Goal: Task Accomplishment & Management: Manage account settings

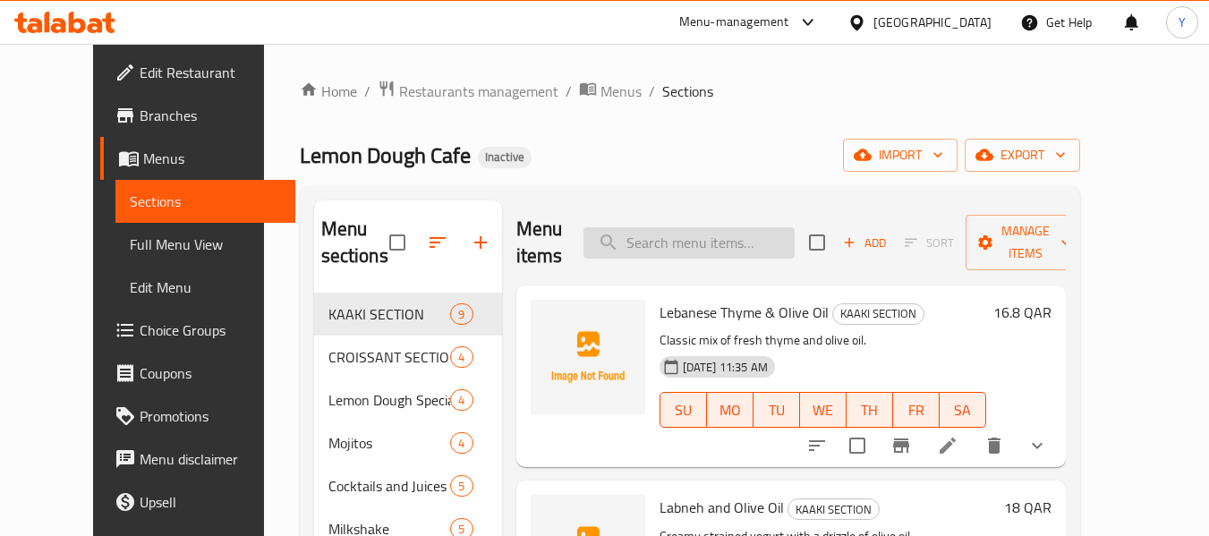
click at [670, 230] on input "search" at bounding box center [689, 242] width 211 height 31
paste input "قشقوان"
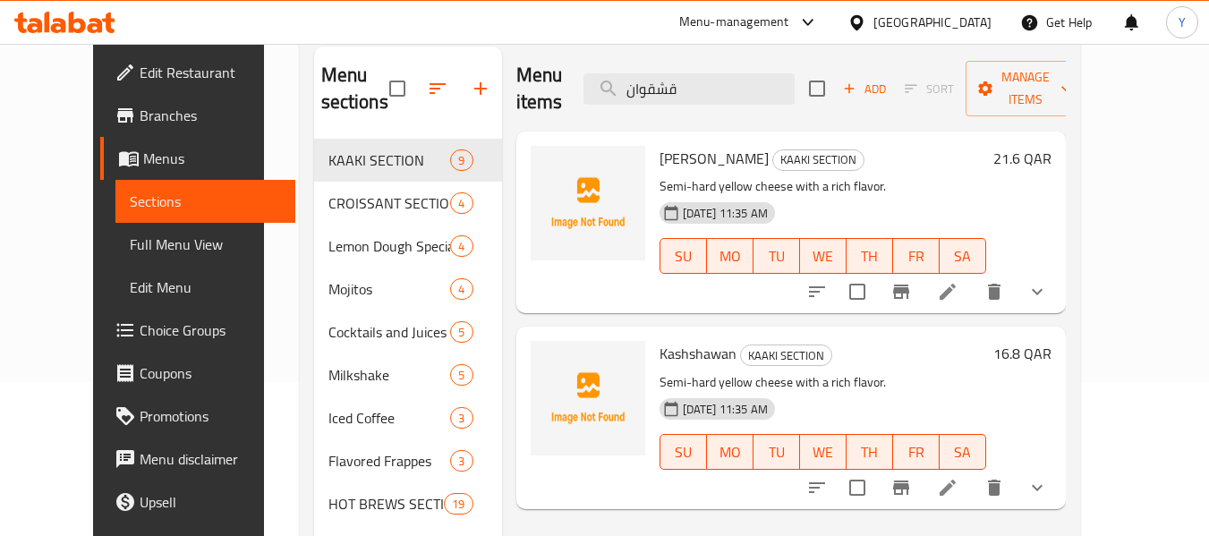
scroll to position [157, 0]
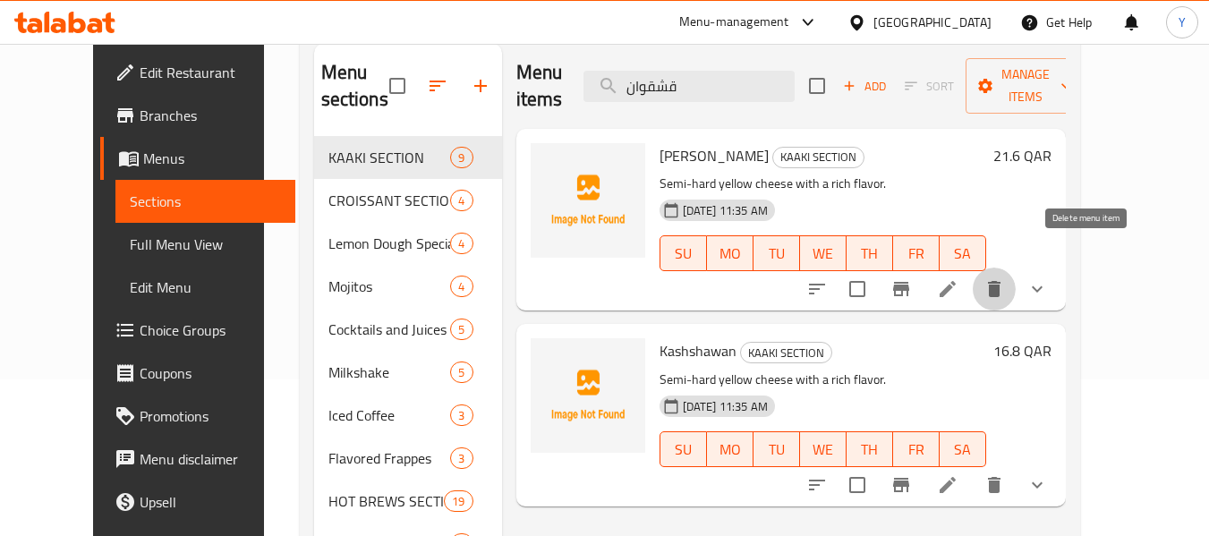
click at [1001, 281] on icon "delete" at bounding box center [994, 289] width 13 height 16
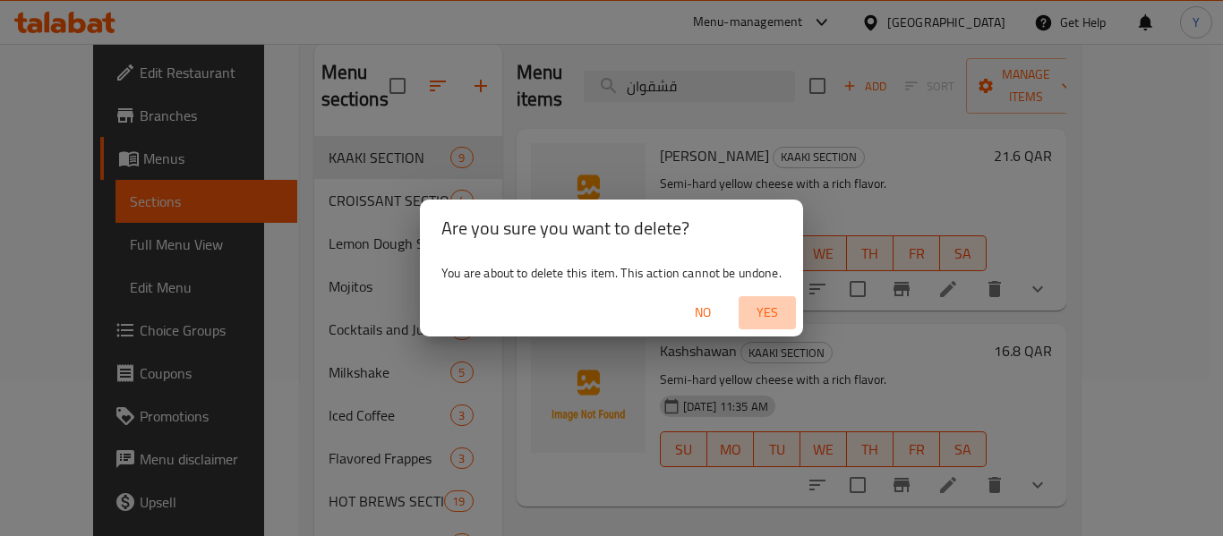
click at [776, 313] on span "Yes" at bounding box center [767, 313] width 43 height 22
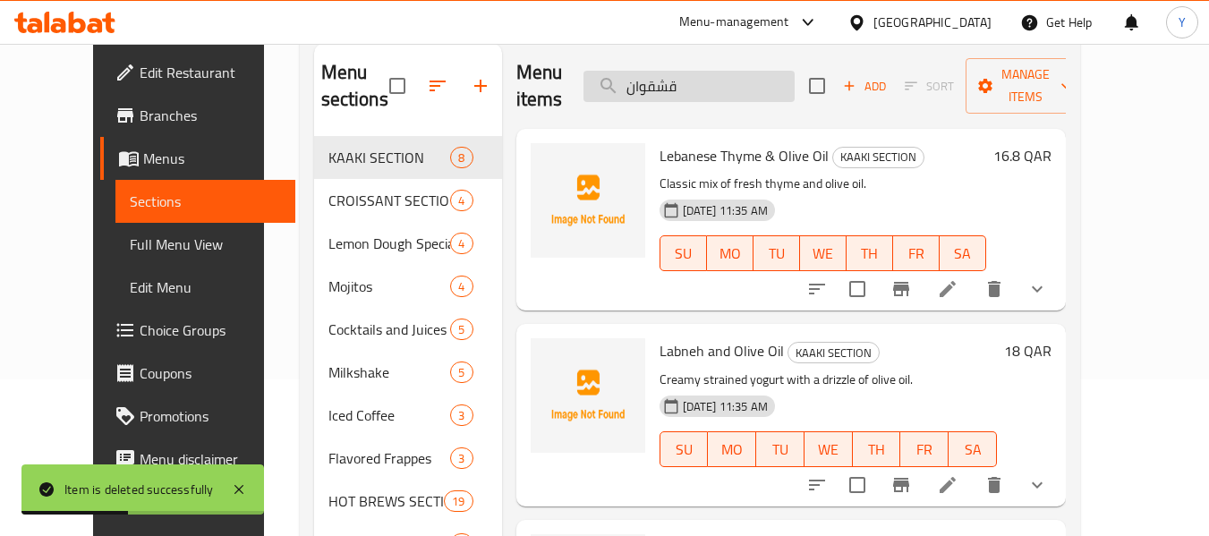
click at [768, 85] on input "قشقوان" at bounding box center [689, 86] width 211 height 31
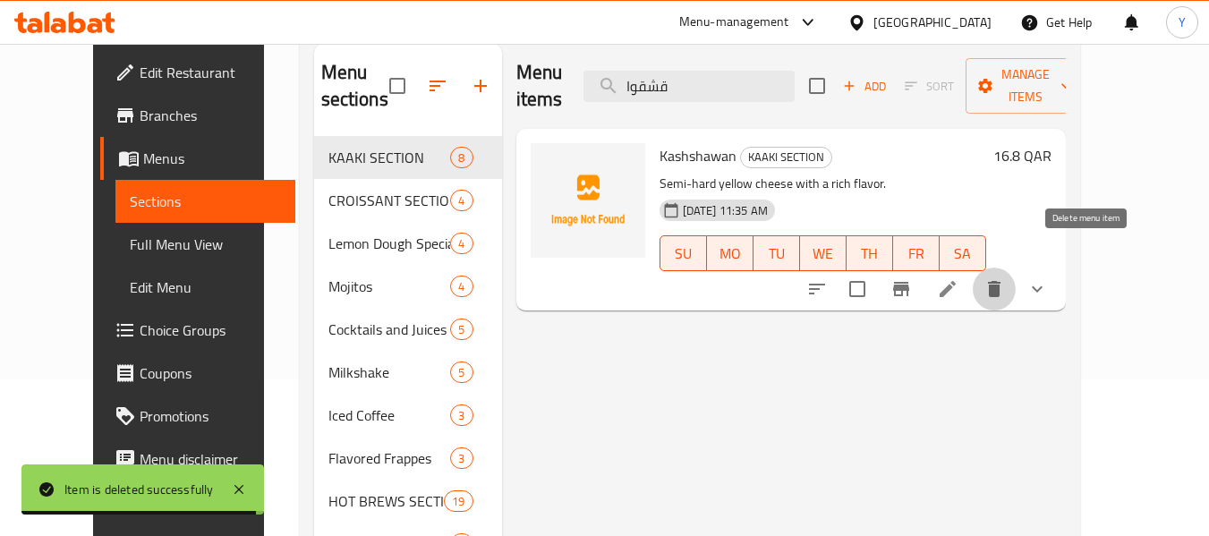
click at [1016, 268] on button "delete" at bounding box center [994, 289] width 43 height 43
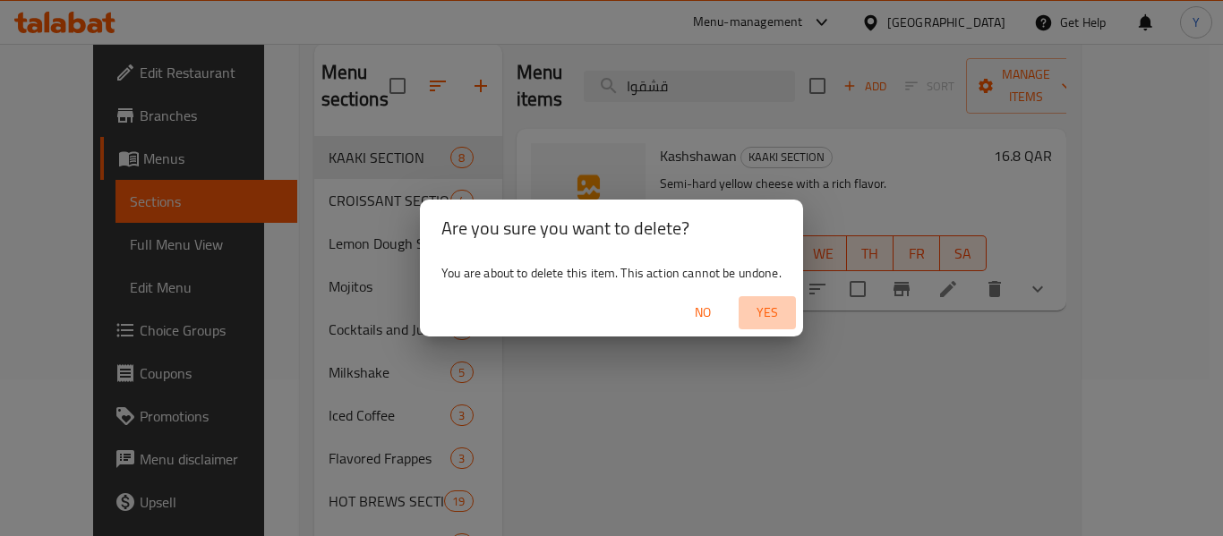
click at [772, 308] on span "Yes" at bounding box center [767, 313] width 43 height 22
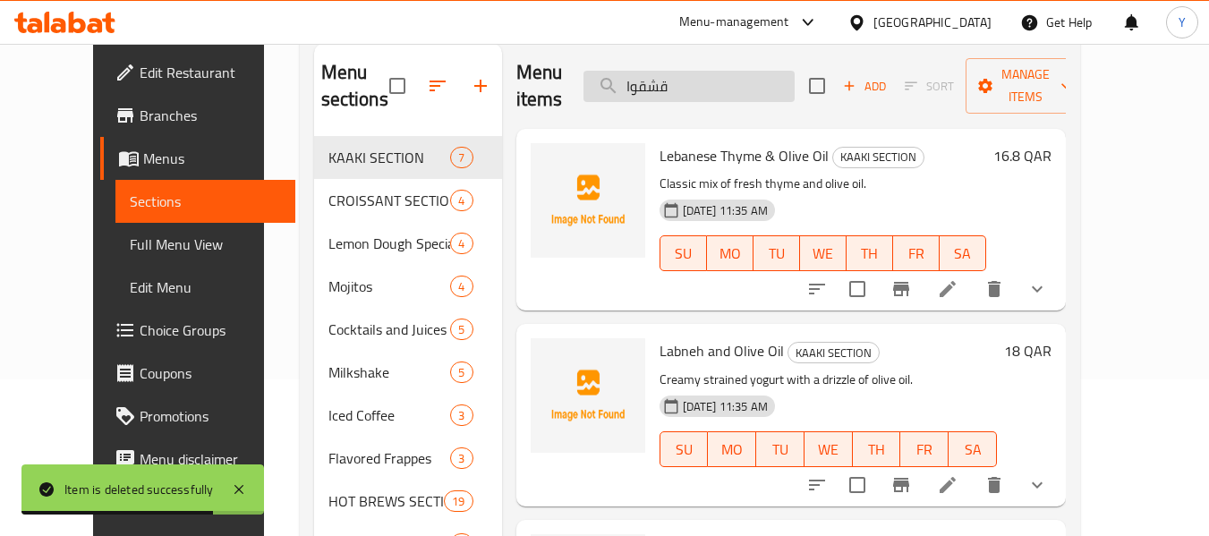
click at [667, 83] on input "قشقوا" at bounding box center [689, 86] width 211 height 31
paste input "Meghli"
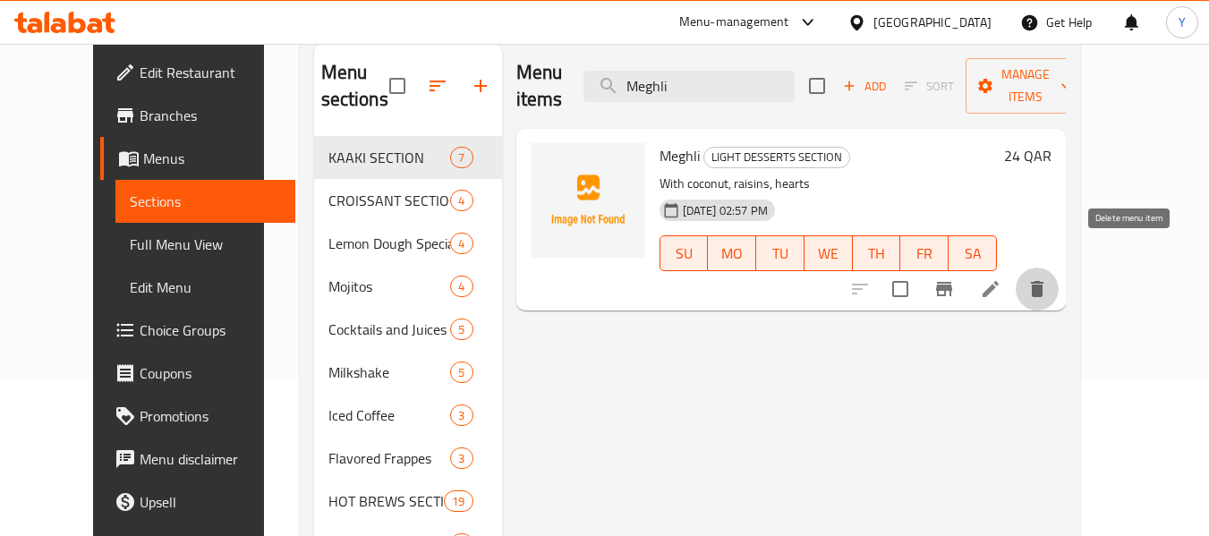
click at [1044, 281] on icon "delete" at bounding box center [1037, 289] width 13 height 16
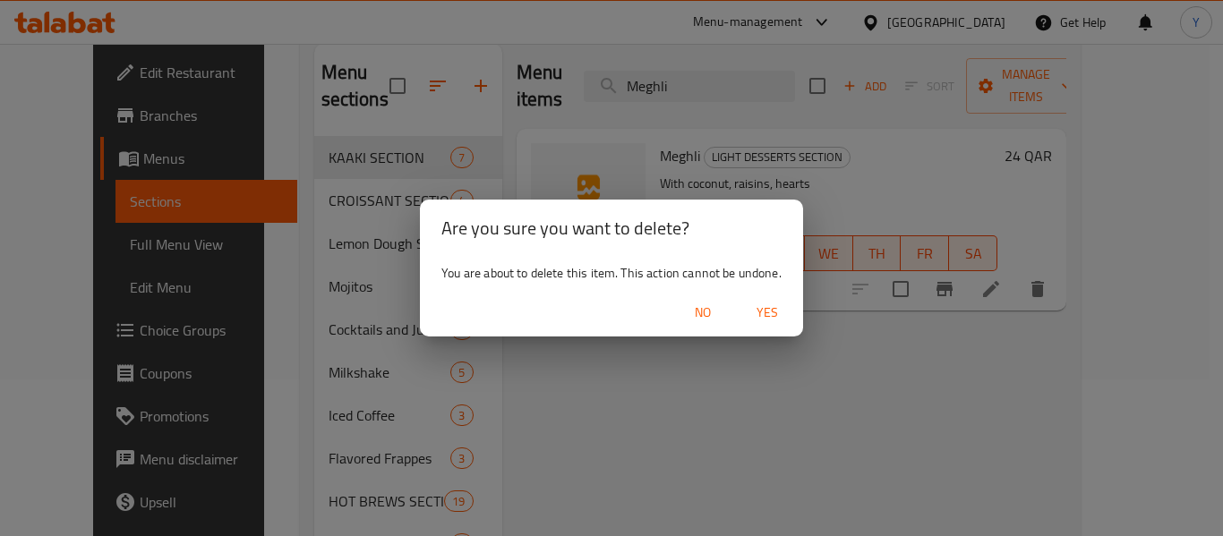
click at [772, 307] on span "Yes" at bounding box center [767, 313] width 43 height 22
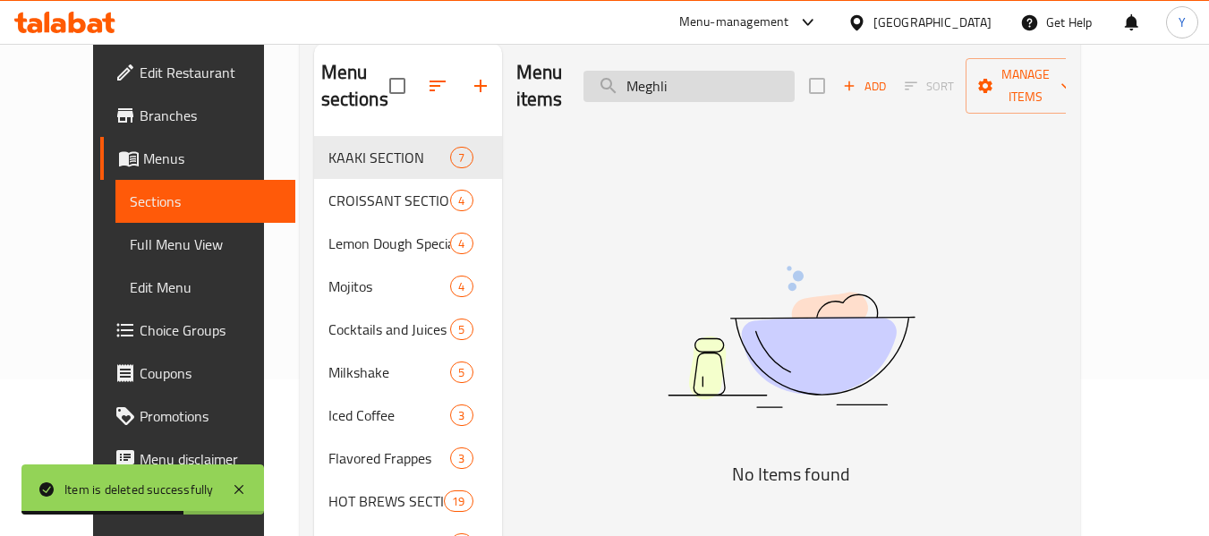
click at [678, 73] on input "Meghli" at bounding box center [689, 86] width 211 height 31
paste input "Jell-O"
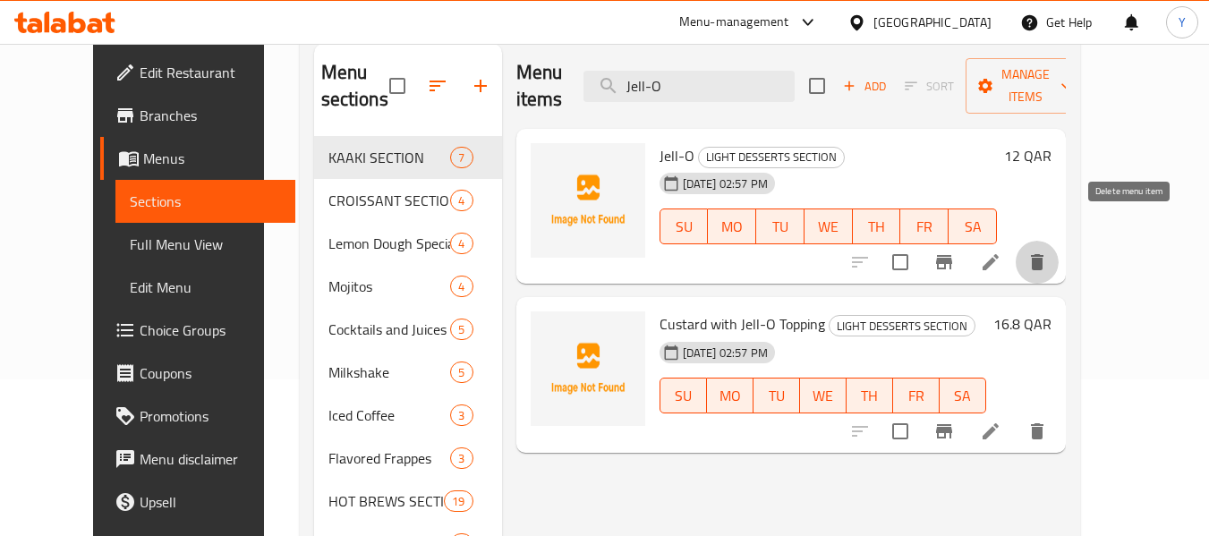
click at [1044, 254] on icon "delete" at bounding box center [1037, 262] width 13 height 16
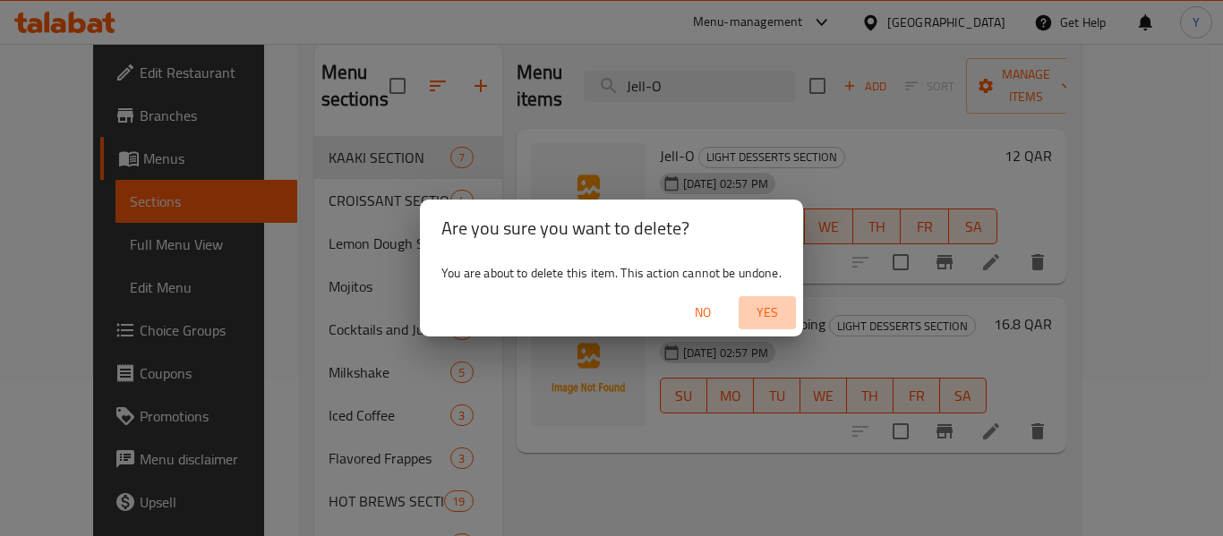
click at [772, 298] on button "Yes" at bounding box center [766, 312] width 57 height 33
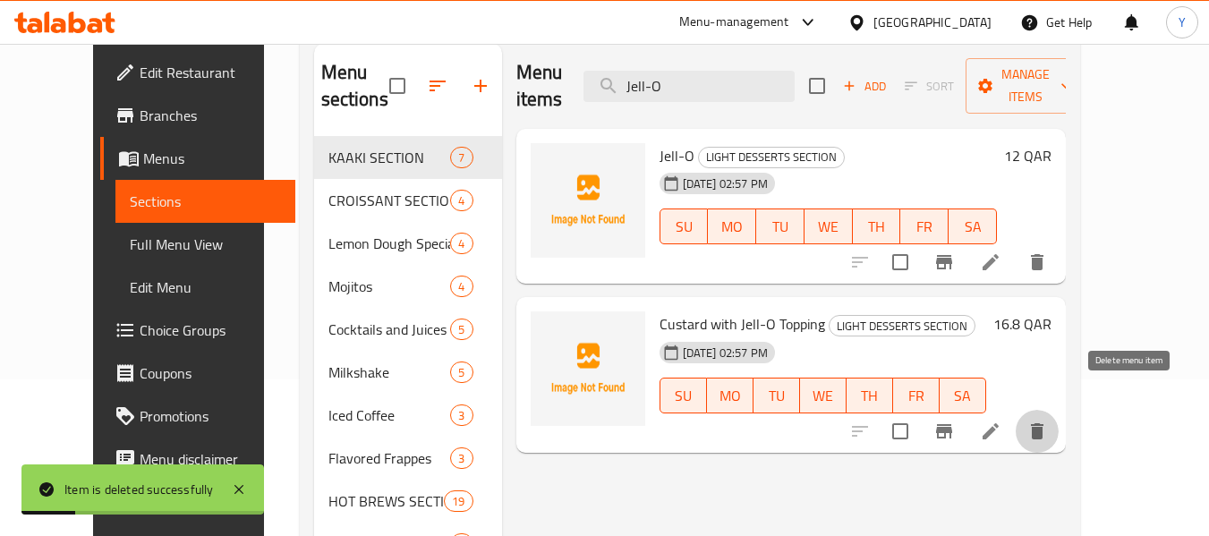
click at [1048, 421] on icon "delete" at bounding box center [1037, 431] width 21 height 21
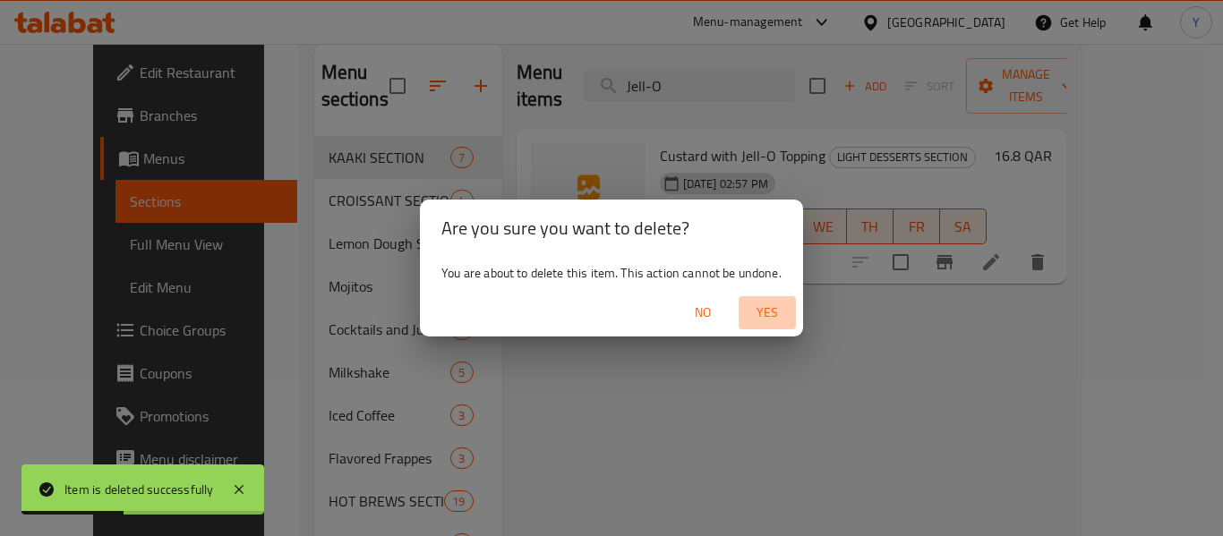
click at [763, 309] on span "Yes" at bounding box center [767, 313] width 43 height 22
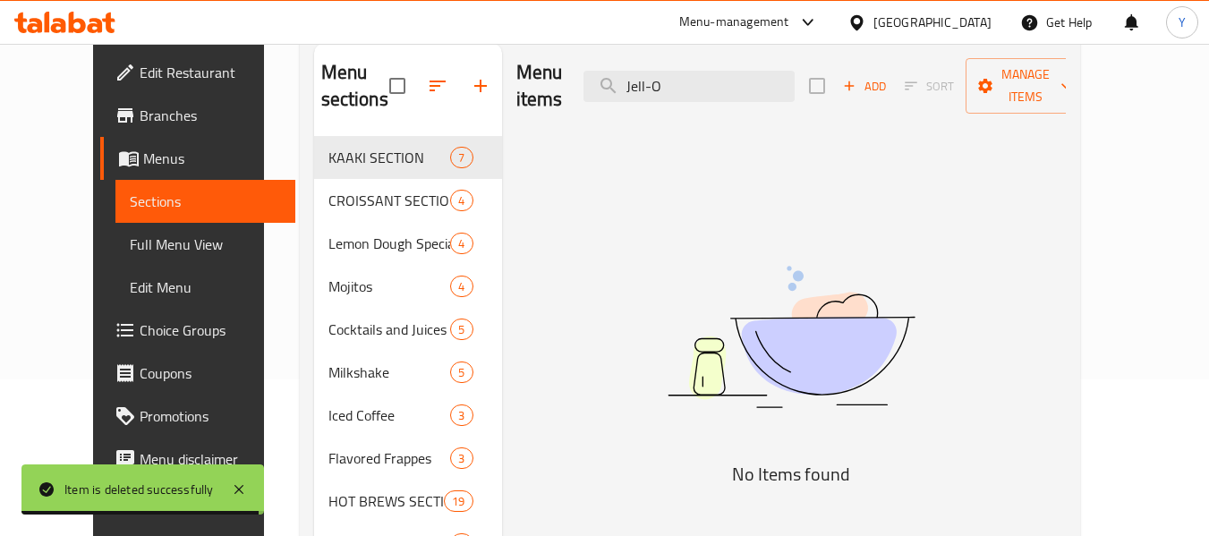
click at [597, 269] on div "Menu items Jell-O Add Sort Manage items No Items found" at bounding box center [784, 351] width 564 height 615
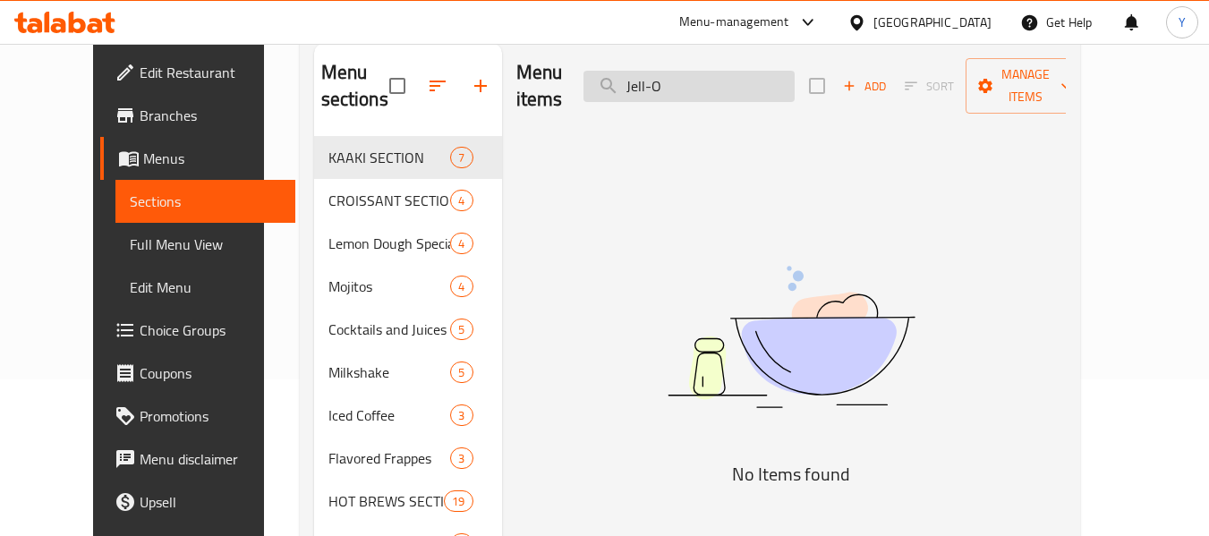
click at [699, 71] on input "Jell-O" at bounding box center [689, 86] width 211 height 31
paste input "Custard"
click at [699, 71] on input "Custard" at bounding box center [689, 86] width 211 height 31
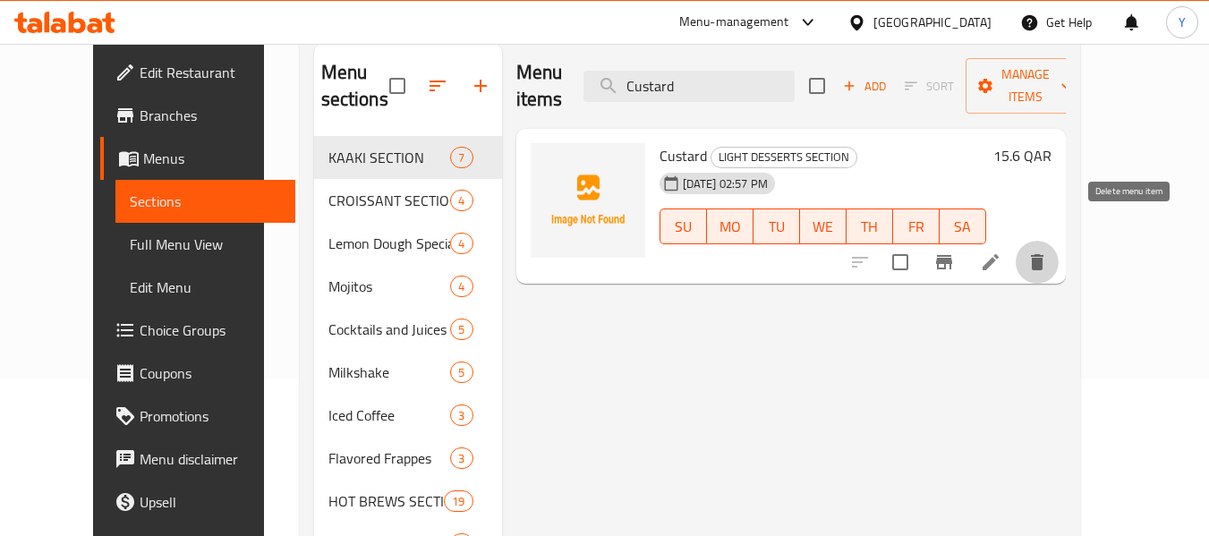
click at [1059, 252] on button "delete" at bounding box center [1037, 262] width 43 height 43
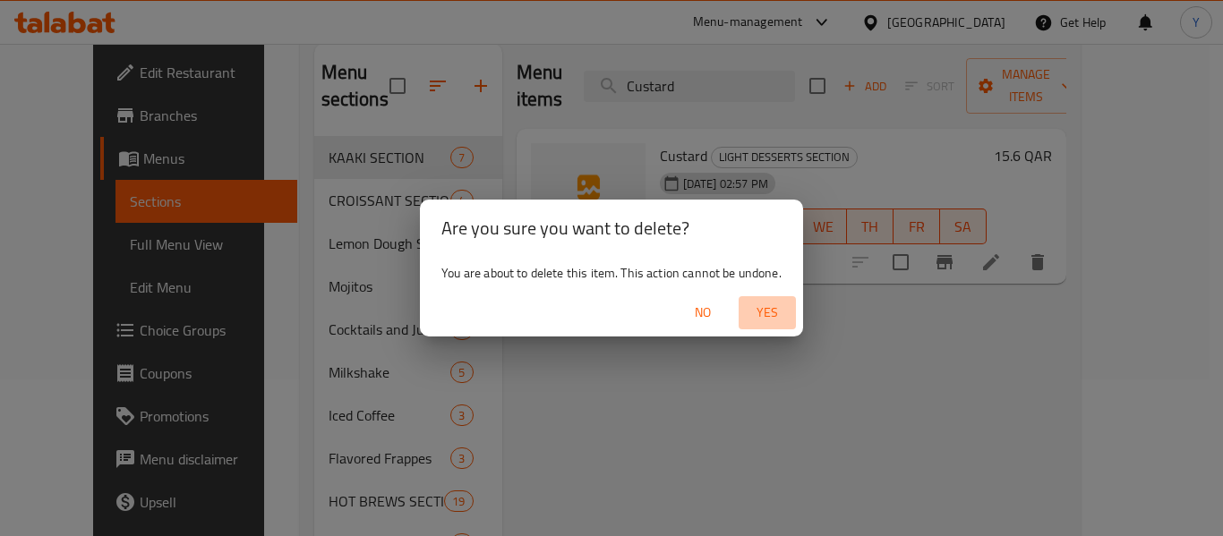
click at [781, 310] on span "Yes" at bounding box center [767, 313] width 43 height 22
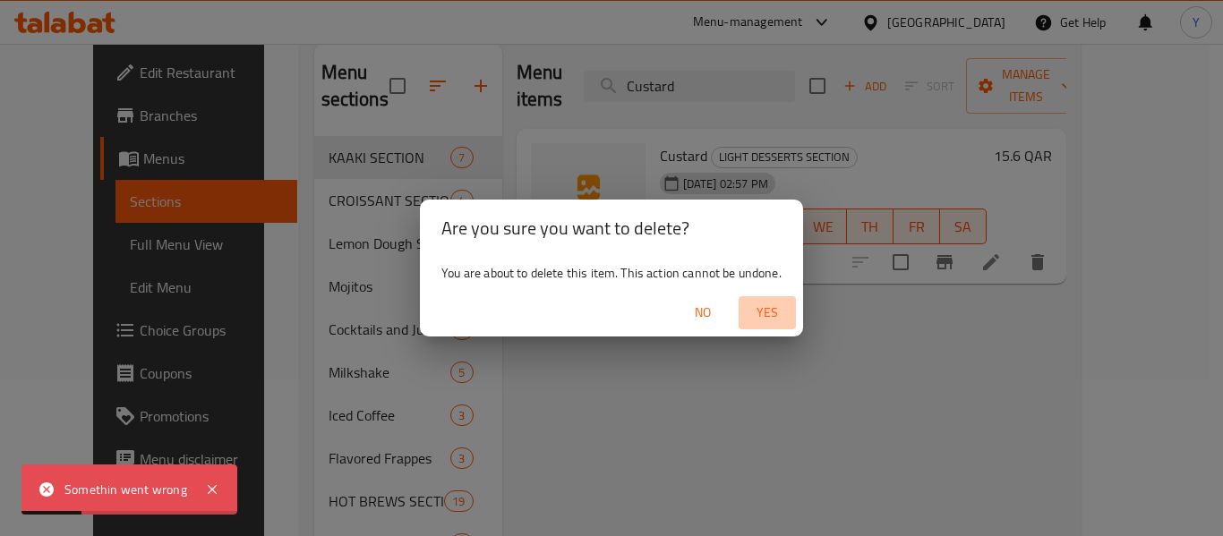
click at [761, 296] on button "Yes" at bounding box center [766, 312] width 57 height 33
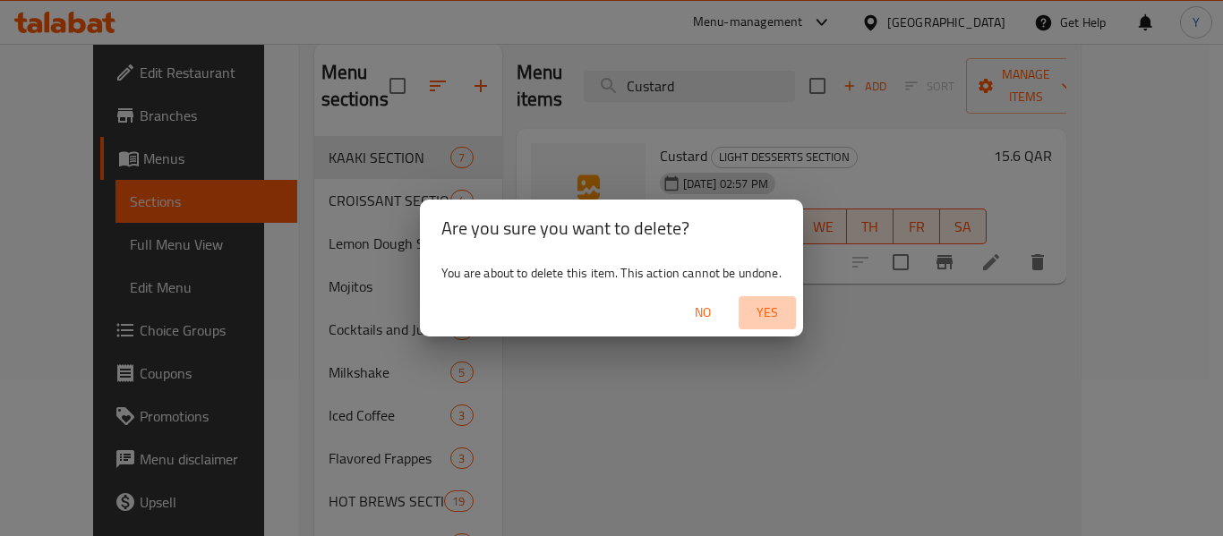
click at [761, 316] on span "Yes" at bounding box center [767, 313] width 43 height 22
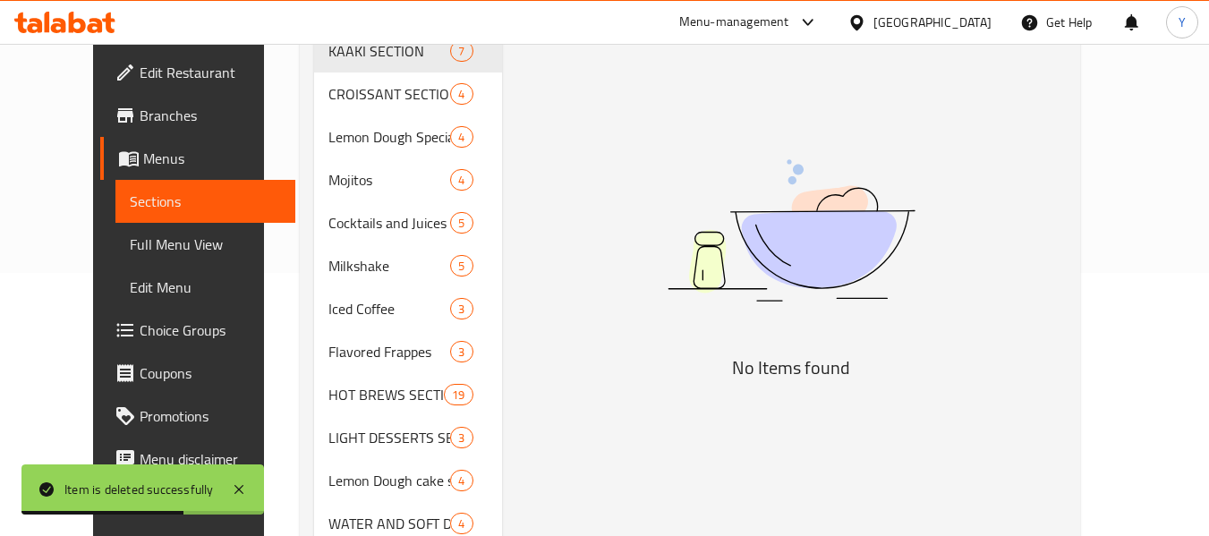
scroll to position [329, 0]
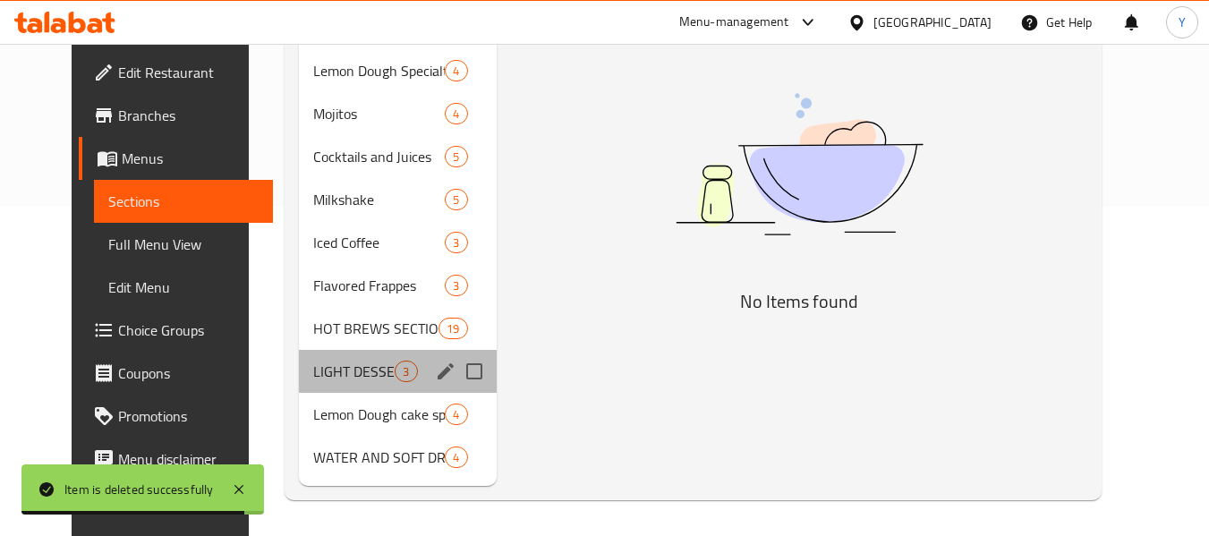
click at [310, 355] on div "LIGHT DESSERTS SECTION 3" at bounding box center [397, 371] width 197 height 43
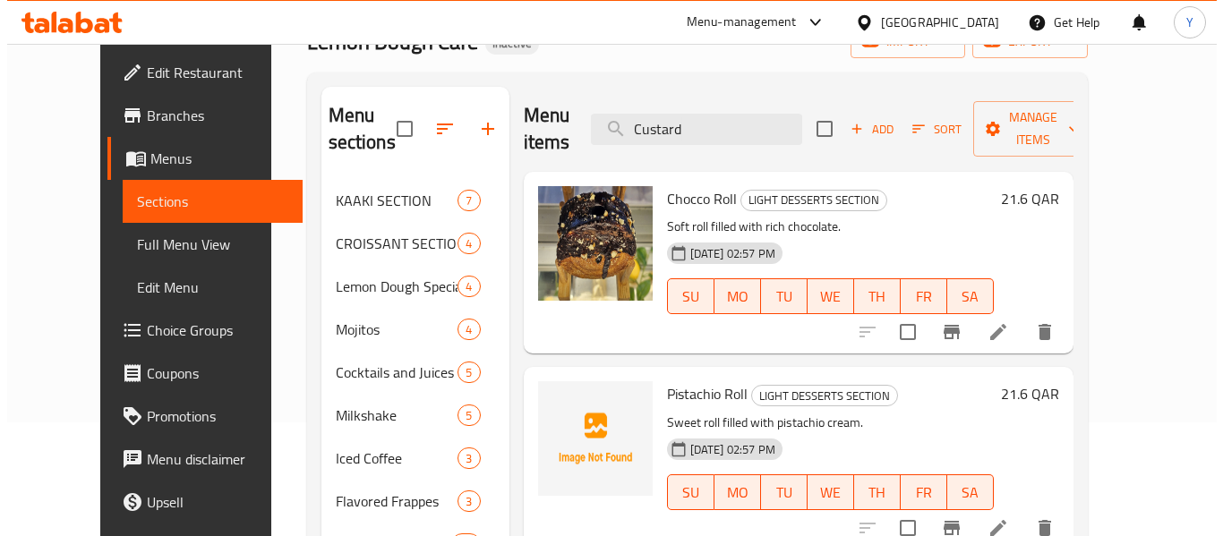
scroll to position [329, 0]
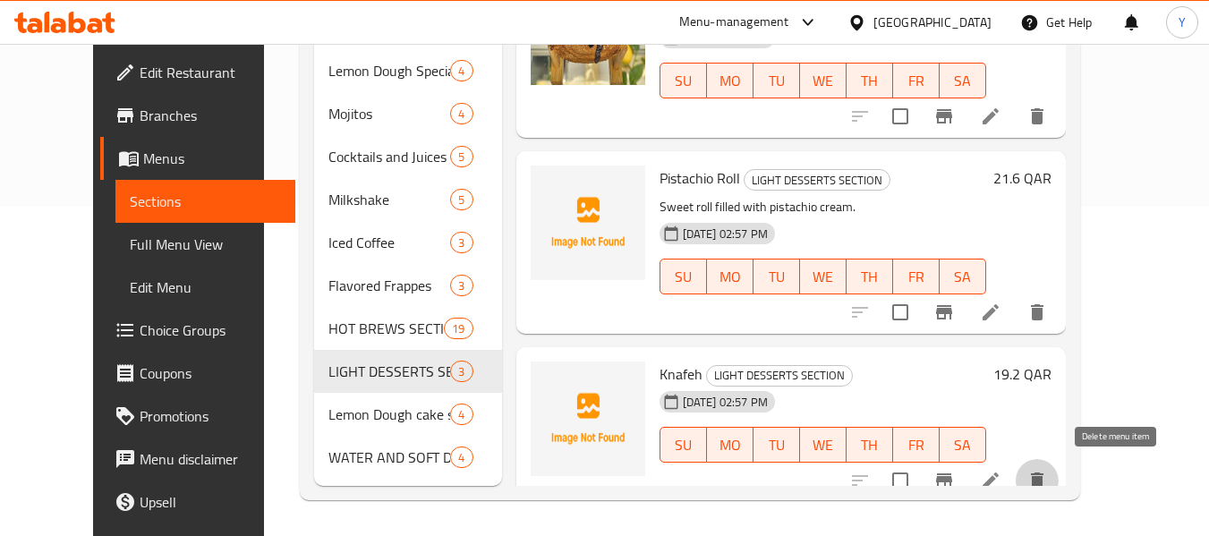
click at [1044, 482] on icon "delete" at bounding box center [1037, 481] width 13 height 16
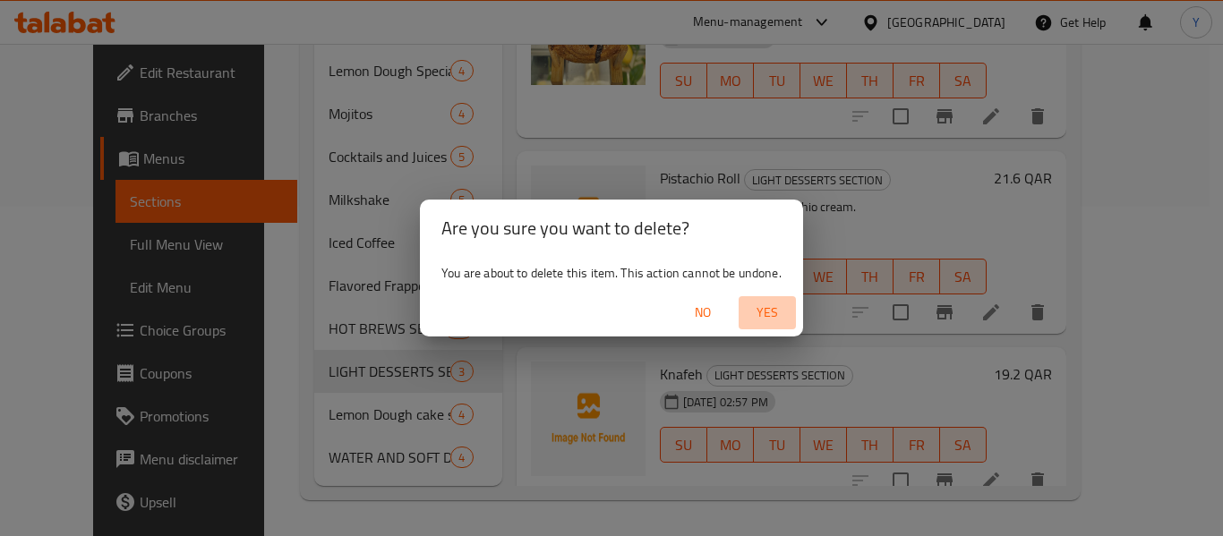
click at [759, 302] on span "Yes" at bounding box center [767, 313] width 43 height 22
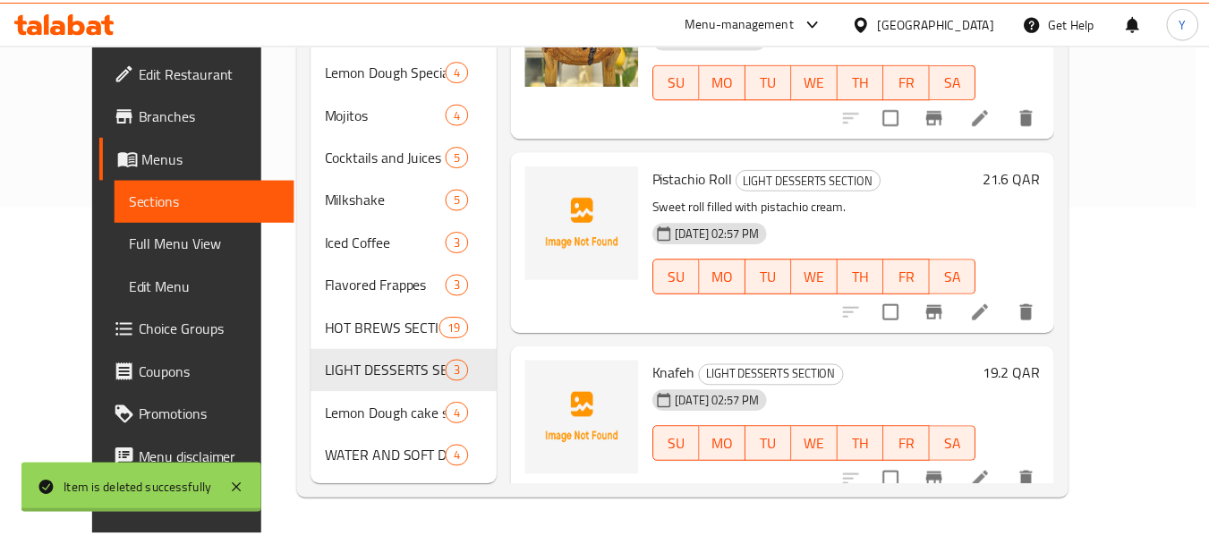
scroll to position [0, 0]
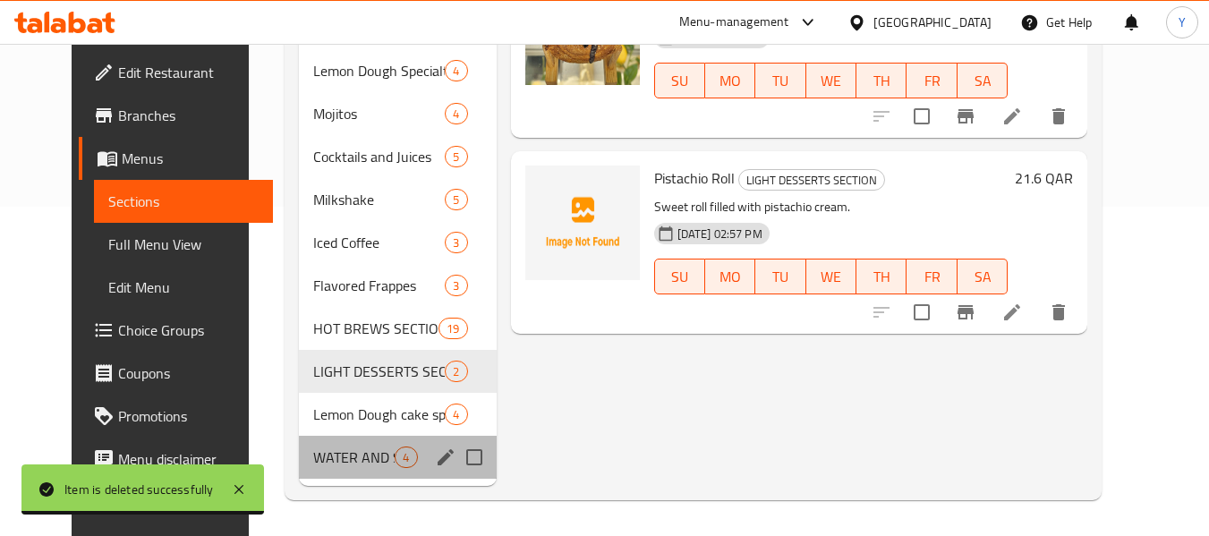
click at [327, 436] on div "WATER AND SOFT DRINKS SECTION 4" at bounding box center [397, 457] width 197 height 43
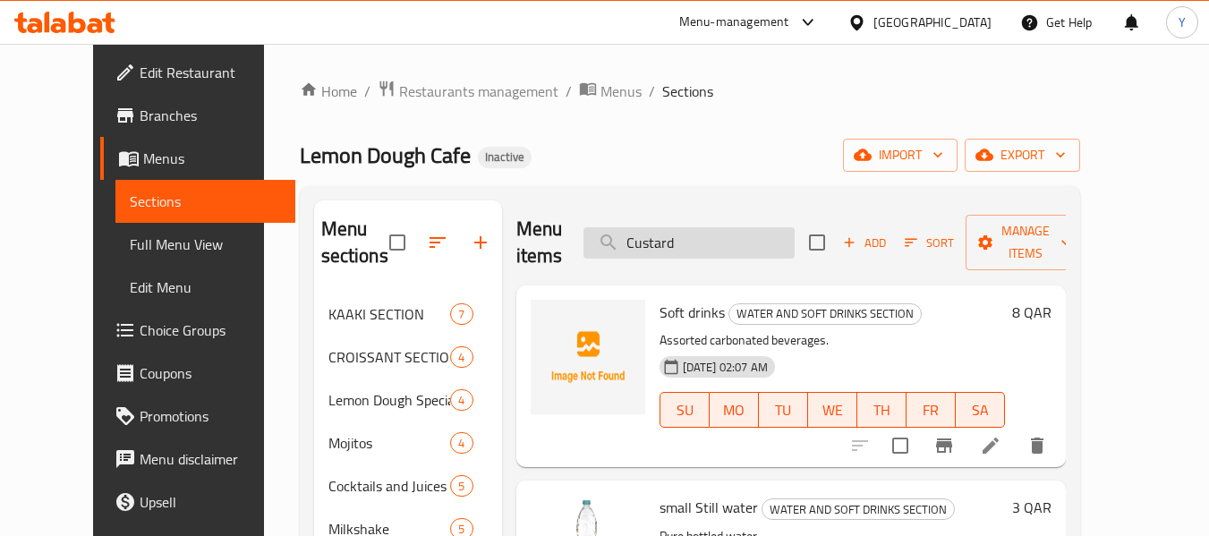
click at [755, 238] on input "Custard" at bounding box center [689, 242] width 211 height 31
paste input "Three Layers Chocolate Cak"
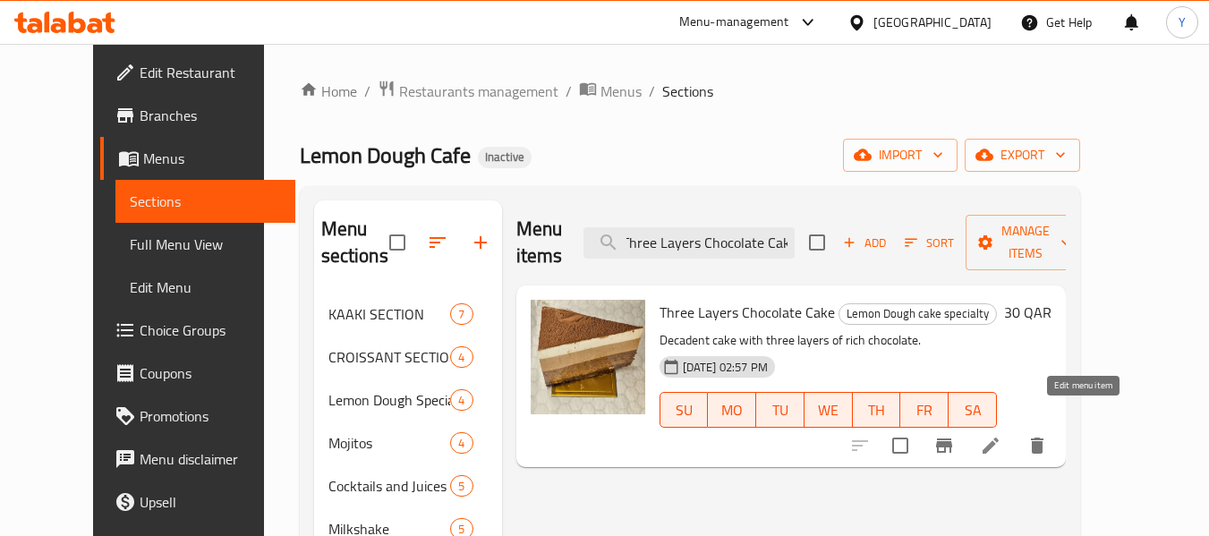
type input "Three Layers Chocolate Cak"
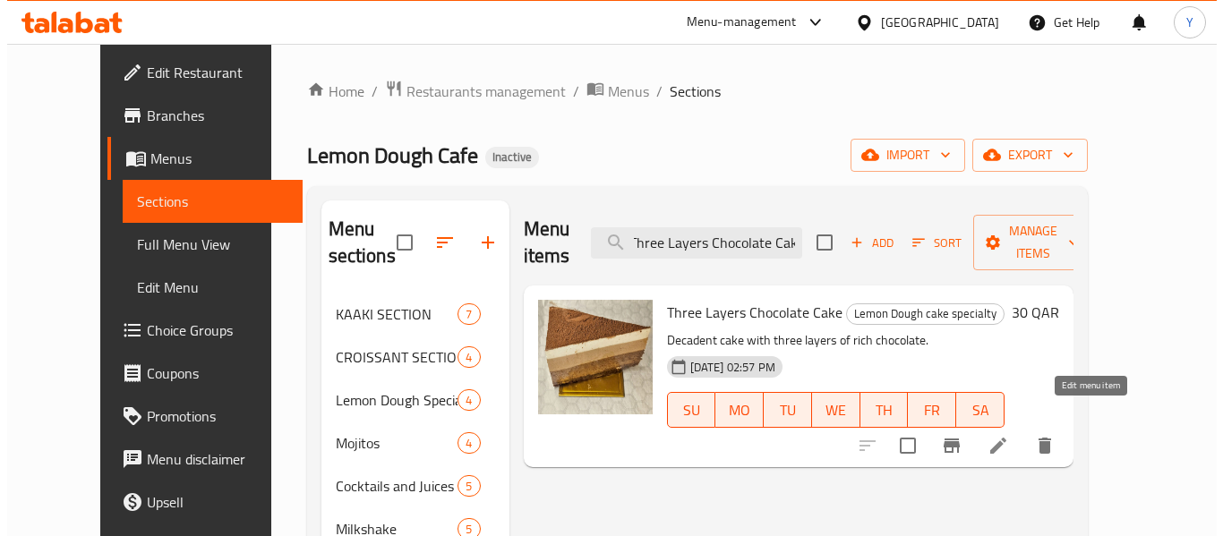
scroll to position [0, 0]
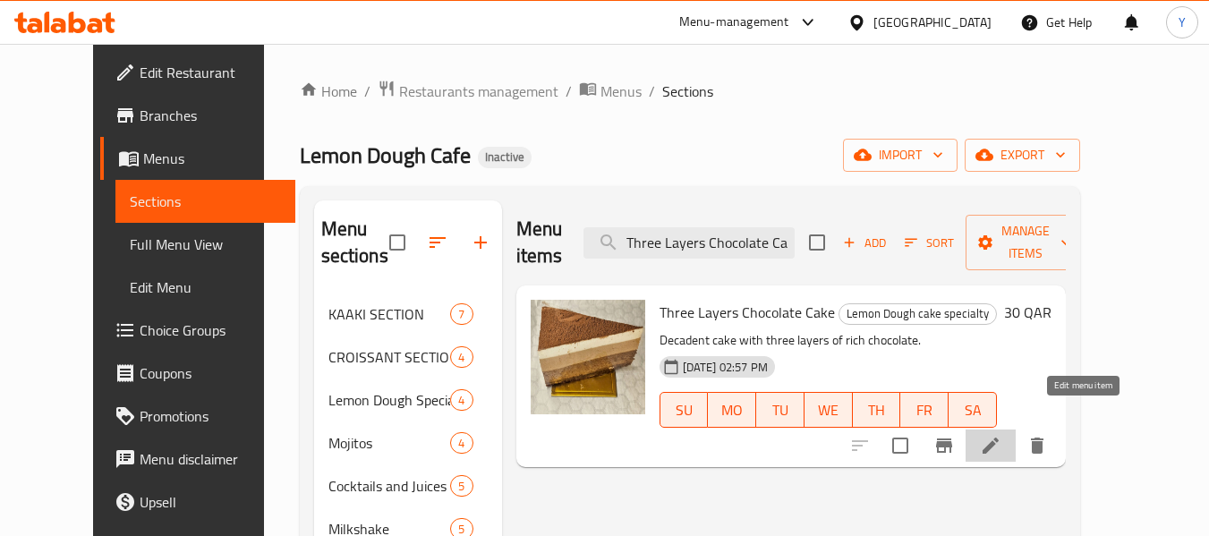
click at [999, 438] on icon at bounding box center [991, 446] width 16 height 16
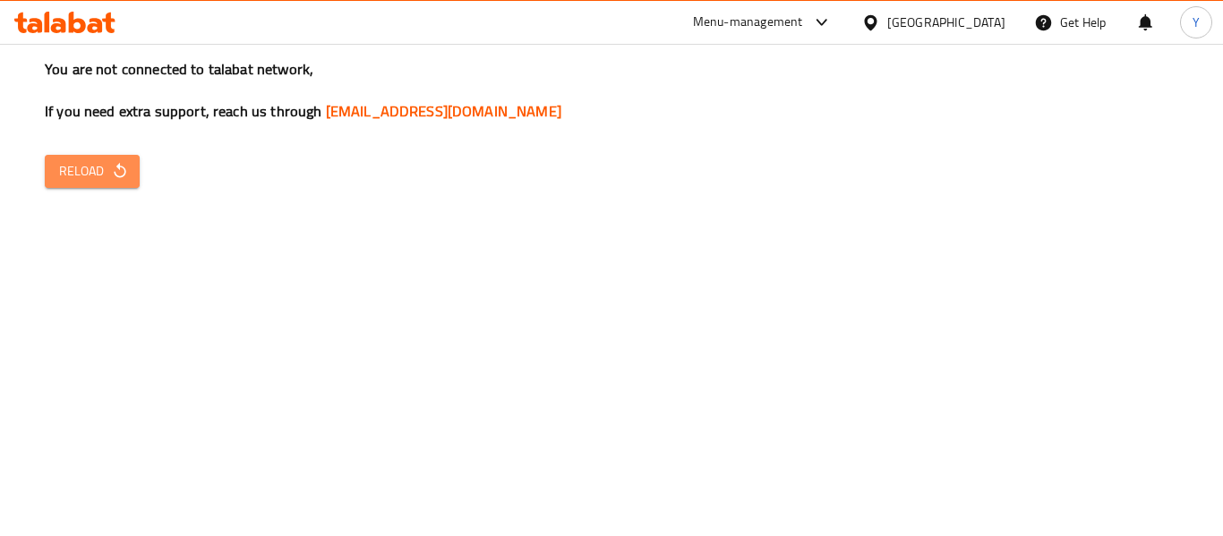
click at [98, 173] on span "Reload" at bounding box center [92, 171] width 66 height 22
click at [132, 167] on button "Reload" at bounding box center [92, 171] width 95 height 33
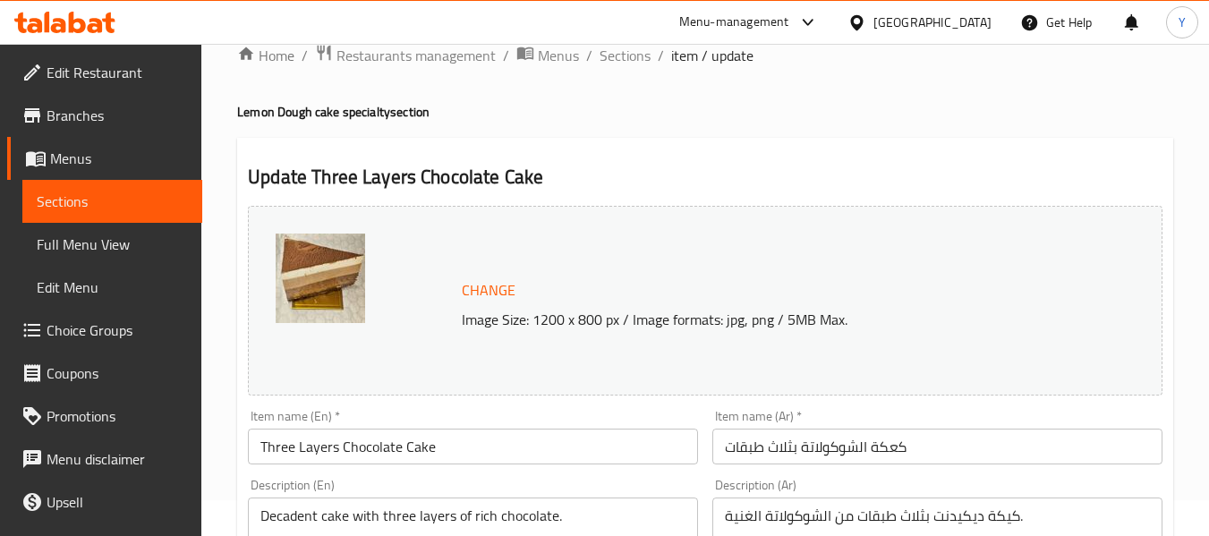
scroll to position [72, 0]
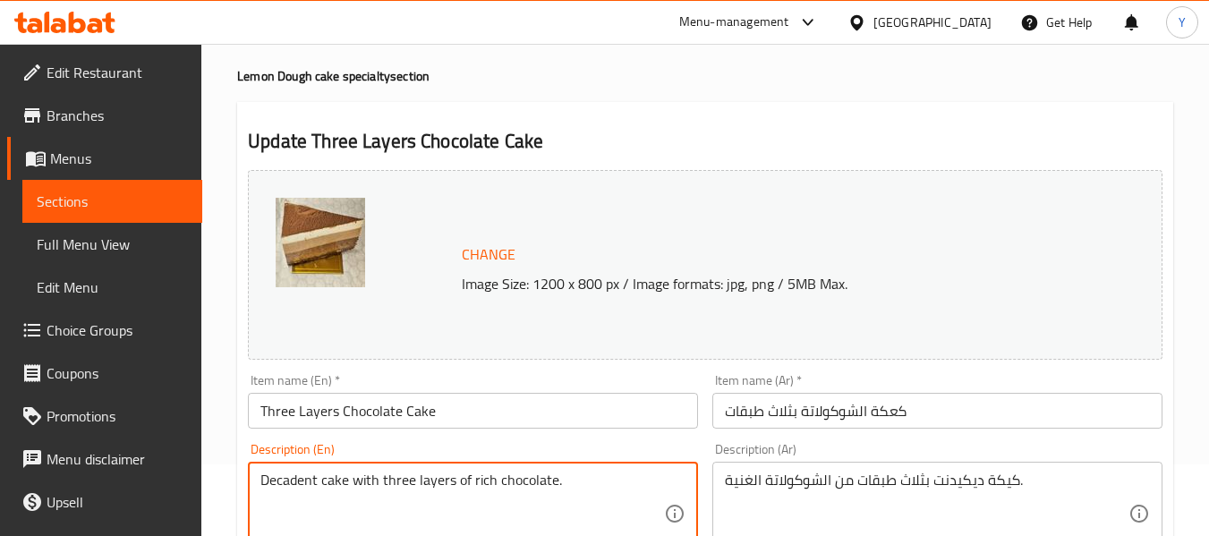
click at [515, 486] on textarea "Decadent cake with three layers of rich chocolate." at bounding box center [462, 514] width 404 height 85
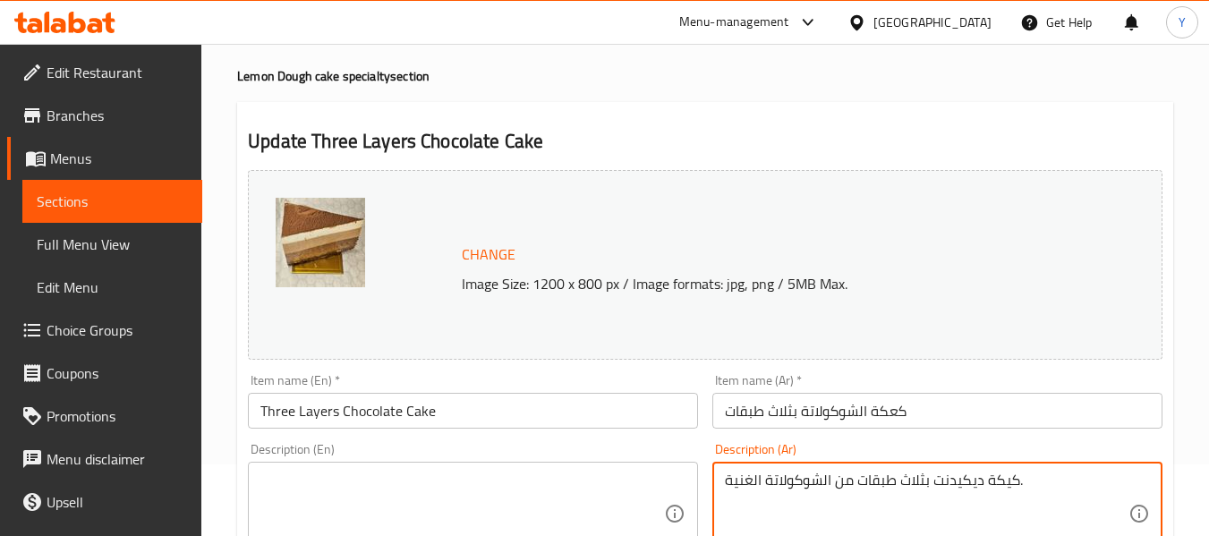
click at [900, 478] on textarea "كيكة ديكيدنت بثلاث طبقات من الشوكولاتة الغنية." at bounding box center [927, 514] width 404 height 85
click at [621, 468] on div "Description (En)" at bounding box center [473, 514] width 450 height 104
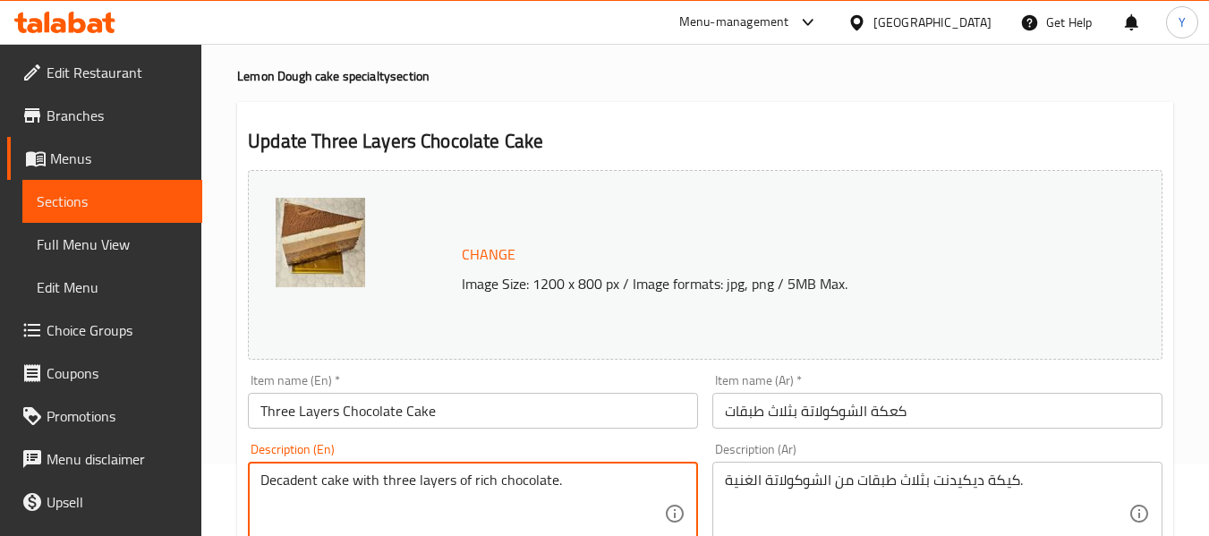
type textarea "Decadent cake with three layers of rich chocolate."
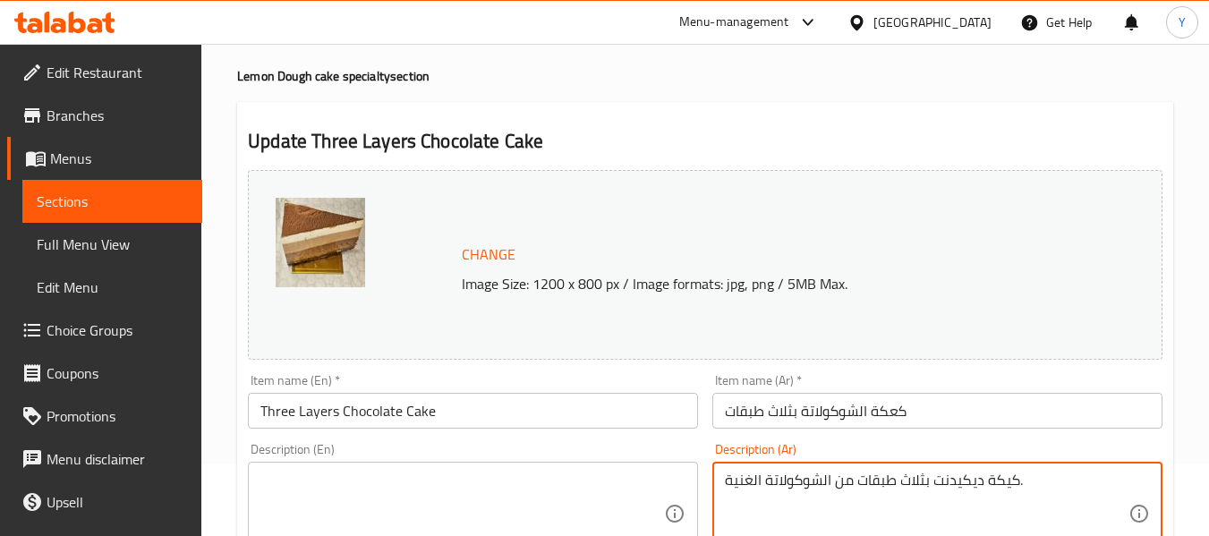
click at [885, 485] on textarea "كيكة ديكيدنت بثلاث طبقات من الشوكولاتة الغنية." at bounding box center [927, 514] width 404 height 85
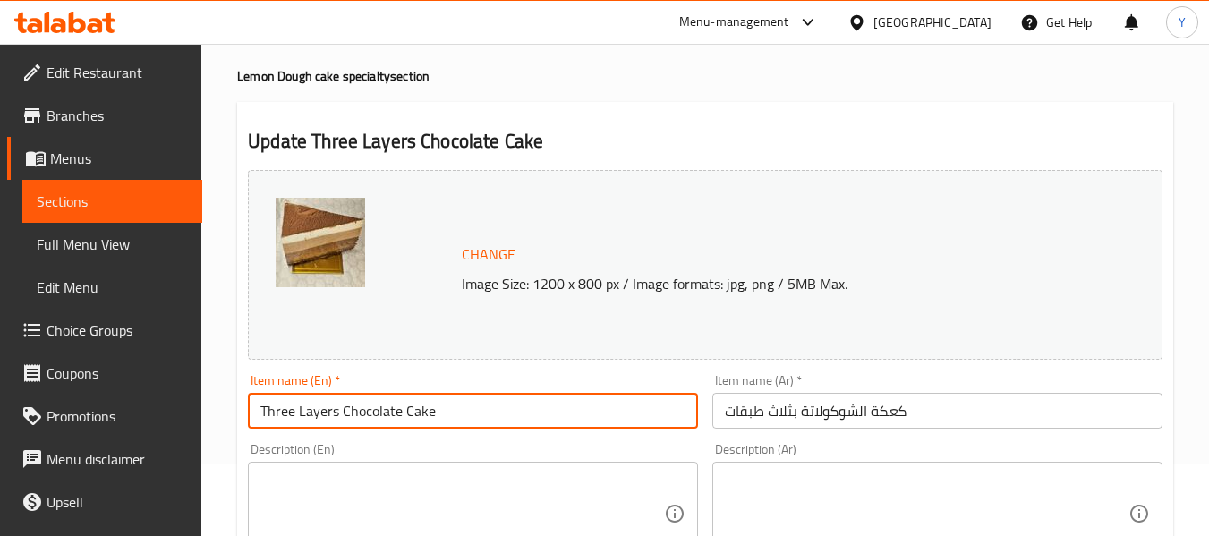
click at [434, 396] on input "Three Layers Chocolate Cake" at bounding box center [473, 411] width 450 height 36
click at [482, 417] on input "Three Layers Chocolate Cake" at bounding box center [473, 411] width 450 height 36
click at [479, 410] on input "Three Layers Chocolate Cake" at bounding box center [473, 411] width 450 height 36
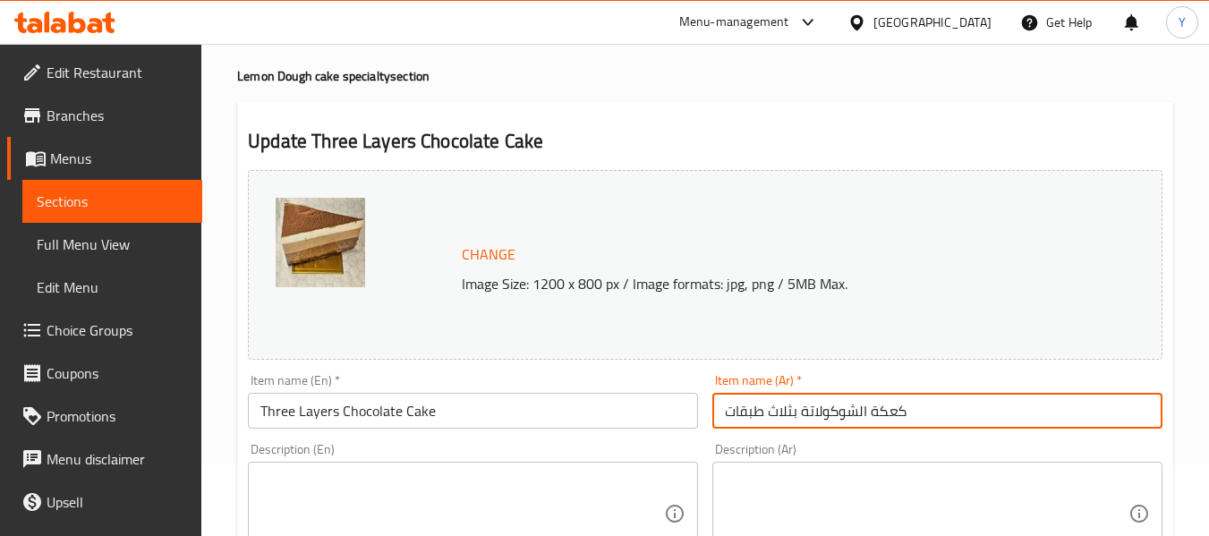
click at [934, 410] on input "كعكة الشوكولاتة بثلاث طبقات" at bounding box center [937, 411] width 450 height 36
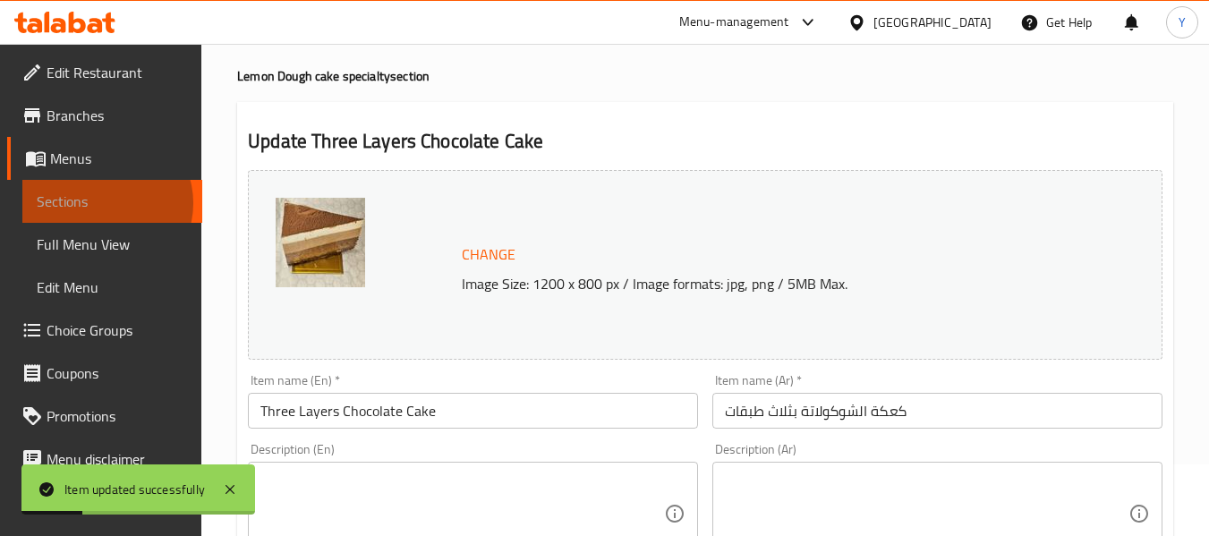
click at [105, 203] on span "Sections" at bounding box center [112, 201] width 151 height 21
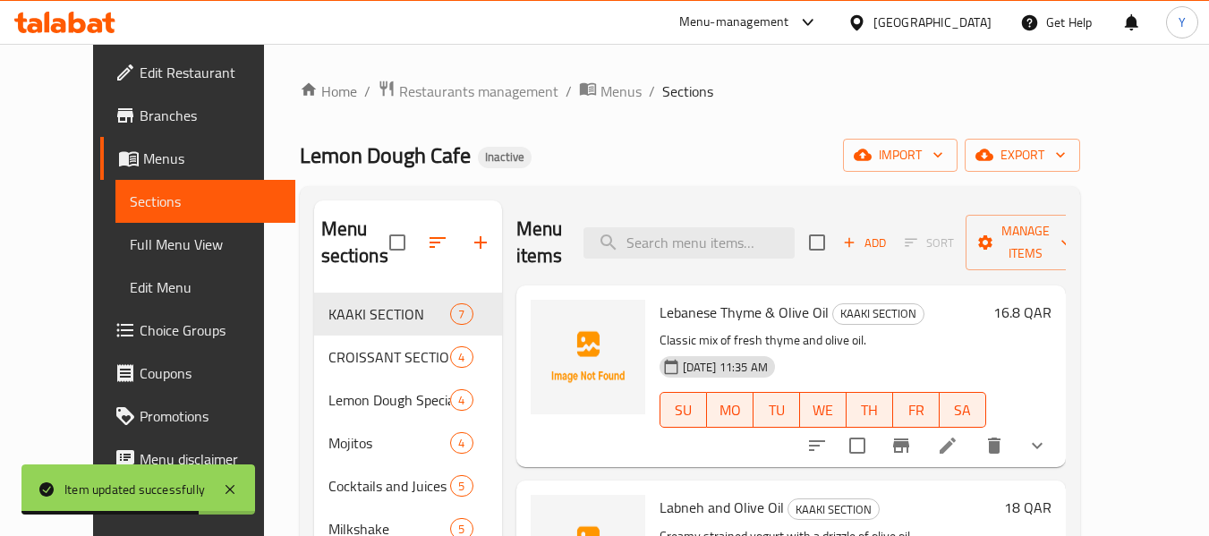
click at [300, 159] on span "Lemon Dough Cafe" at bounding box center [385, 155] width 171 height 40
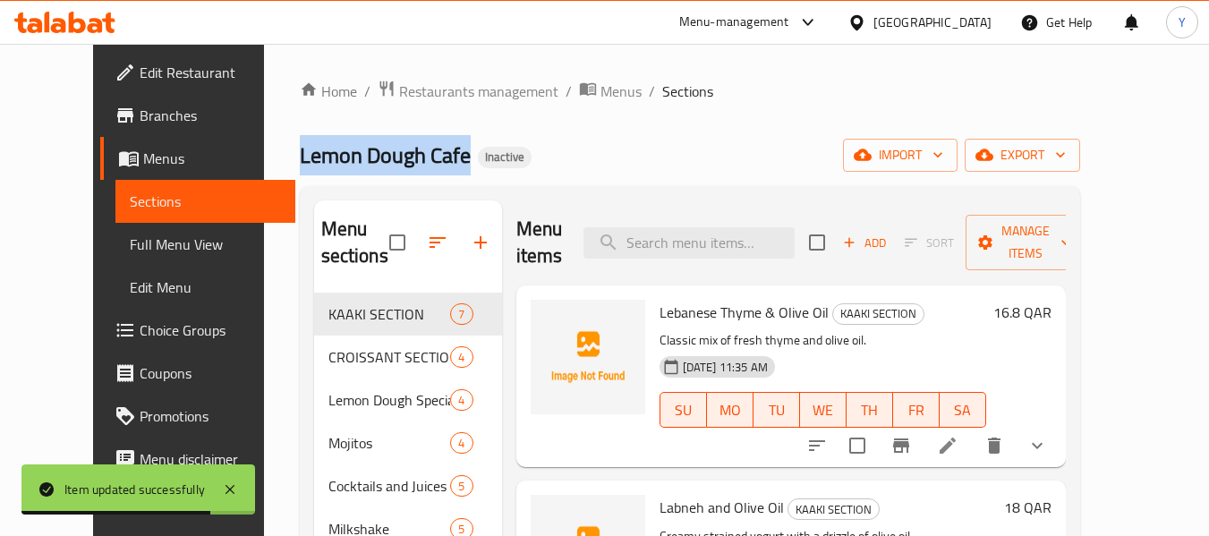
click at [300, 159] on span "Lemon Dough Cafe" at bounding box center [385, 155] width 171 height 40
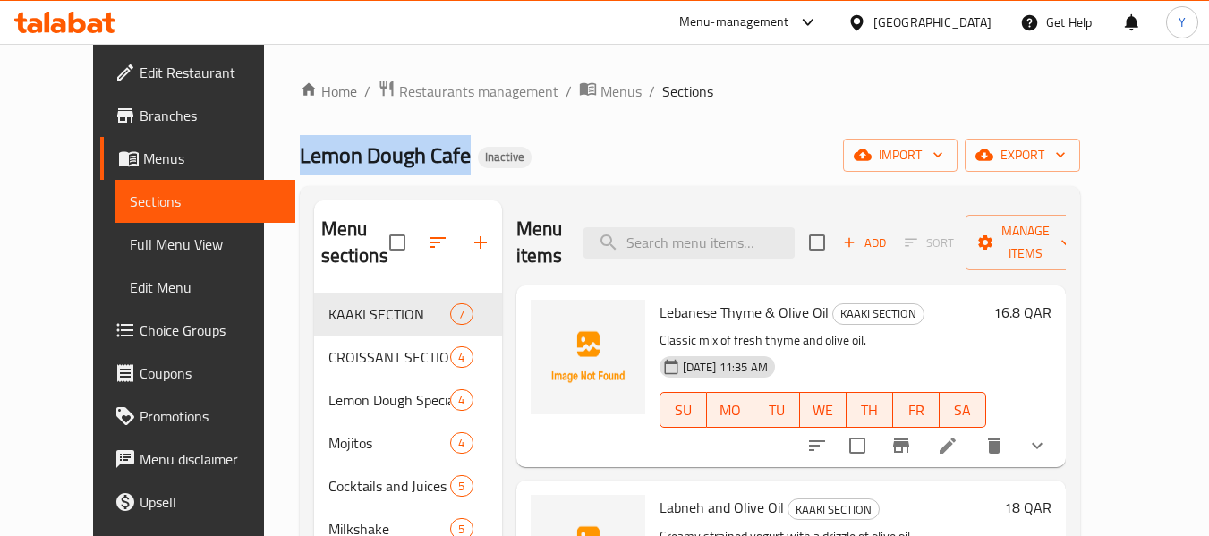
click at [300, 158] on span "Lemon Dough Cafe" at bounding box center [385, 155] width 171 height 40
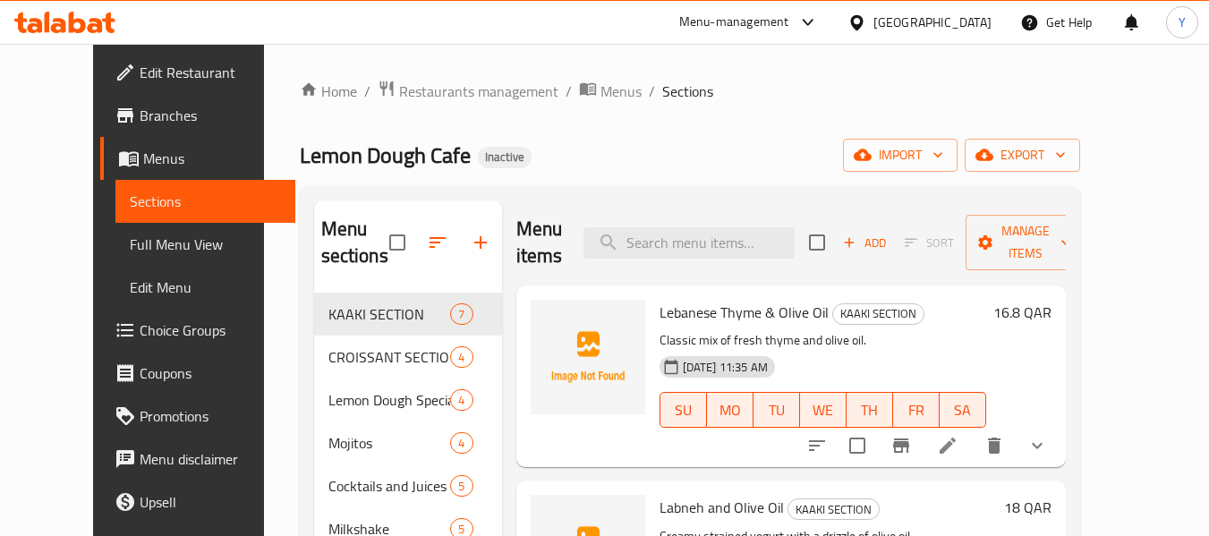
click at [264, 158] on div "Home / Restaurants management / Menus / Sections Lemon Dough Cafe Inactive impo…" at bounding box center [690, 455] width 852 height 822
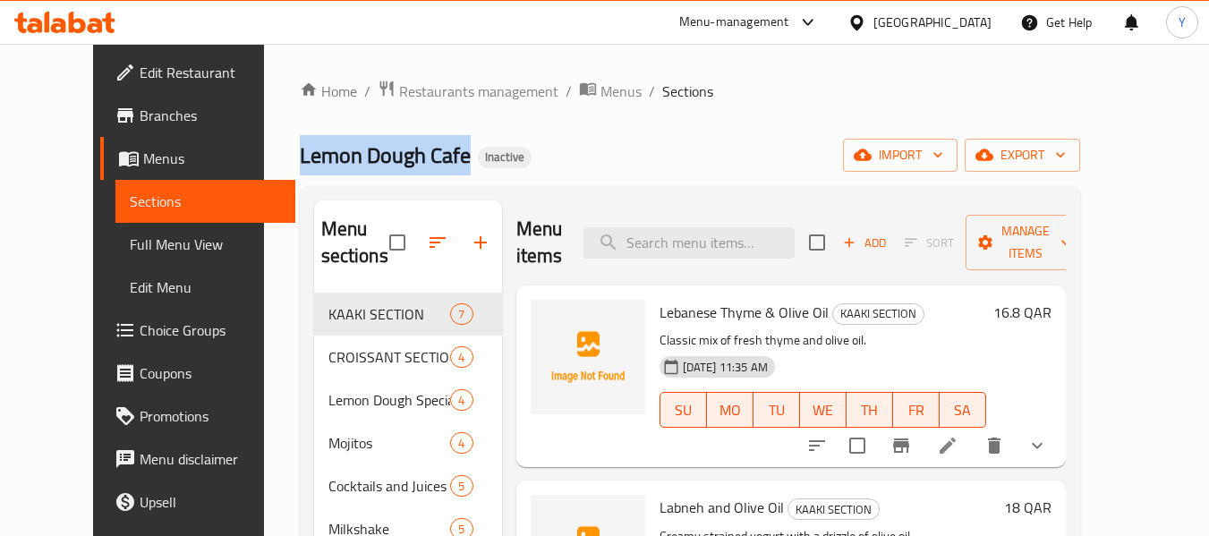
drag, startPoint x: 237, startPoint y: 158, endPoint x: 403, endPoint y: 164, distance: 165.7
click at [403, 164] on span "Lemon Dough Cafe" at bounding box center [385, 155] width 171 height 40
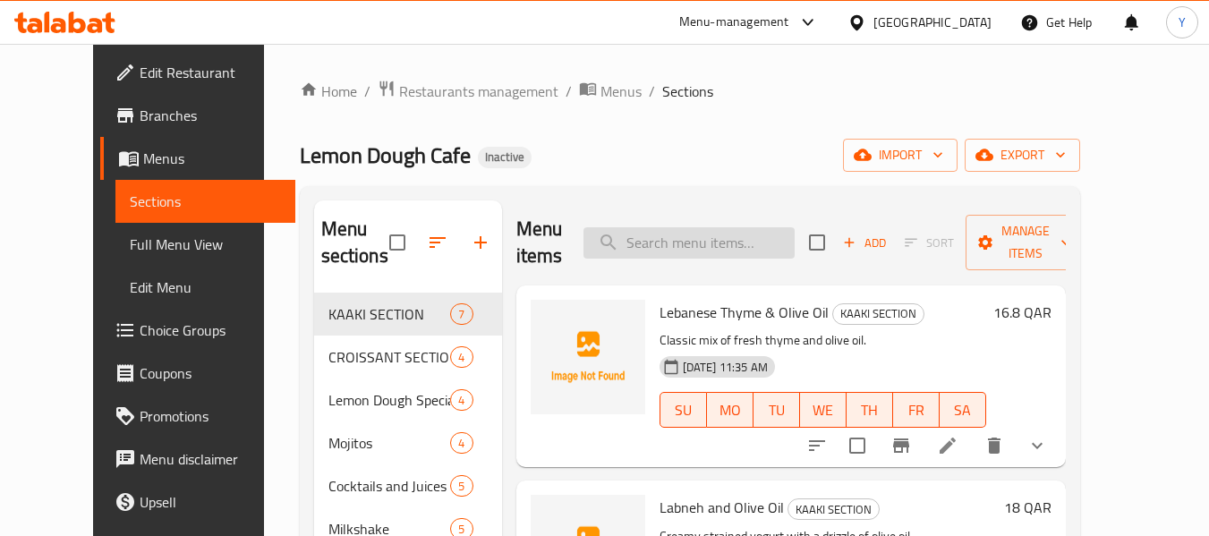
click at [697, 247] on input "search" at bounding box center [689, 242] width 211 height 31
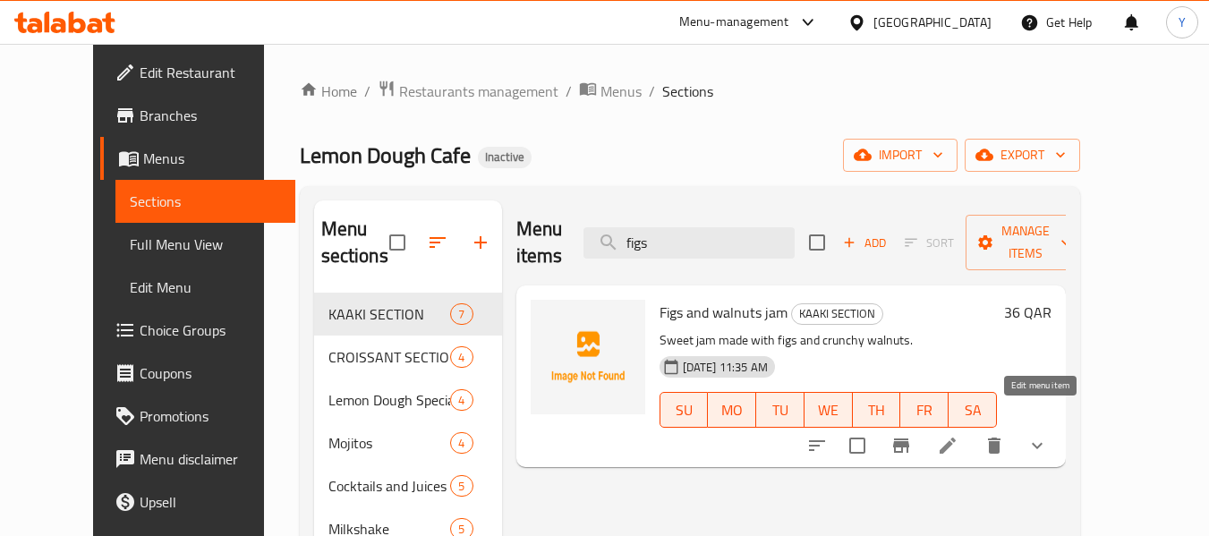
type input "figs"
click at [959, 435] on icon at bounding box center [947, 445] width 21 height 21
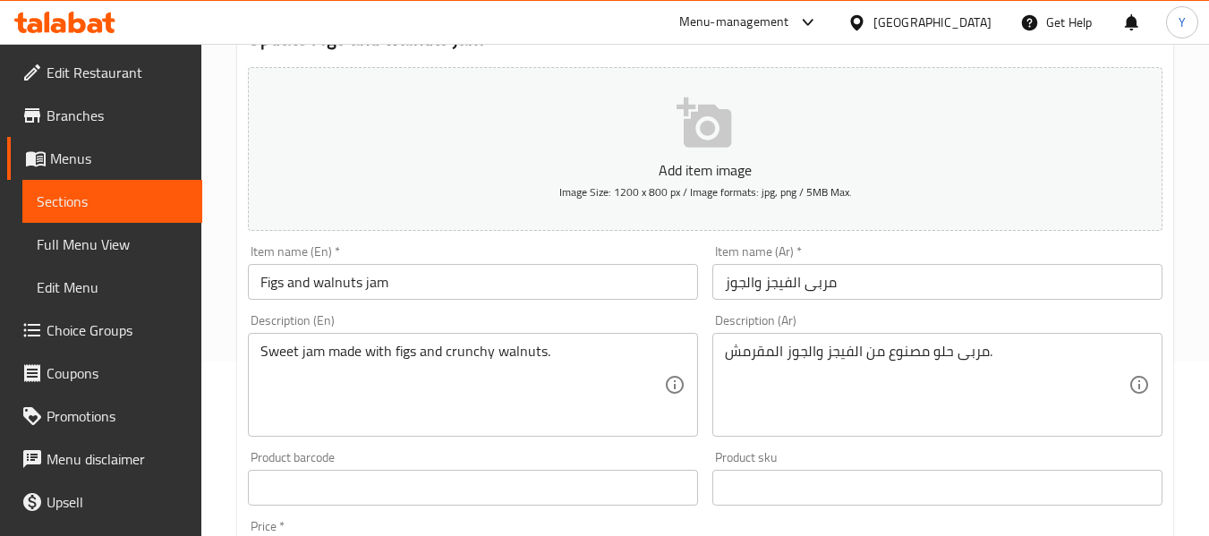
scroll to position [202, 0]
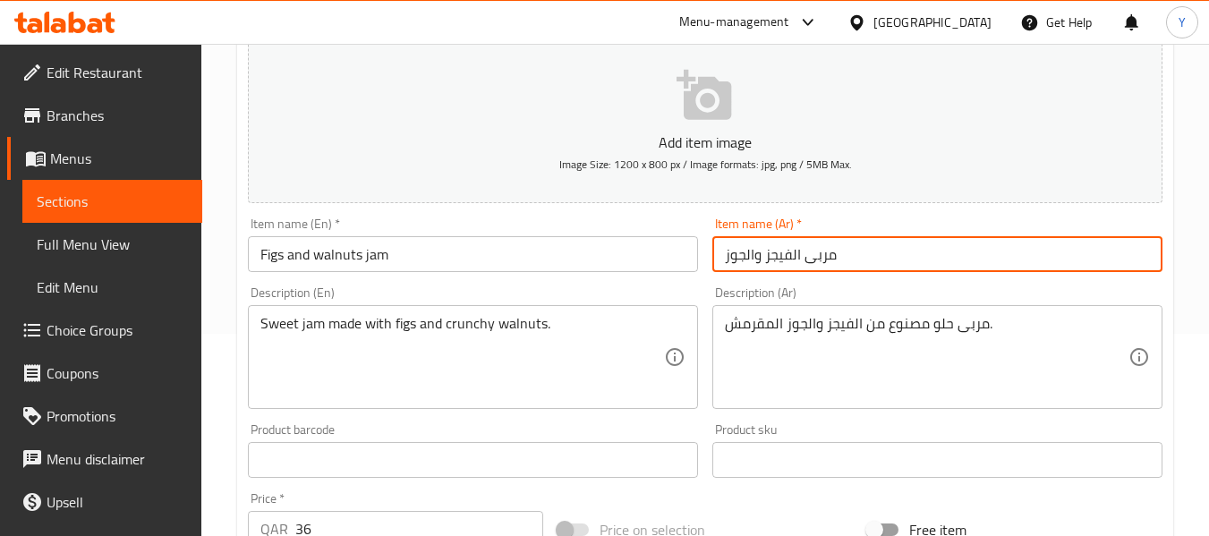
drag, startPoint x: 791, startPoint y: 250, endPoint x: 766, endPoint y: 253, distance: 25.3
click at [766, 253] on input "مربى الفيجز والجوز" at bounding box center [937, 254] width 450 height 36
type input "مربى التين والجوز"
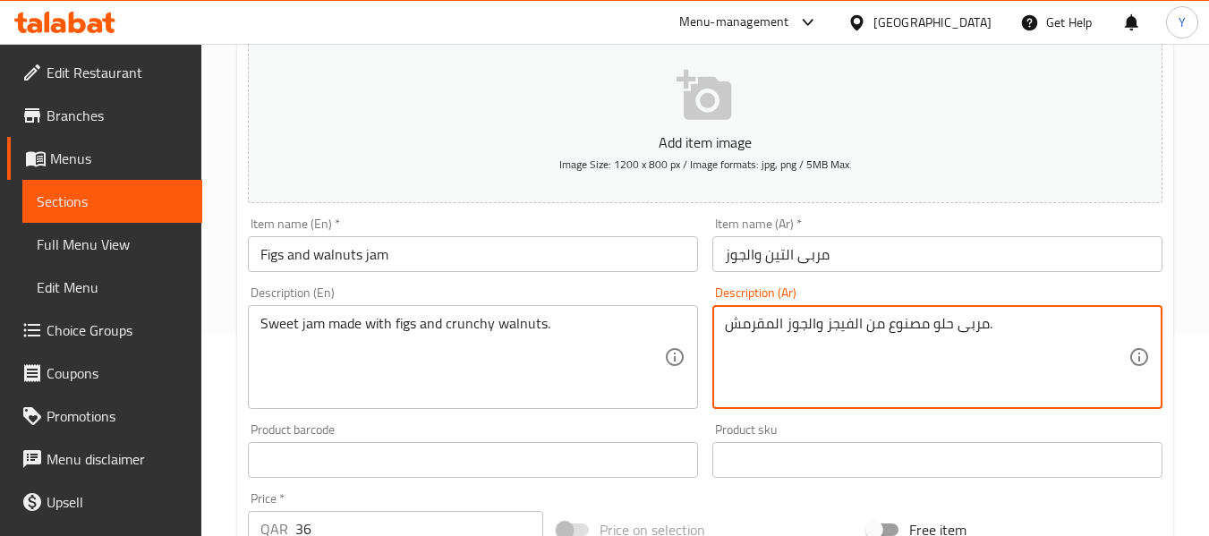
drag, startPoint x: 850, startPoint y: 322, endPoint x: 826, endPoint y: 332, distance: 26.1
type textarea "مربى حلو مصنوع من التين والجوز المقرمش."
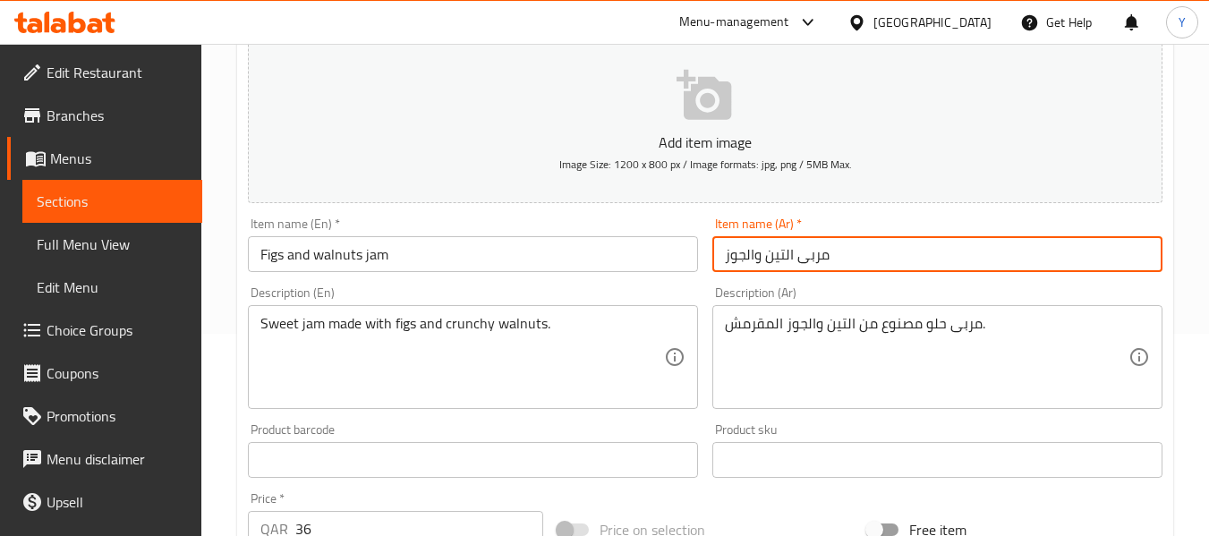
click at [882, 250] on input "مربى التين والجوز" at bounding box center [937, 254] width 450 height 36
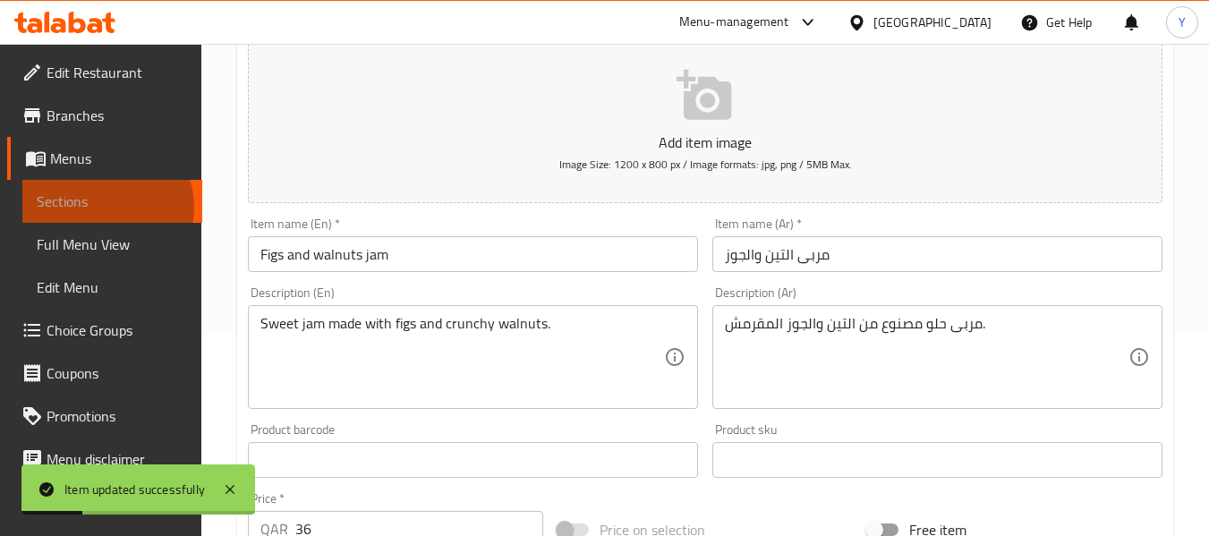
click at [103, 208] on span "Sections" at bounding box center [112, 201] width 151 height 21
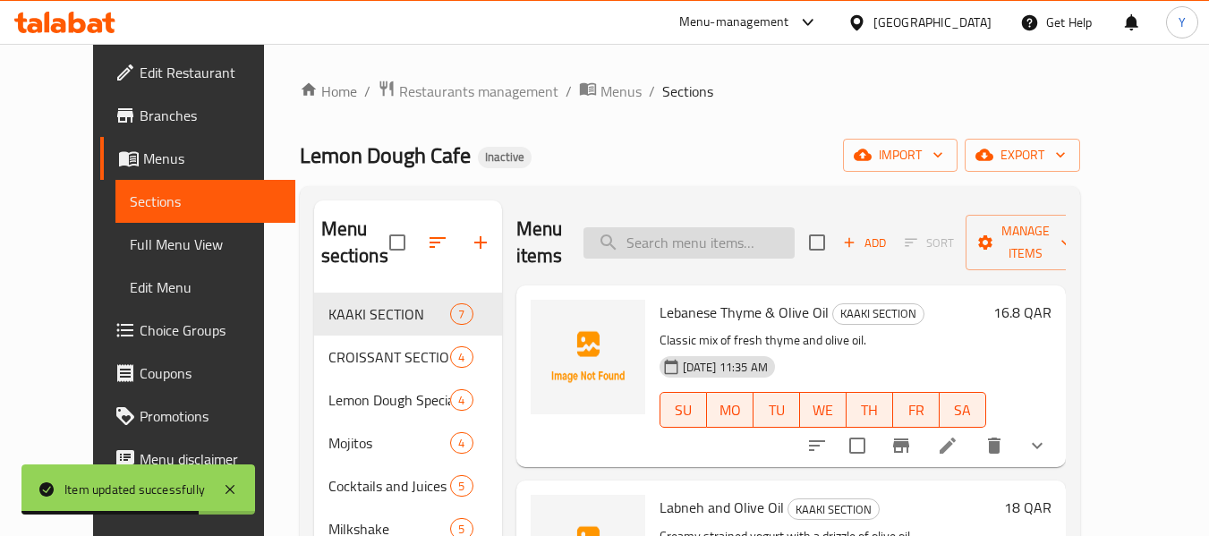
click at [761, 234] on input "search" at bounding box center [689, 242] width 211 height 31
type input "ف"
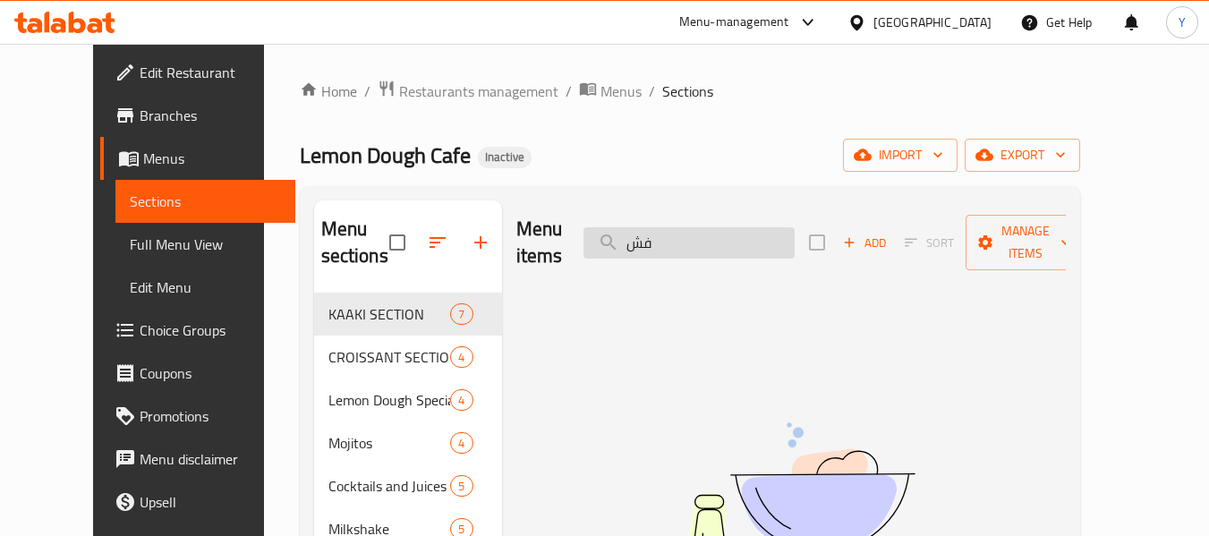
type input "ف"
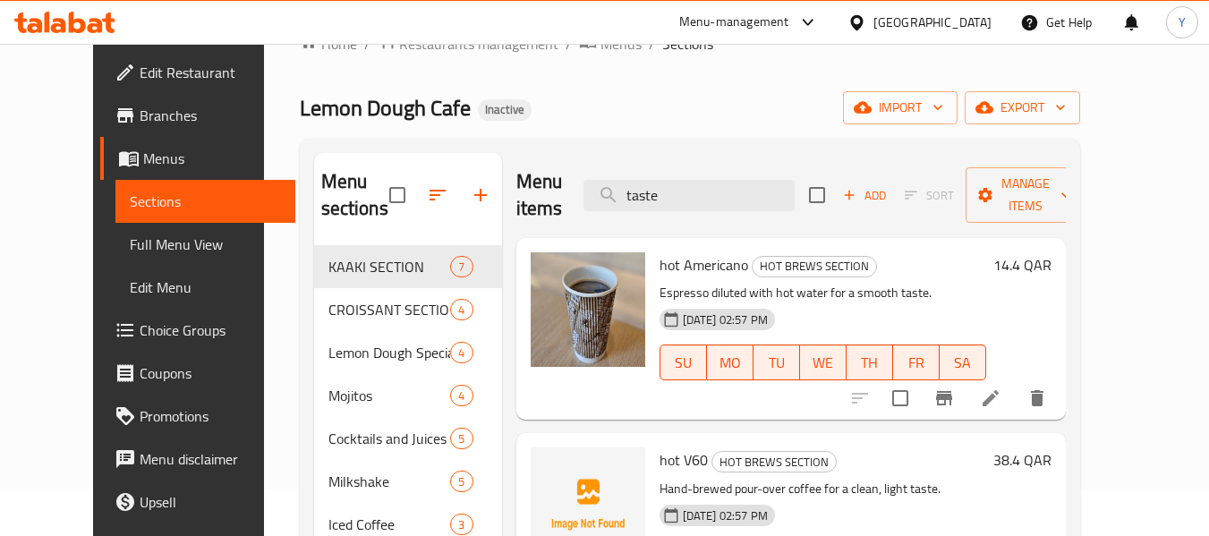
scroll to position [47, 0]
drag, startPoint x: 734, startPoint y: 172, endPoint x: 571, endPoint y: 173, distance: 162.9
click at [571, 173] on div "Menu items taste Add Sort Manage items" at bounding box center [791, 196] width 550 height 85
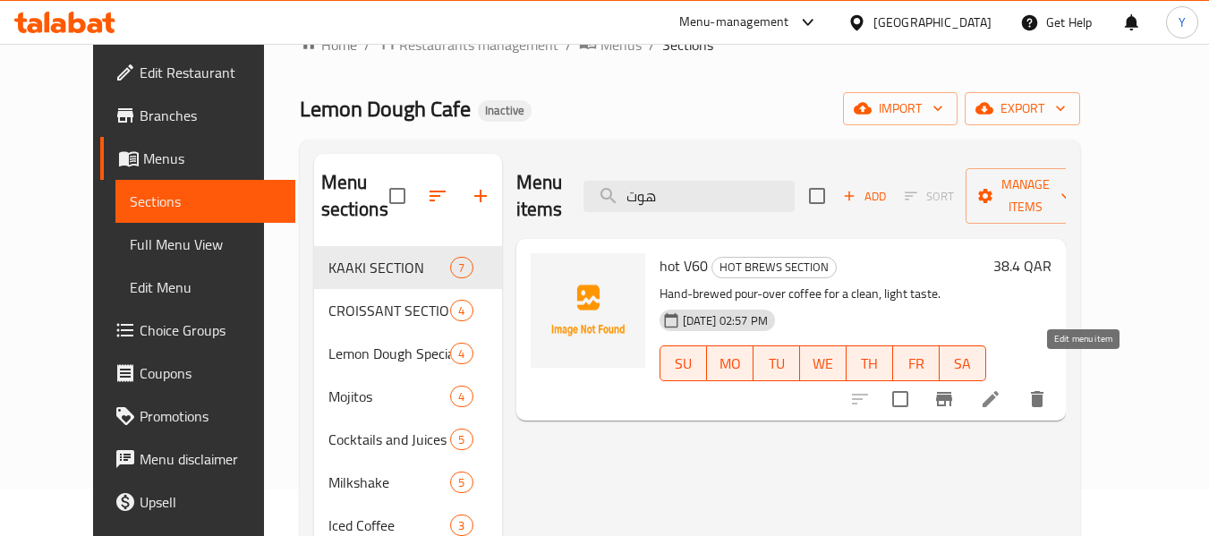
type input "هوت"
click at [999, 391] on icon at bounding box center [991, 399] width 16 height 16
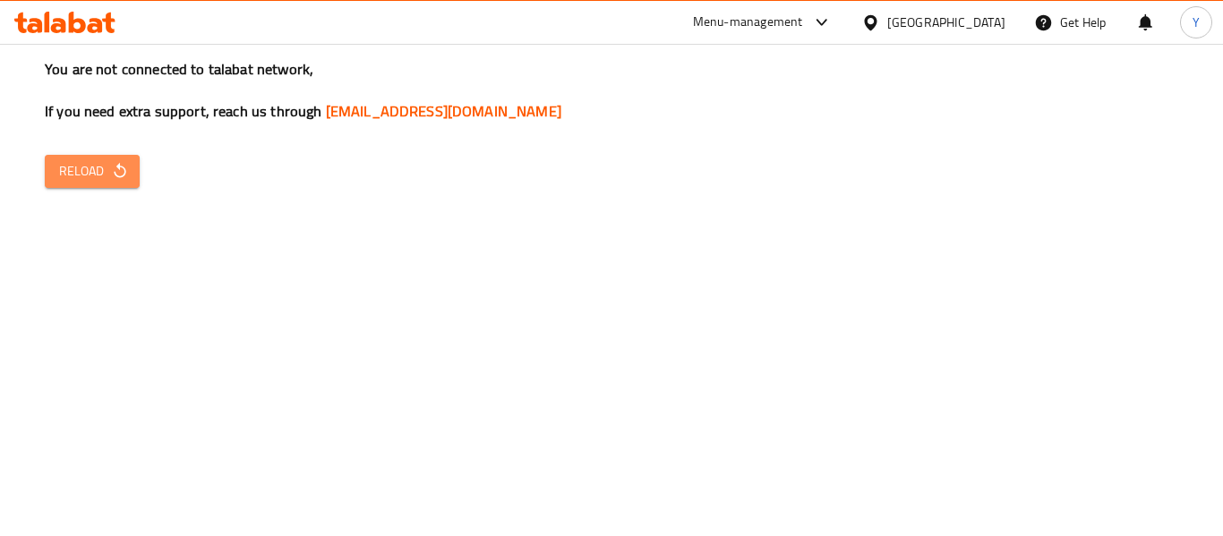
click at [79, 183] on button "Reload" at bounding box center [92, 171] width 95 height 33
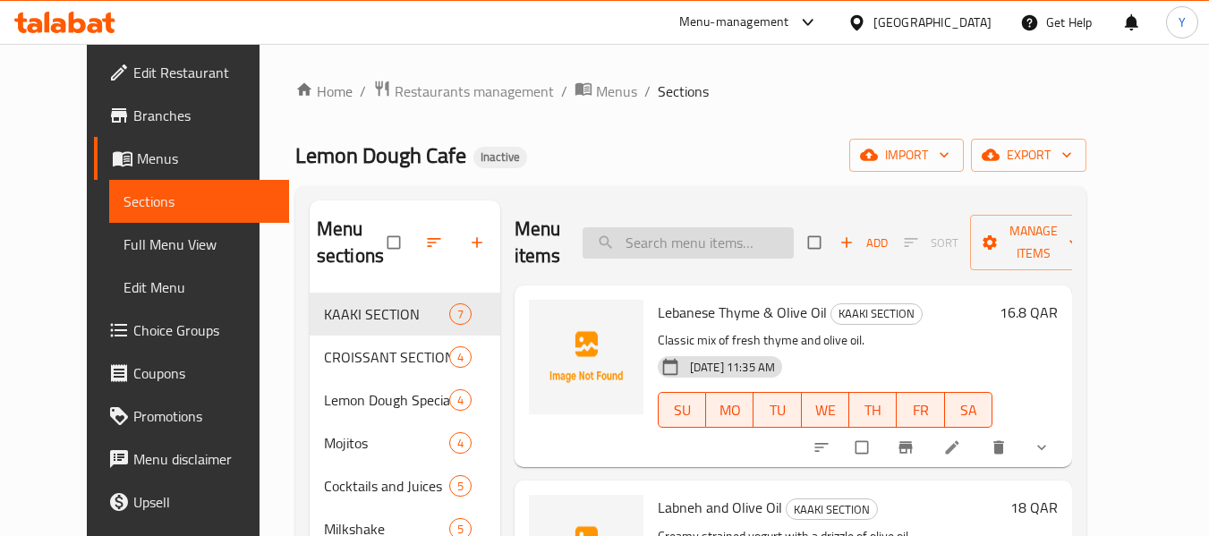
click at [665, 245] on input "search" at bounding box center [688, 242] width 211 height 31
paste input "Three Layers Chocolate Cak"
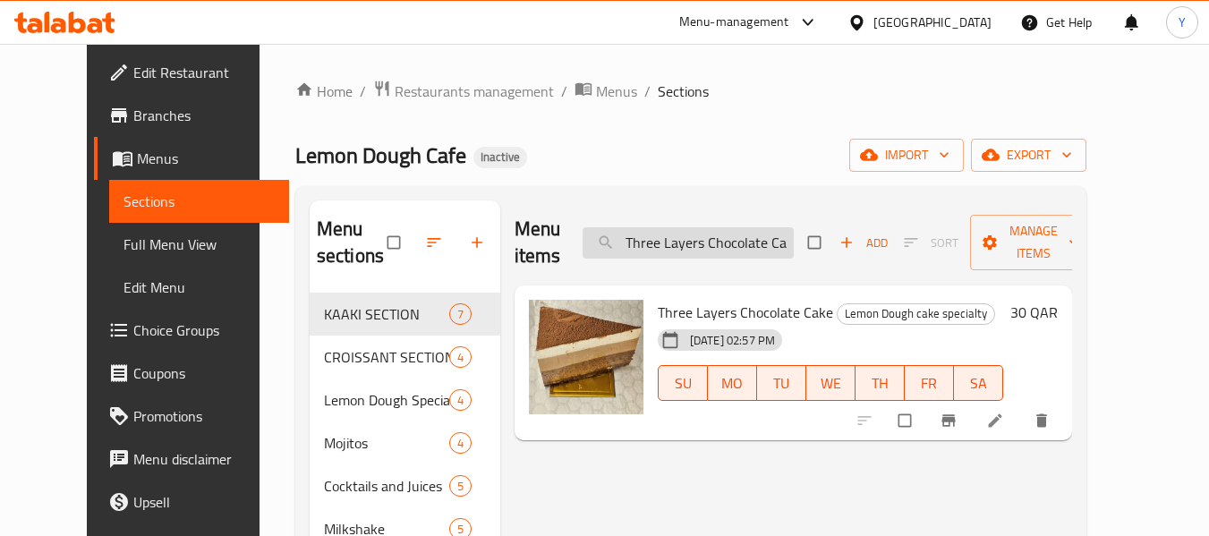
click at [675, 252] on input "Three Layers Chocolate Cak" at bounding box center [688, 242] width 211 height 31
paste input "سترين"
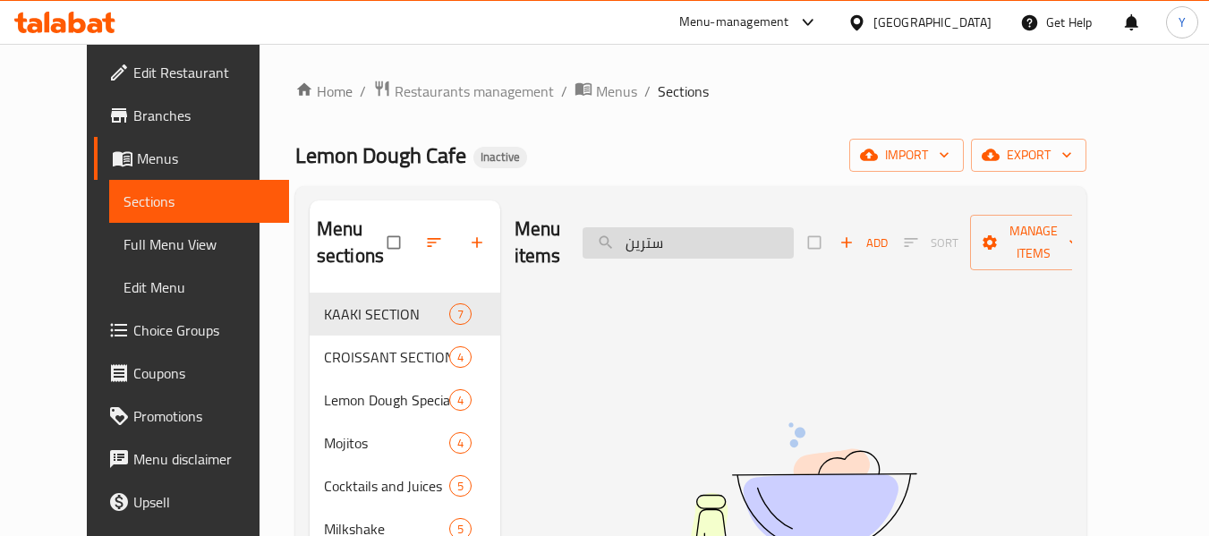
click at [675, 252] on input "سترين" at bounding box center [688, 242] width 211 height 31
type input "س"
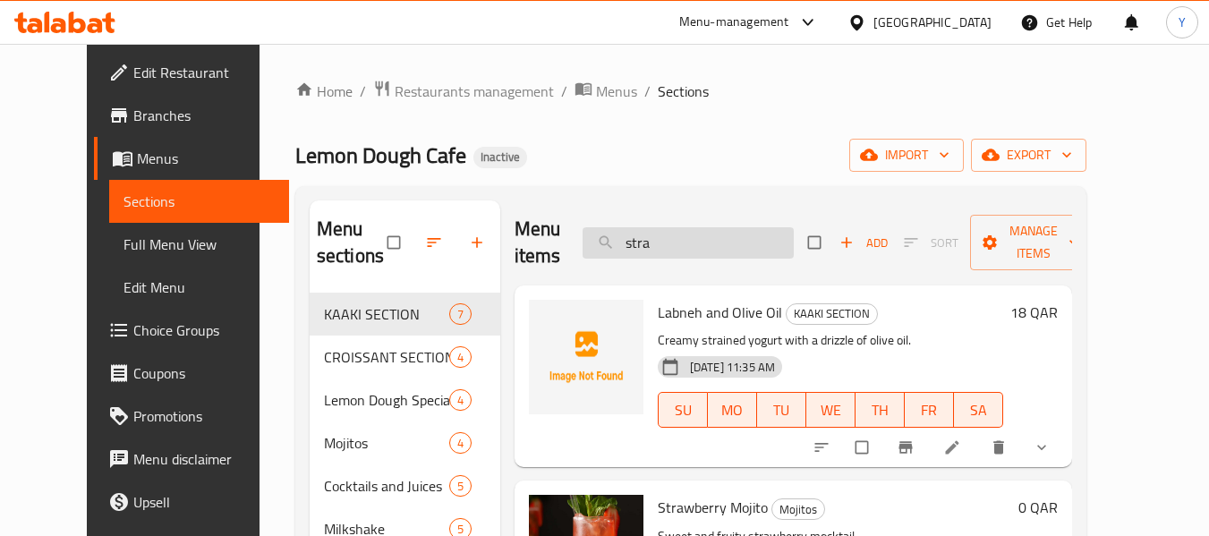
click at [663, 243] on input "stra" at bounding box center [688, 242] width 211 height 31
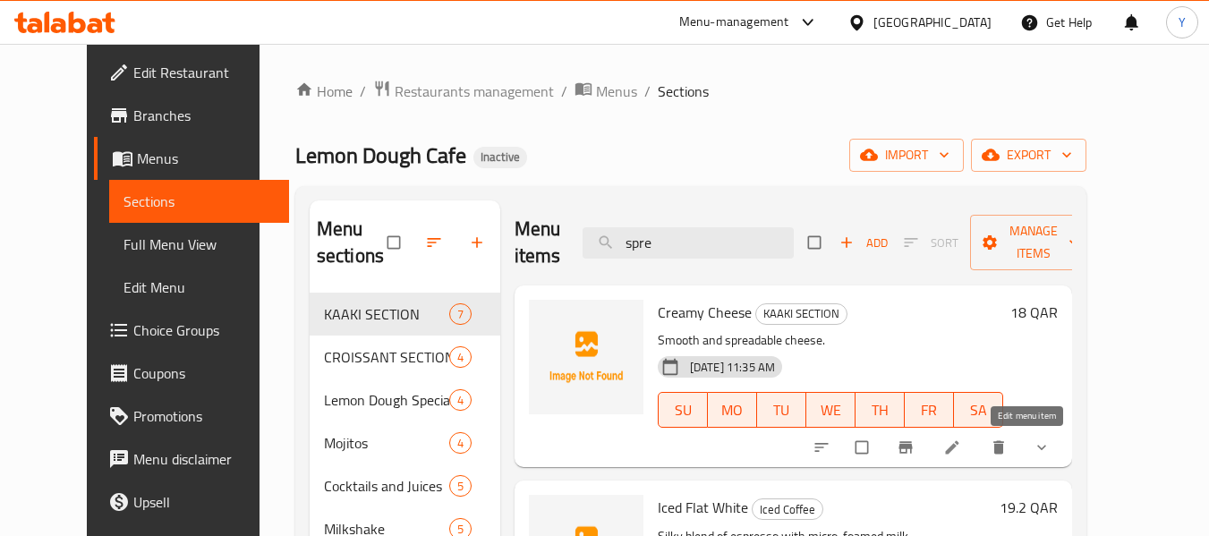
type input "spre"
click at [961, 441] on icon at bounding box center [952, 448] width 18 height 18
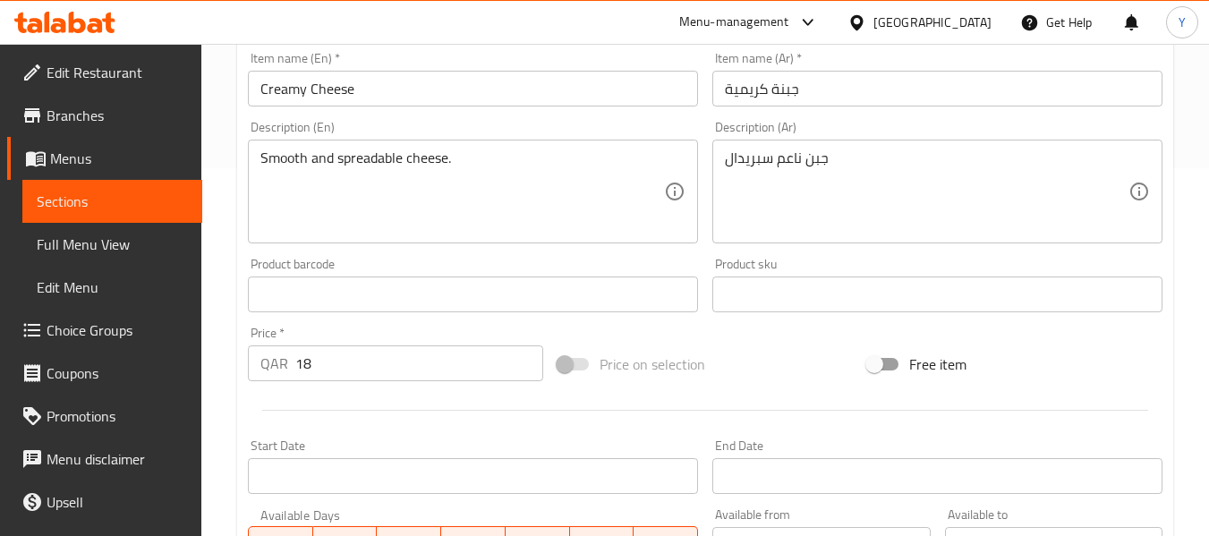
scroll to position [350, 0]
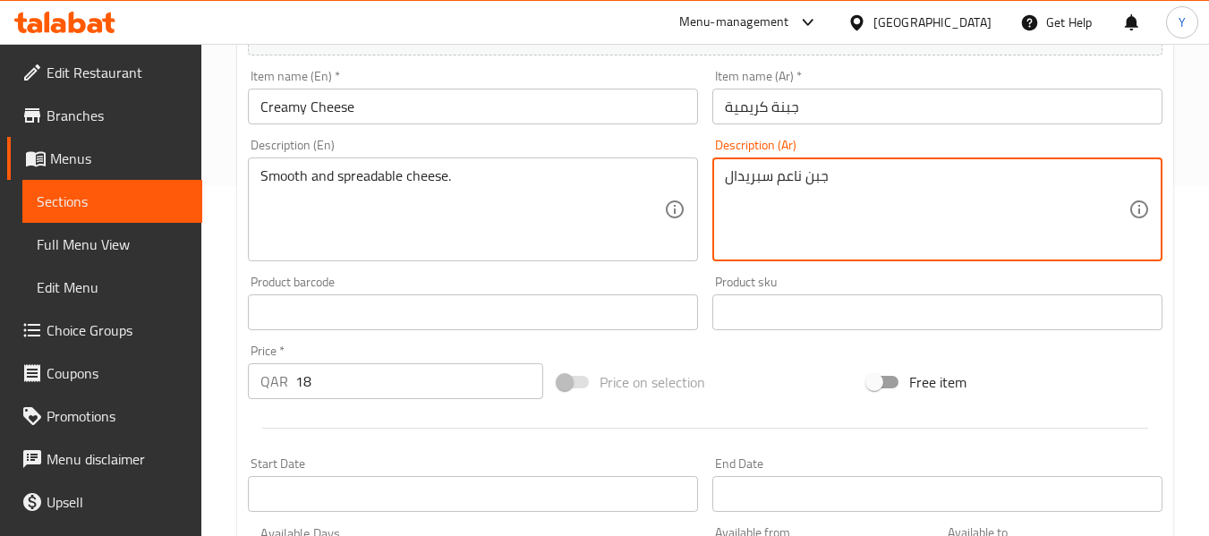
drag, startPoint x: 772, startPoint y: 179, endPoint x: 720, endPoint y: 183, distance: 52.0
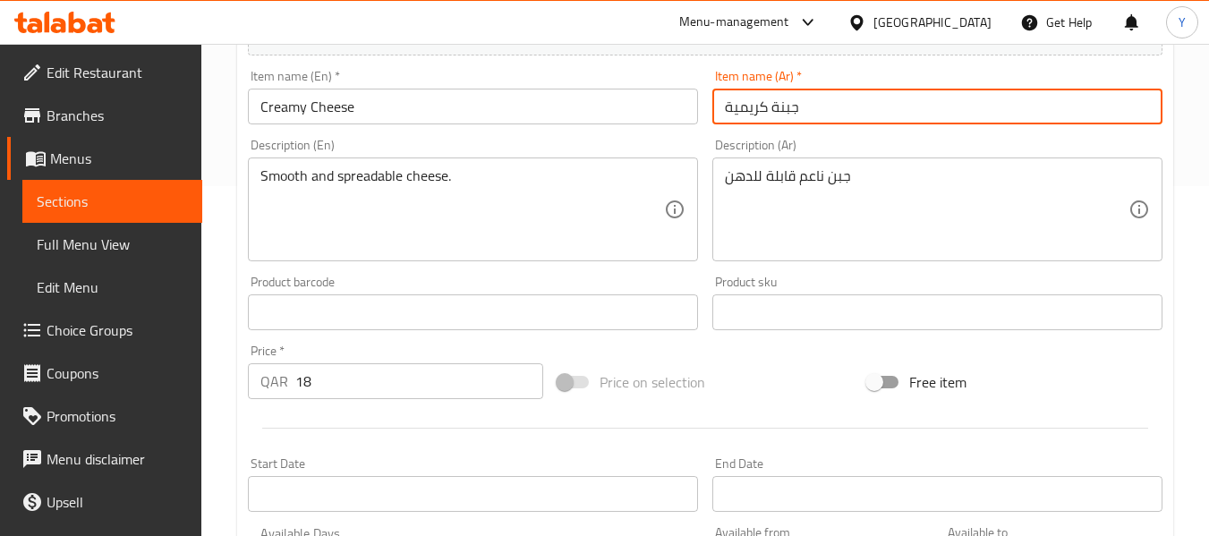
click at [941, 96] on input "جبنة كريمية" at bounding box center [937, 107] width 450 height 36
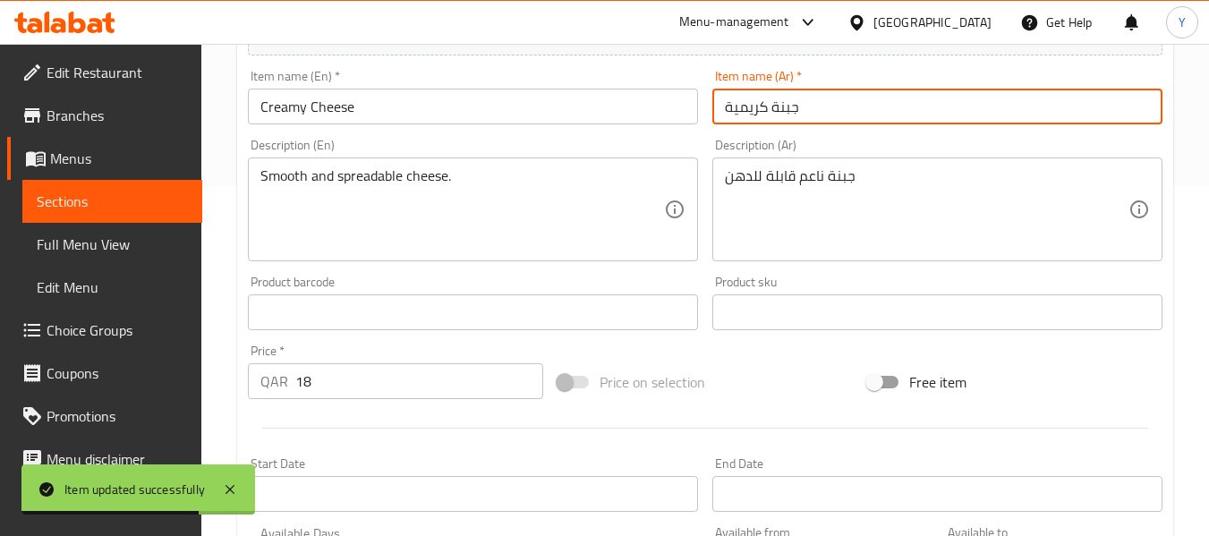
click at [885, 106] on input "جبنة كريمية" at bounding box center [937, 107] width 450 height 36
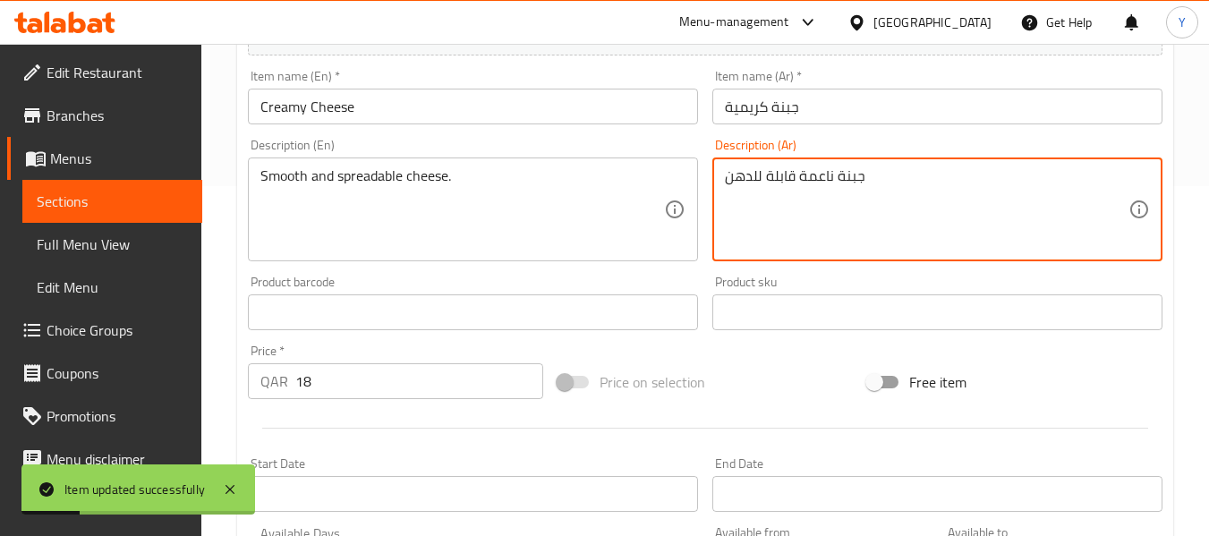
type textarea "جبنة ناعمة قابلة للدهن"
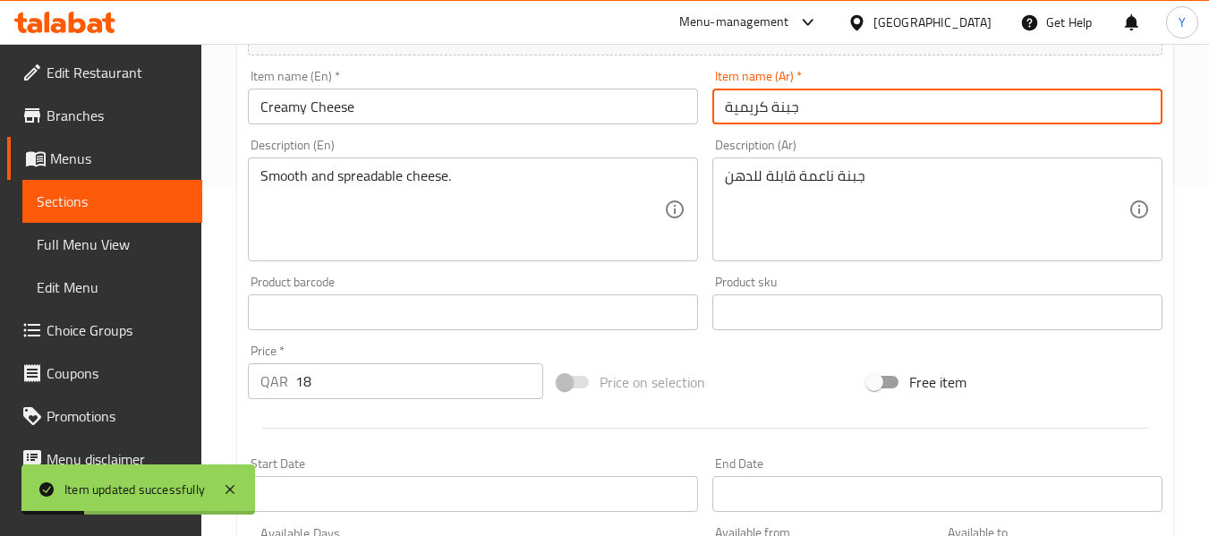
click at [867, 100] on input "جبنة كريمية" at bounding box center [937, 107] width 450 height 36
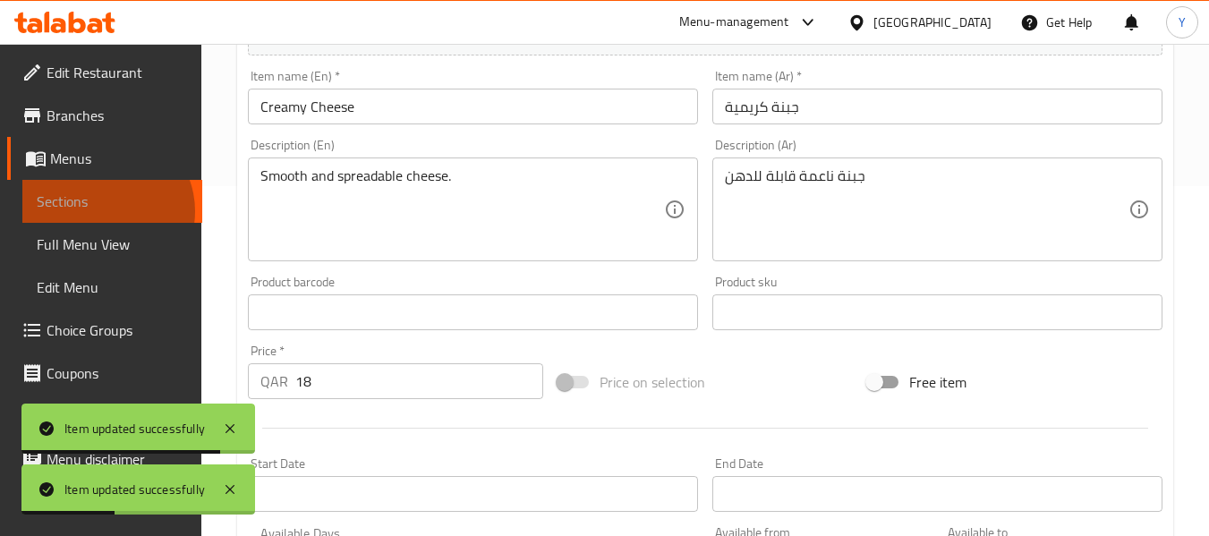
click at [102, 211] on span "Sections" at bounding box center [112, 201] width 151 height 21
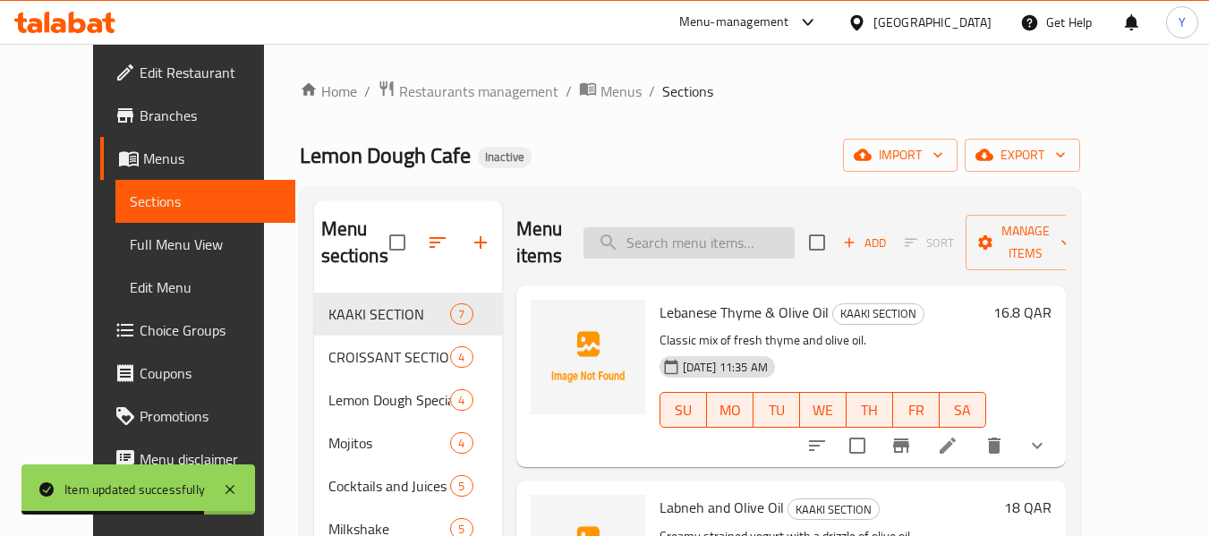
click at [678, 252] on input "search" at bounding box center [689, 242] width 211 height 31
paste input "citrus"
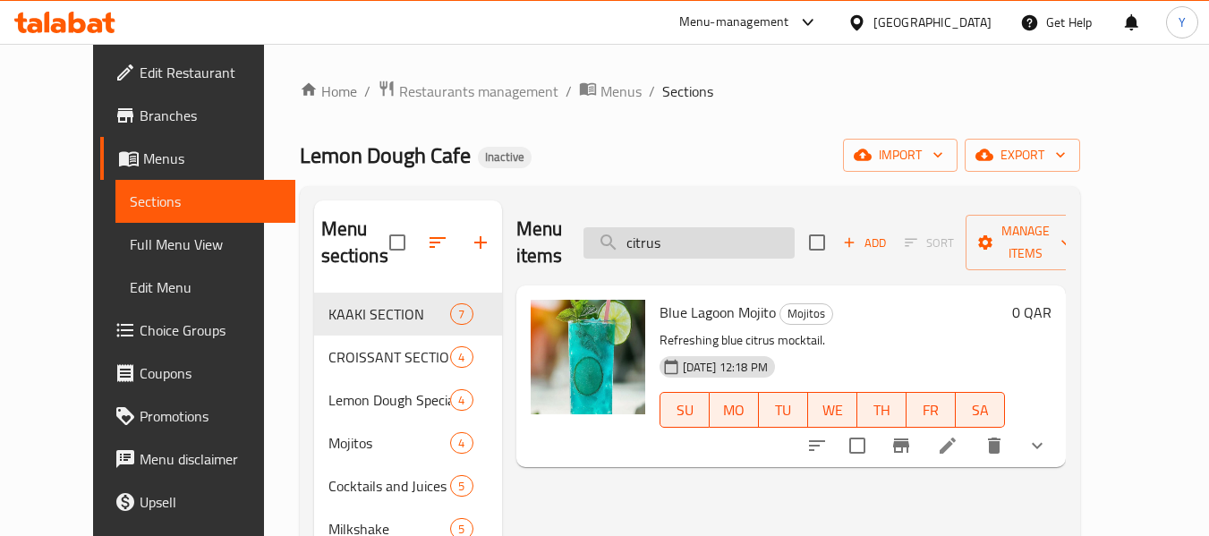
click at [687, 243] on input "citrus" at bounding box center [689, 242] width 211 height 31
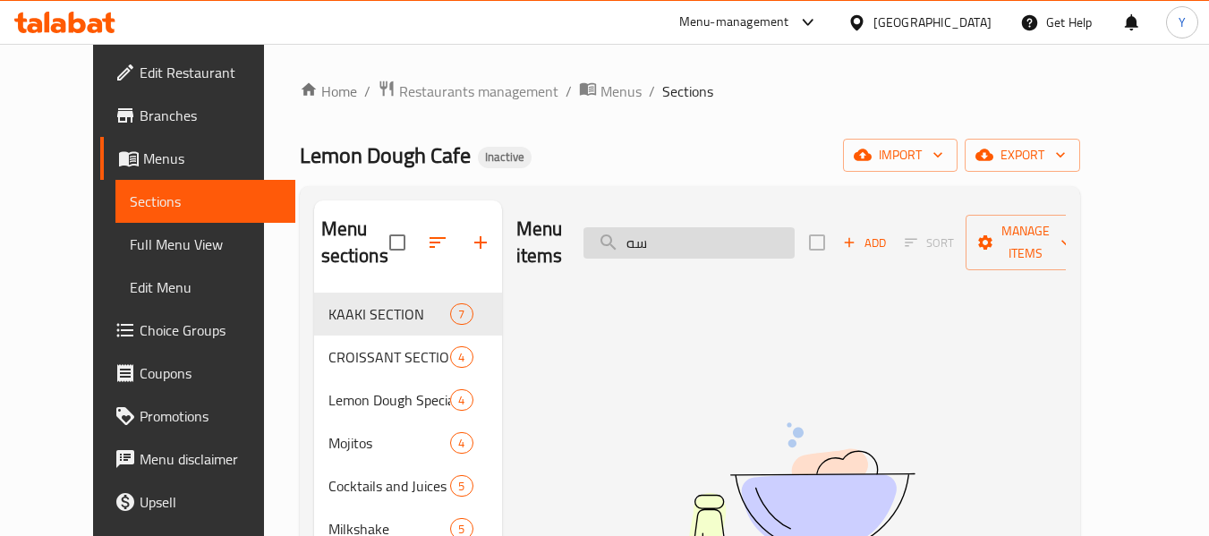
type input "س"
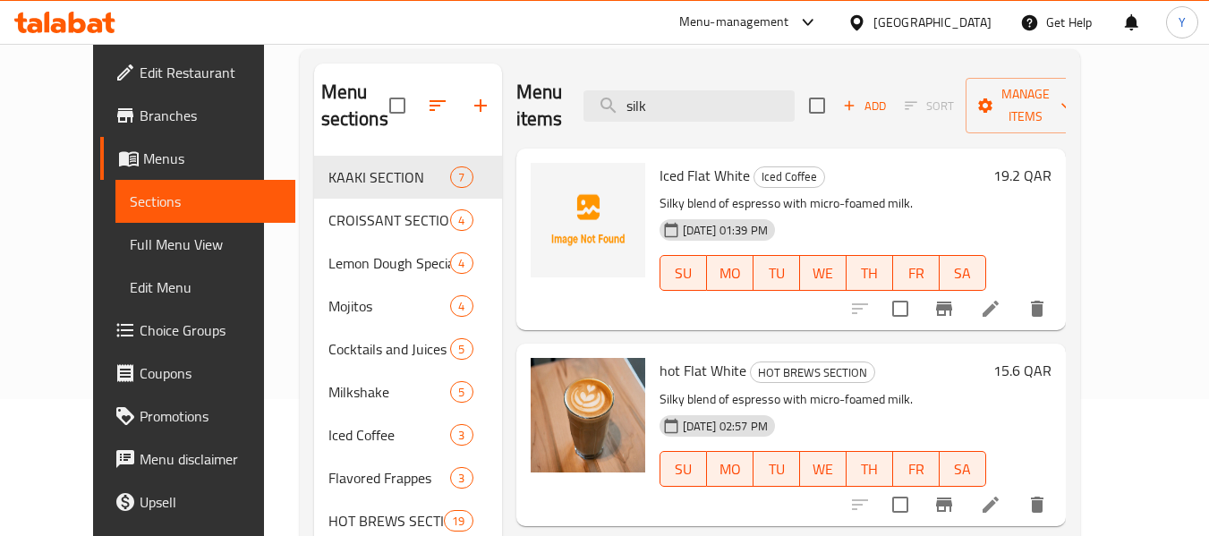
scroll to position [180, 0]
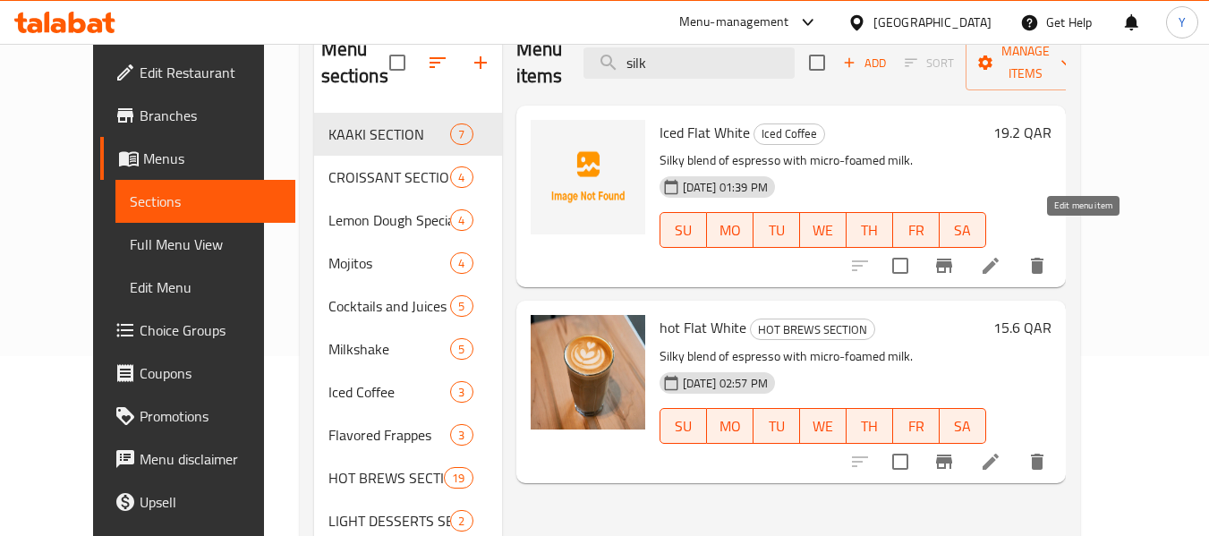
type input "silk"
click at [1002, 451] on icon at bounding box center [990, 461] width 21 height 21
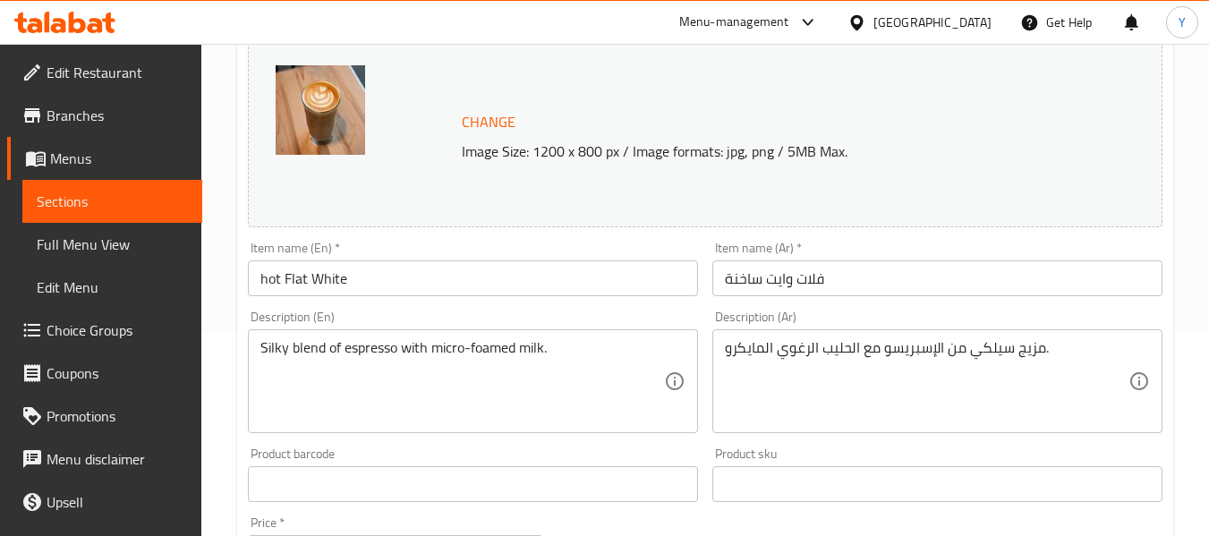
scroll to position [200, 0]
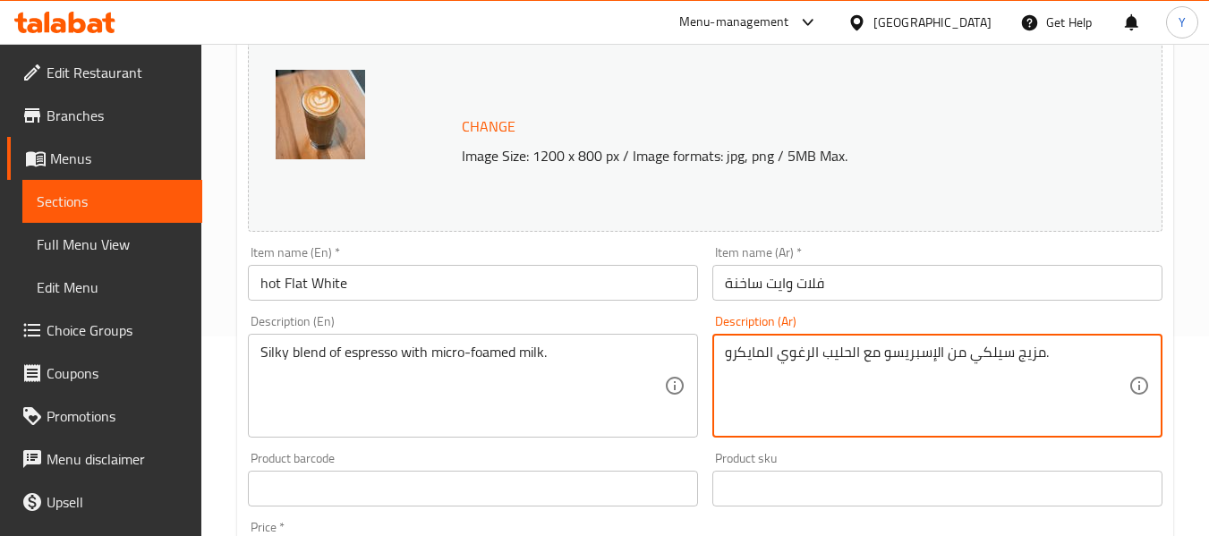
click at [989, 356] on textarea "مزيج سيلكي من الإسبريسو مع الحليب الرغوي المايكرو." at bounding box center [927, 386] width 404 height 85
type textarea "مزيج حريري من الإسبريسو مع الحليب الرغوي المايكرو."
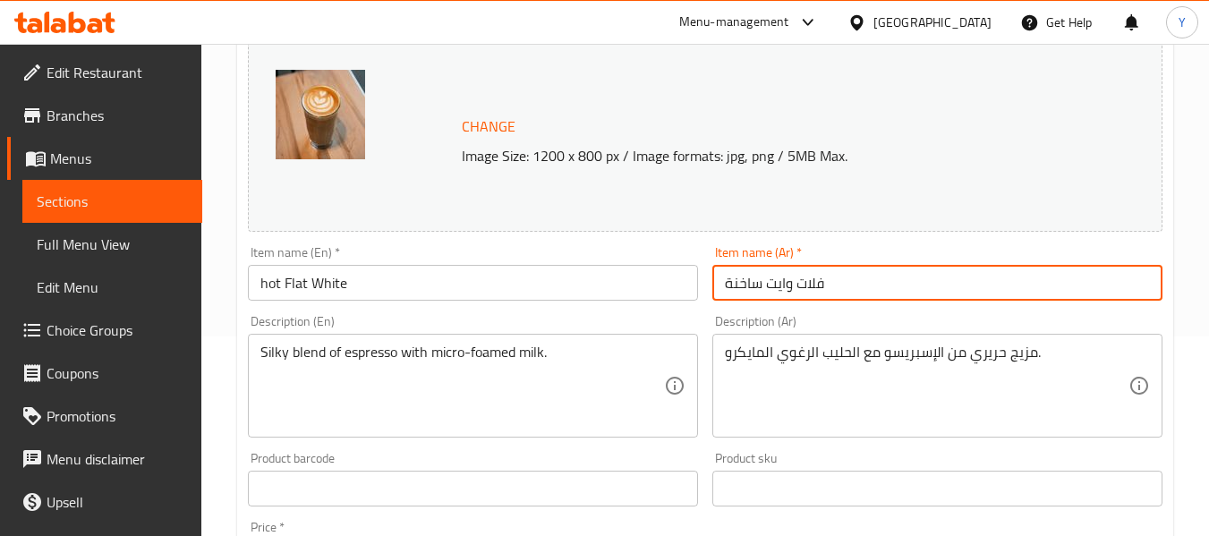
click at [910, 281] on input "فلات وايت ساخنة" at bounding box center [937, 283] width 450 height 36
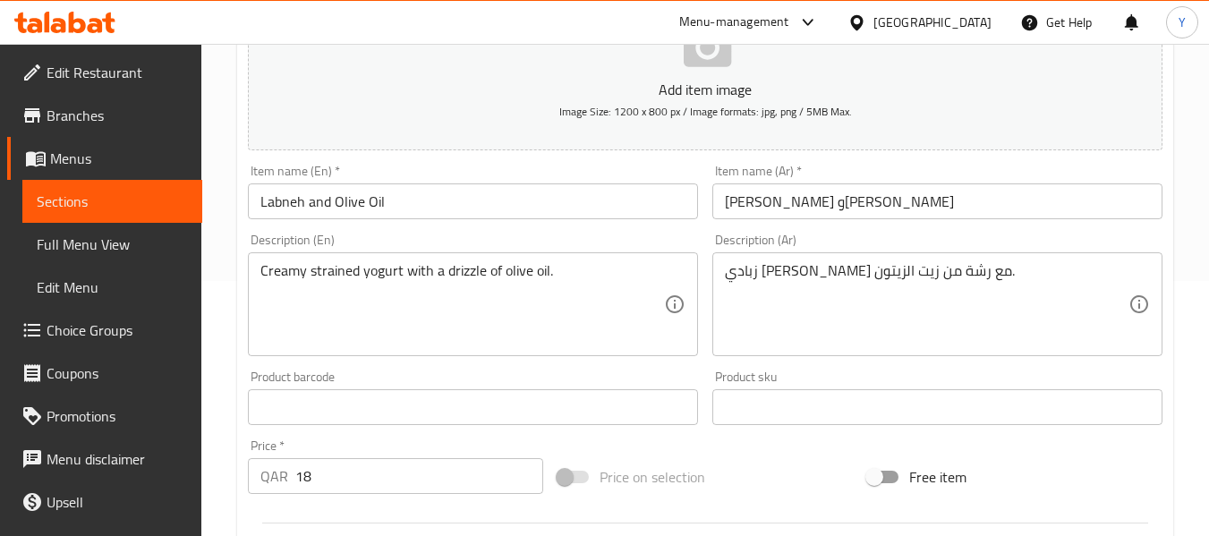
scroll to position [276, 0]
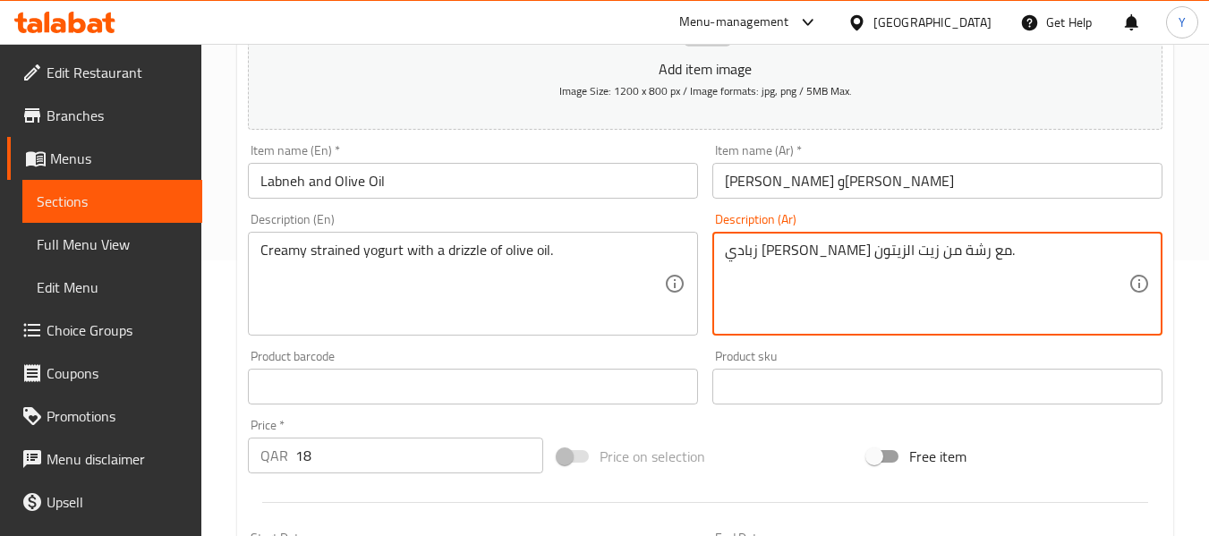
click at [887, 246] on textarea "زبادي [PERSON_NAME] مع رشة من زيت الزيتون." at bounding box center [927, 284] width 404 height 85
type textarea "زبادي كريمي مصفى مع رشة من زيت الزيتون."
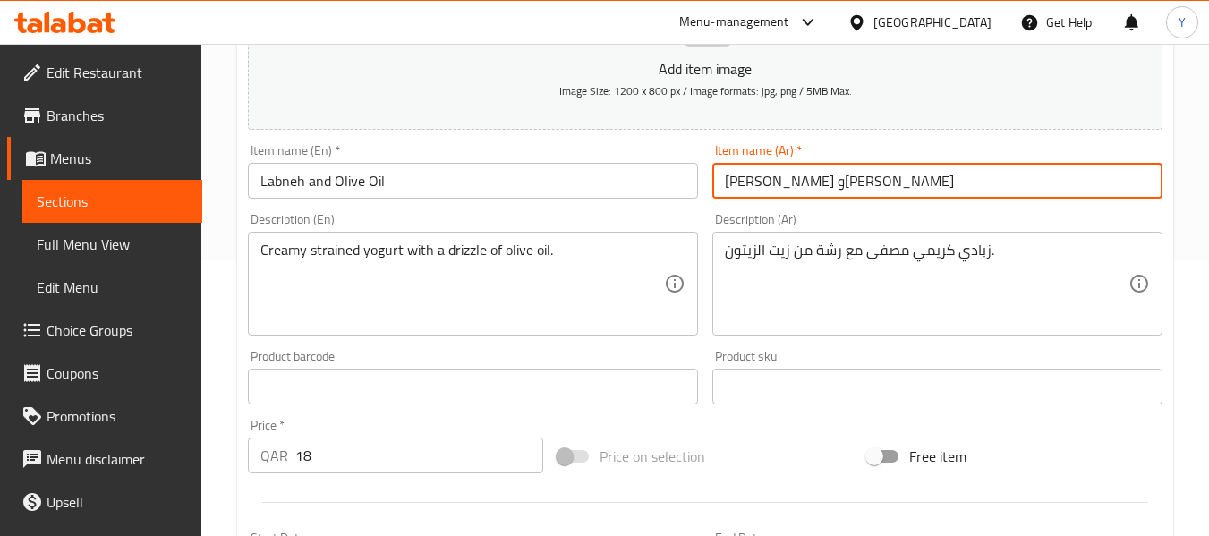
click at [994, 185] on input "[PERSON_NAME] و[PERSON_NAME]" at bounding box center [937, 181] width 450 height 36
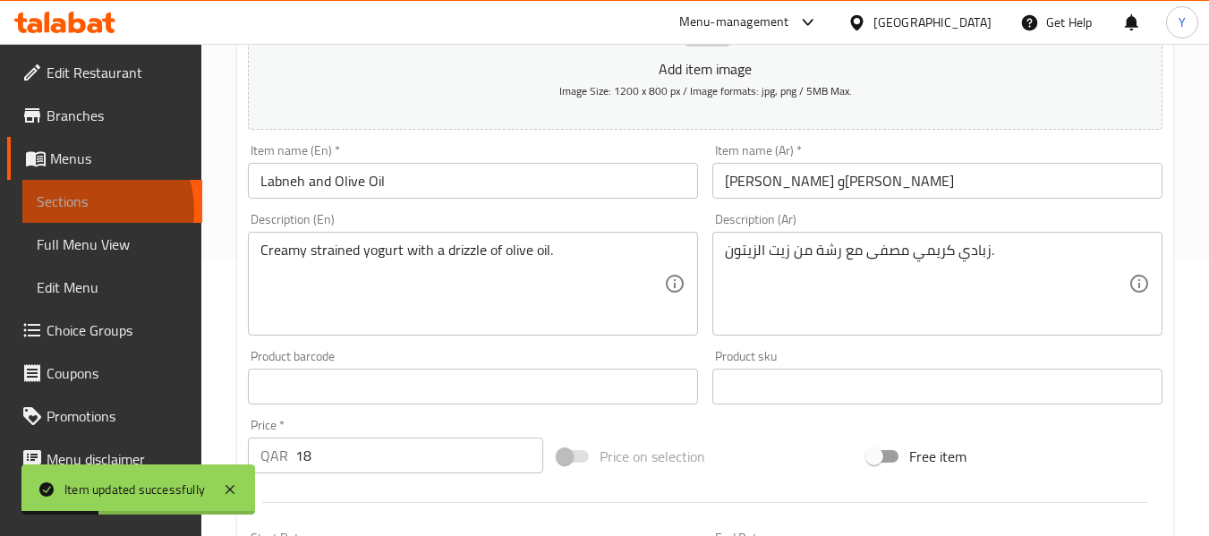
click at [84, 210] on span "Sections" at bounding box center [112, 201] width 151 height 21
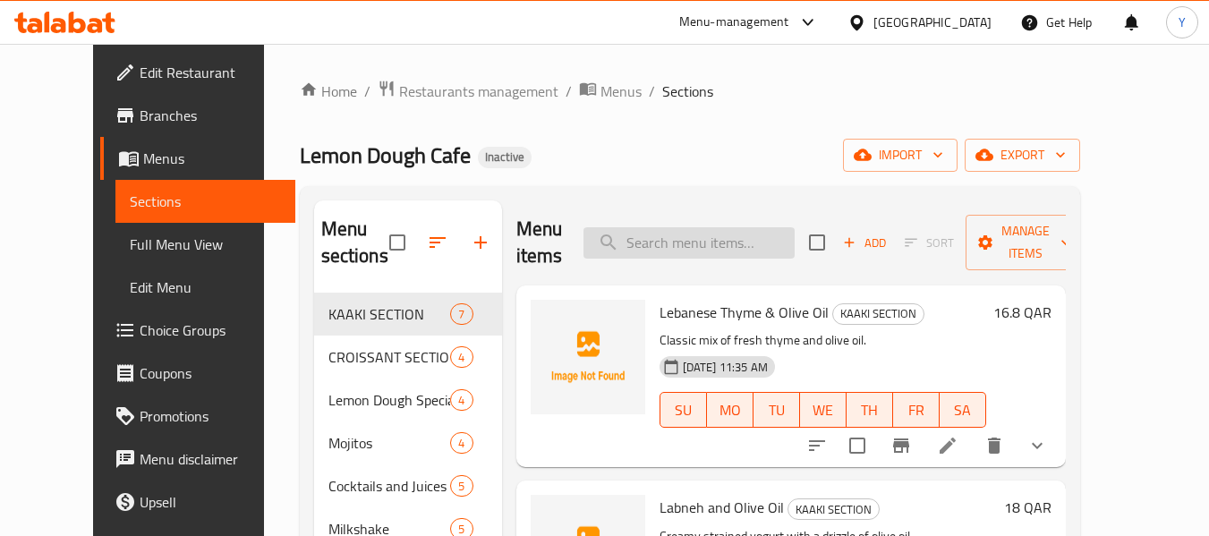
paste input "Blueberry"
click at [670, 245] on input "Blueberry" at bounding box center [689, 242] width 211 height 31
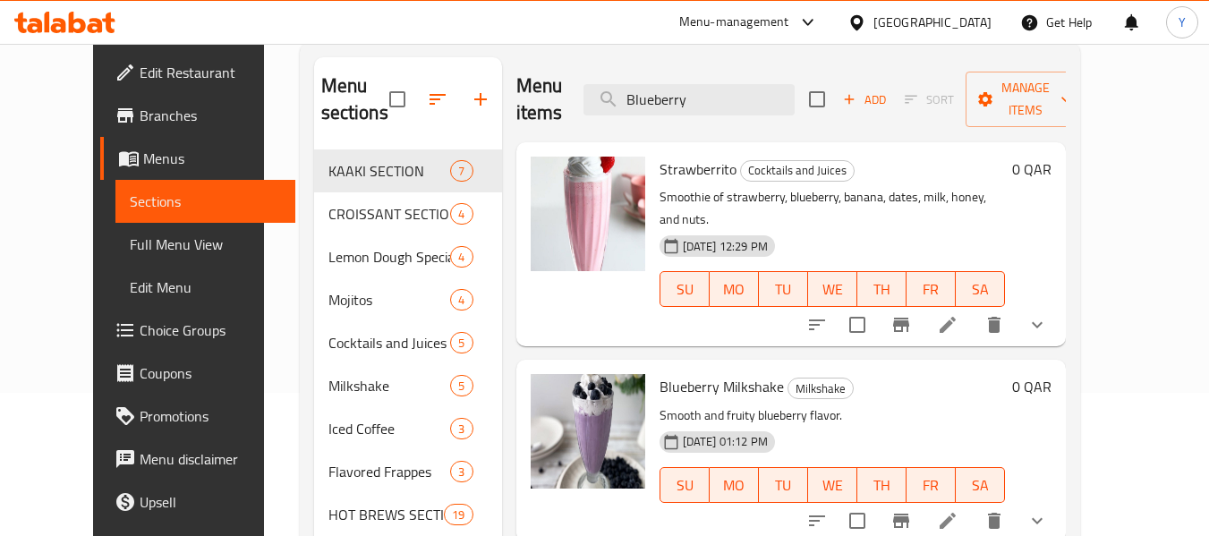
scroll to position [216, 0]
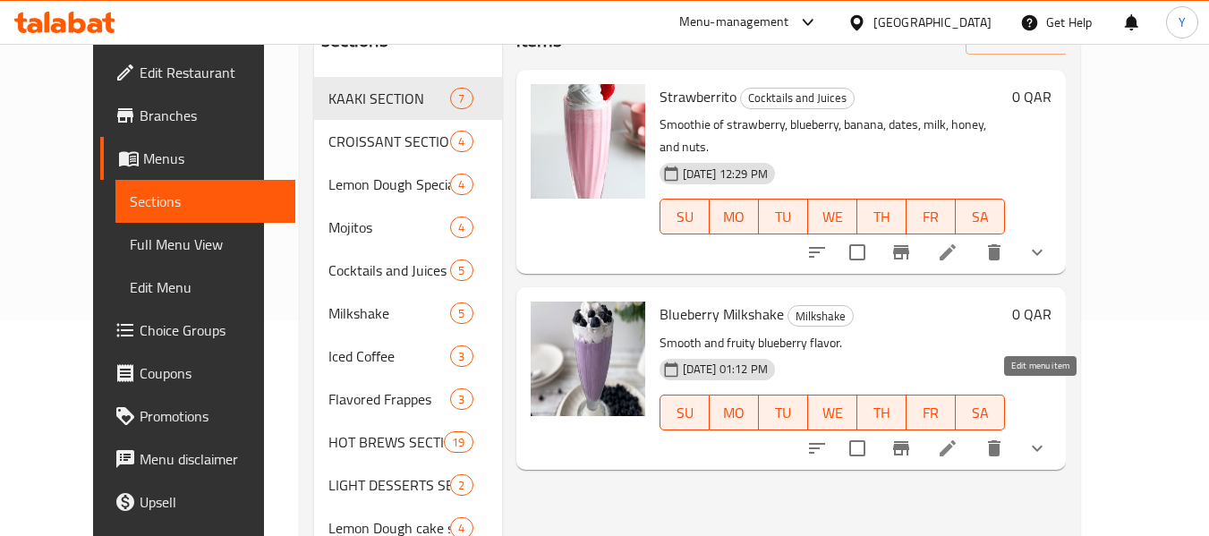
type input "Blueberry"
click at [959, 438] on icon at bounding box center [947, 448] width 21 height 21
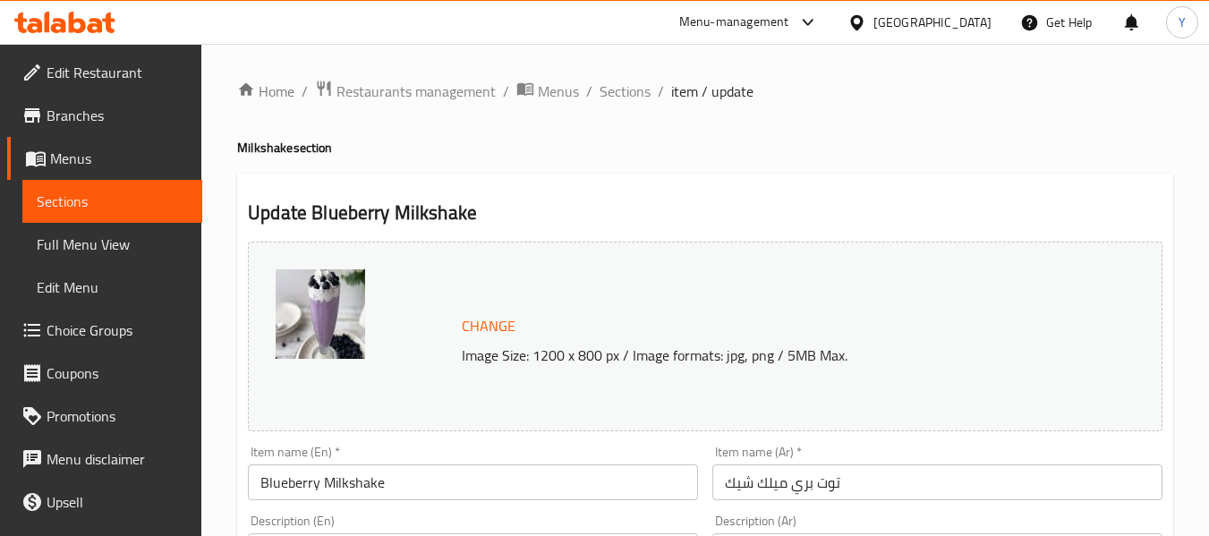
click at [807, 489] on input "توت بري ميلك شيك" at bounding box center [937, 483] width 450 height 36
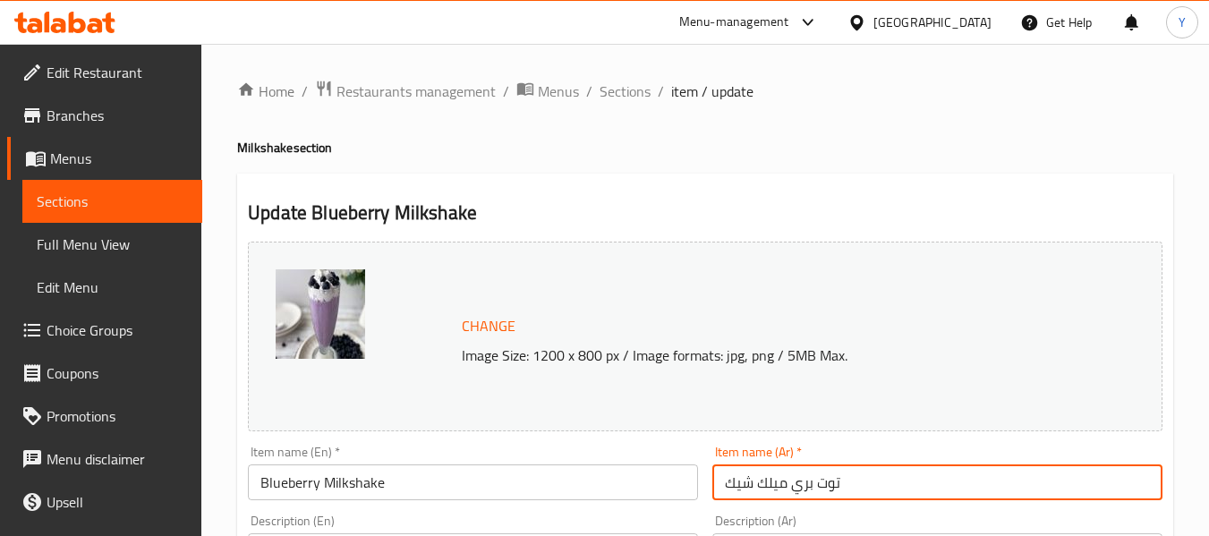
click at [807, 489] on input "توت بري ميلك شيك" at bounding box center [937, 483] width 450 height 36
type input "توت أزرق ميلك شيك"
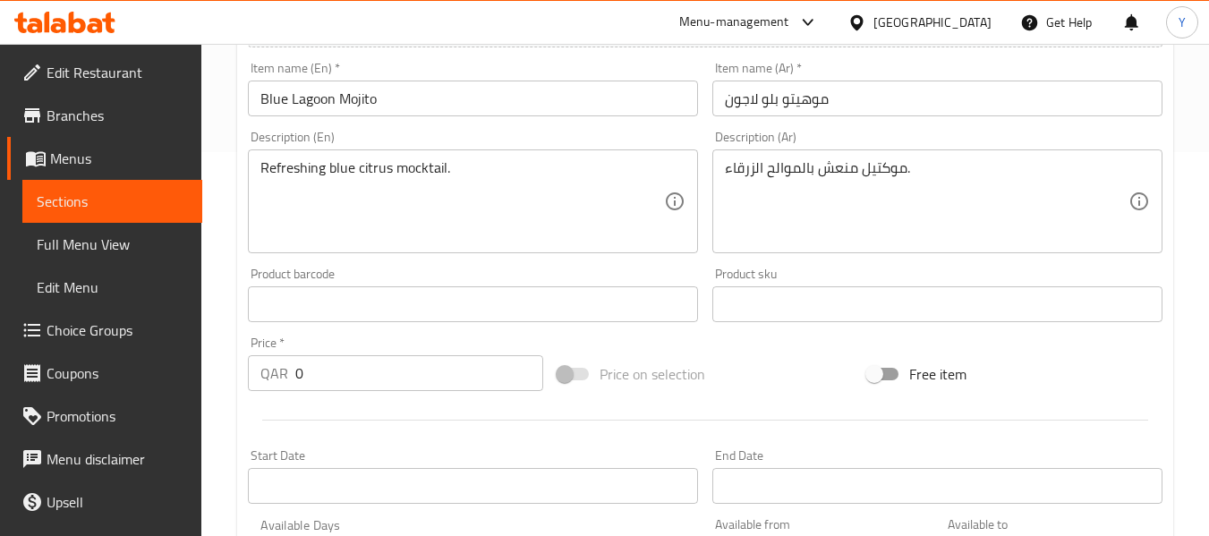
scroll to position [372, 0]
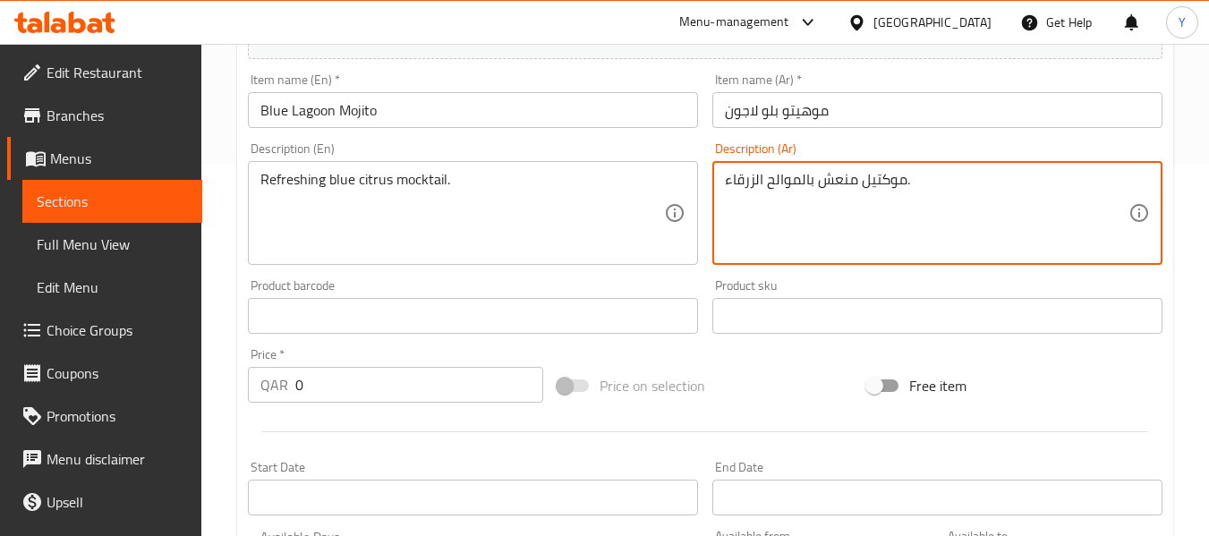
drag, startPoint x: 798, startPoint y: 183, endPoint x: 770, endPoint y: 186, distance: 27.9
type textarea "موكتيل منعش بالحمضيات الزرقاء."
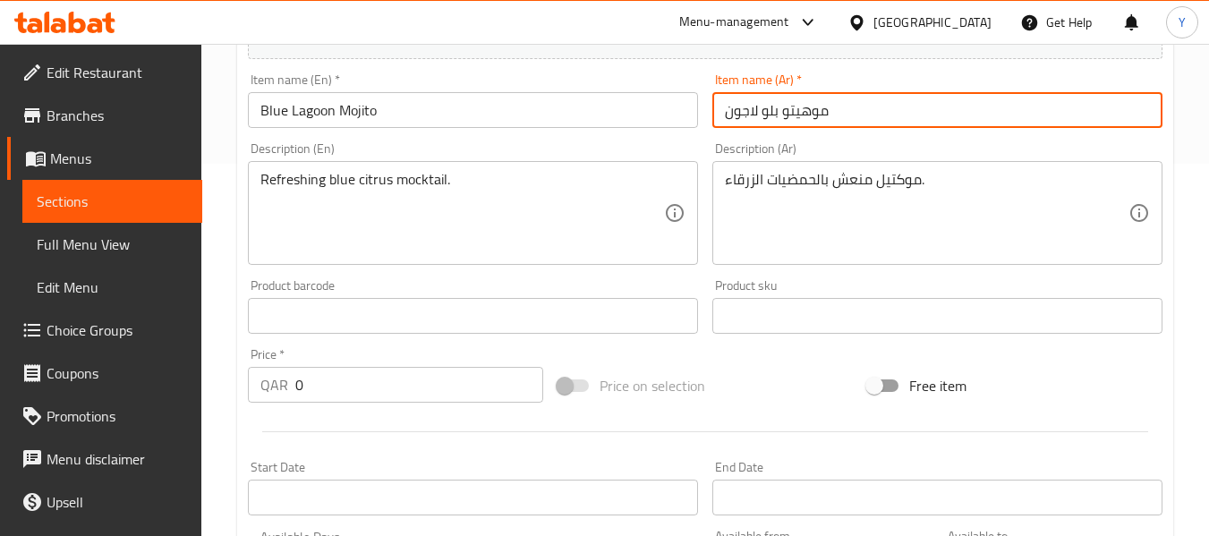
click at [852, 117] on input "موهيتو بلو لاجون" at bounding box center [937, 110] width 450 height 36
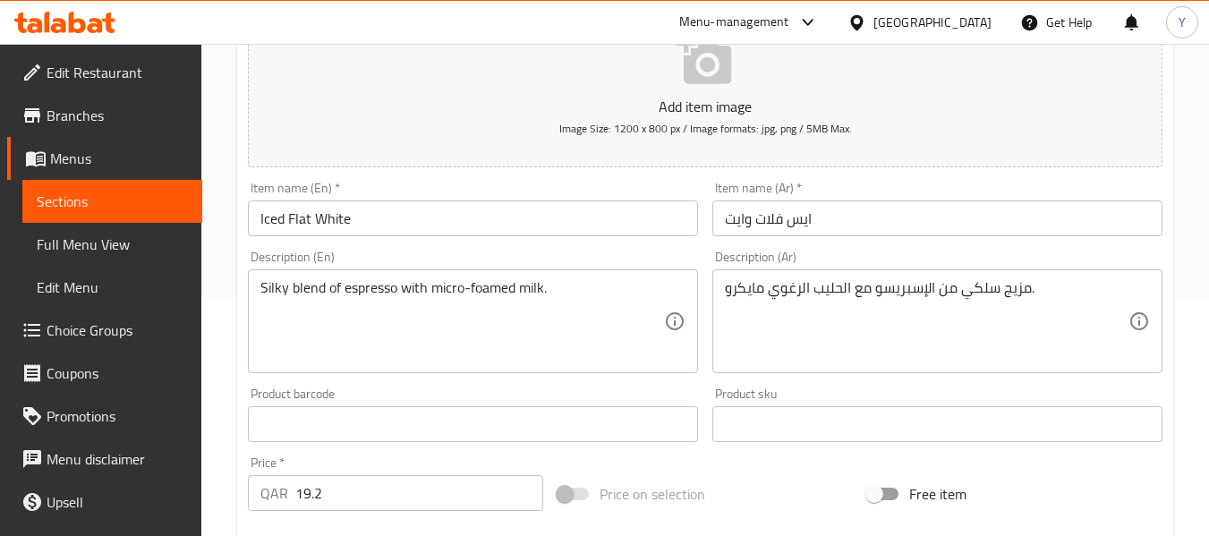
scroll to position [256, 0]
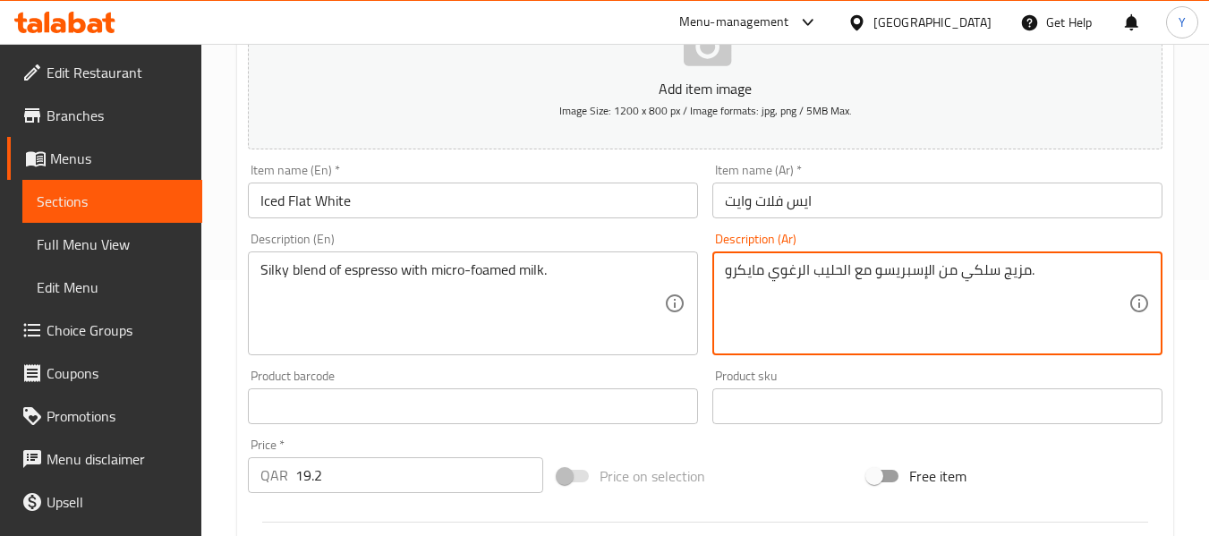
click at [984, 265] on textarea "مزيج سلكي من الإسبريسو مع الحليب الرغوي مايكرو." at bounding box center [927, 303] width 404 height 85
type textarea "مزيج حريري من الإسبريسو مع الحليب الرغوي مايكرو."
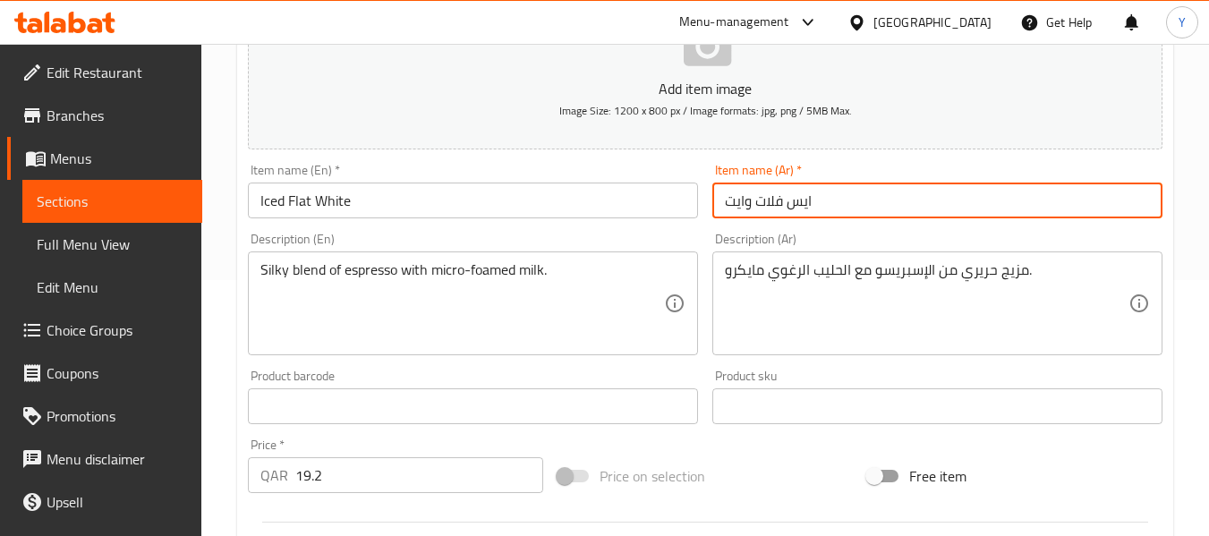
click at [951, 205] on input "ايس فلات وايت" at bounding box center [937, 201] width 450 height 36
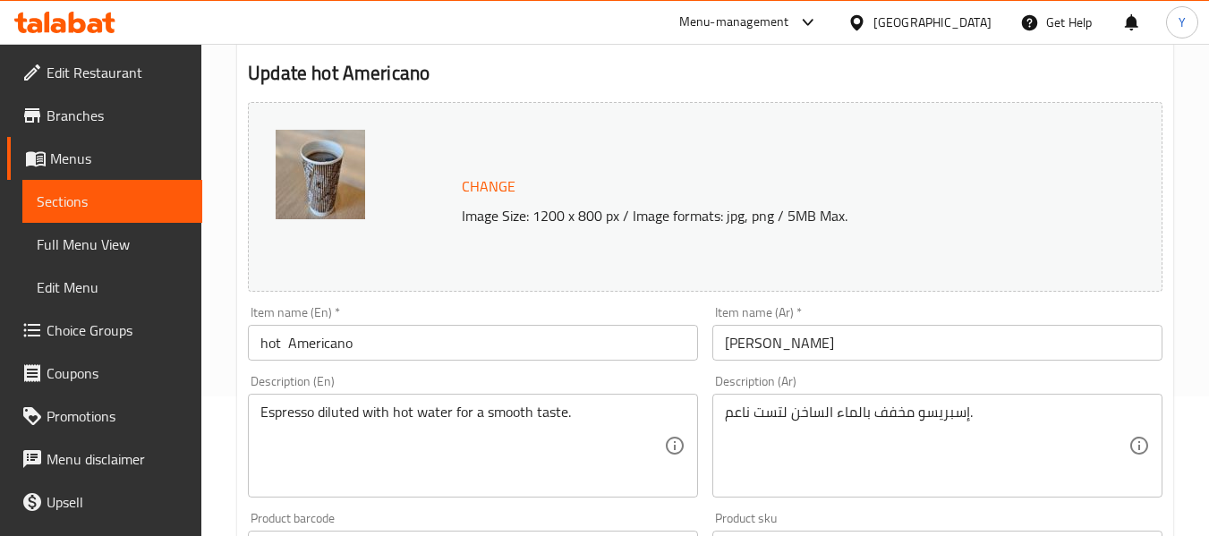
scroll to position [211, 0]
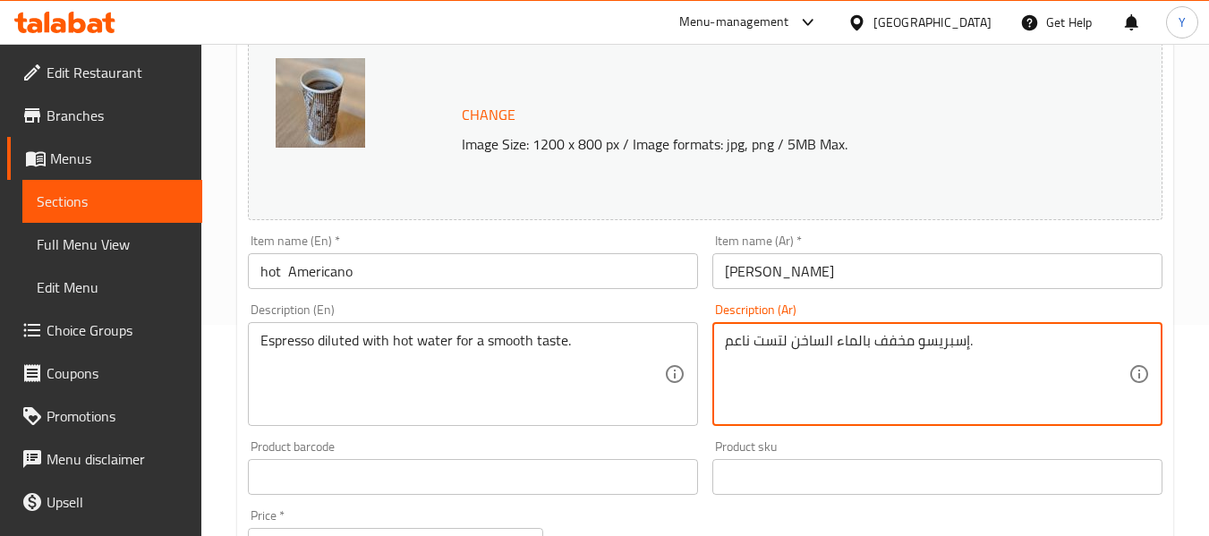
drag, startPoint x: 781, startPoint y: 344, endPoint x: 754, endPoint y: 345, distance: 27.8
type textarea "إسبريسو مخفف بالماء الساخن لطعم ناعم."
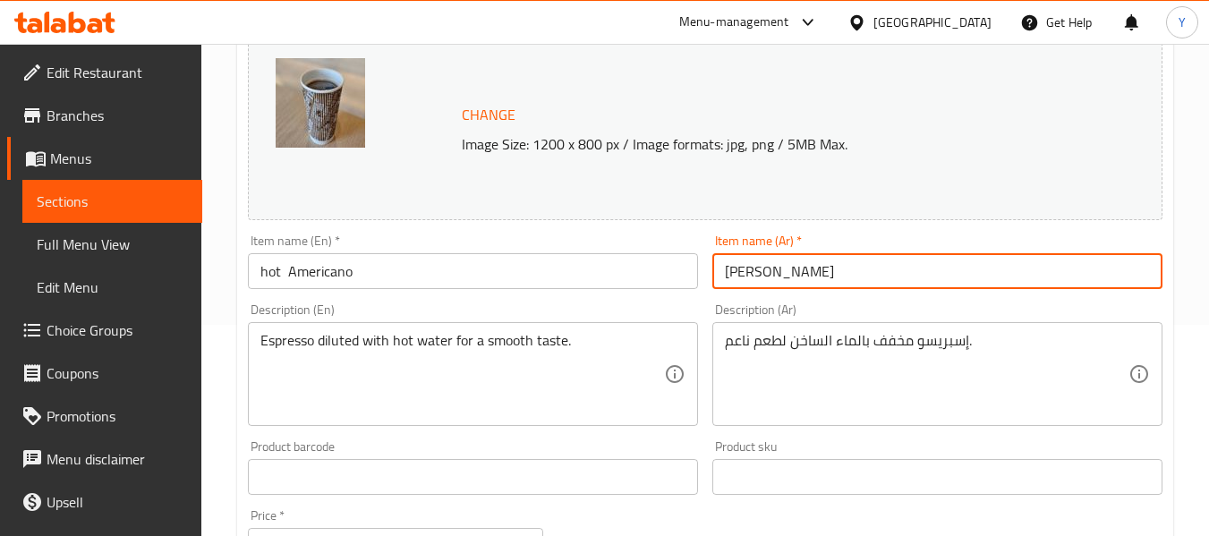
click at [871, 264] on input "امريكانو ساخنة" at bounding box center [937, 271] width 450 height 36
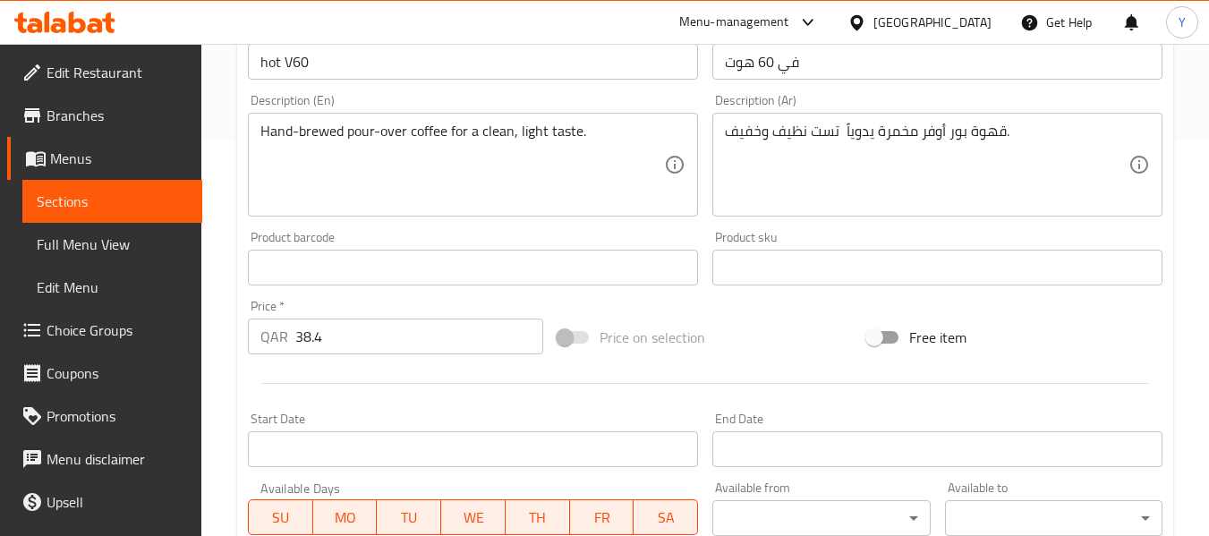
scroll to position [384, 0]
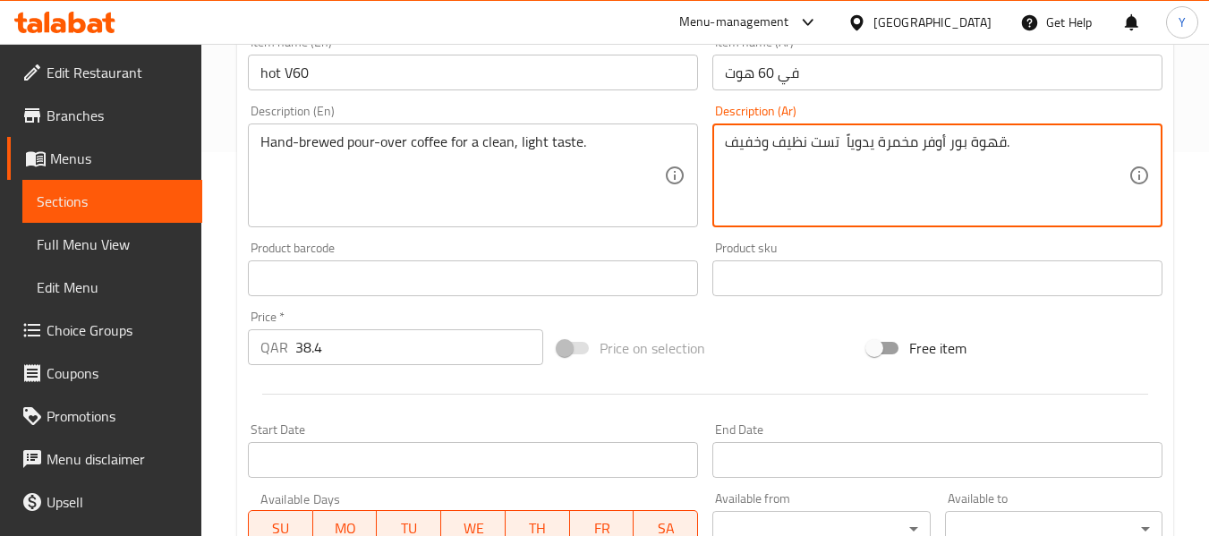
click at [832, 136] on textarea "قهوة بور أوفر مخمرة يدوياً تست نظيف وخفيف." at bounding box center [927, 175] width 404 height 85
type textarea "قهوة بور أوفر مخمرة يدوياً لطعم نظيف وخفيف."
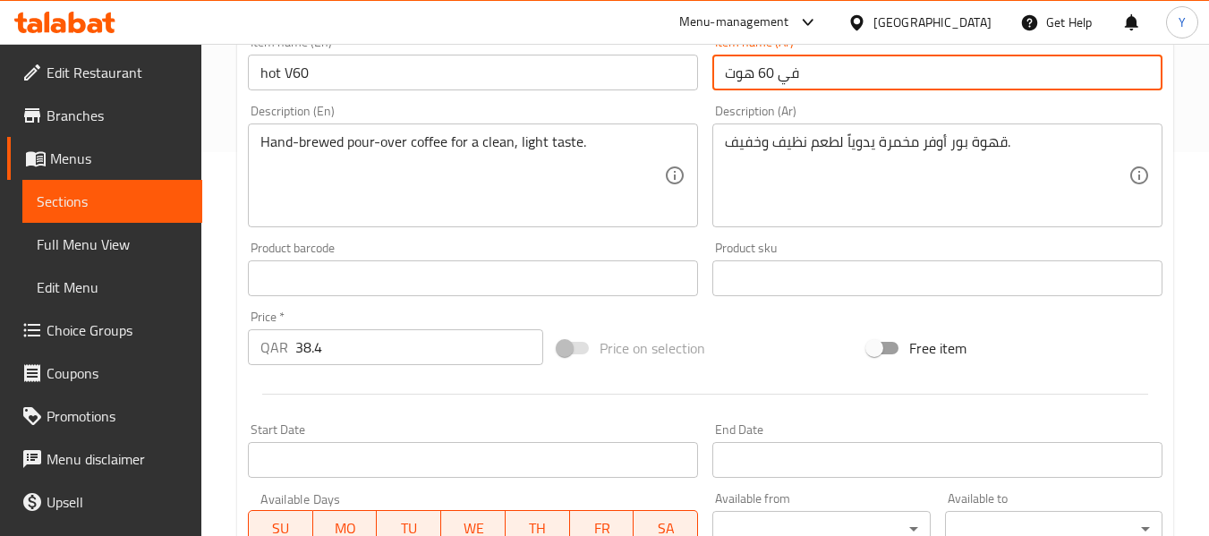
click at [801, 81] on input "في 60 هوت" at bounding box center [937, 73] width 450 height 36
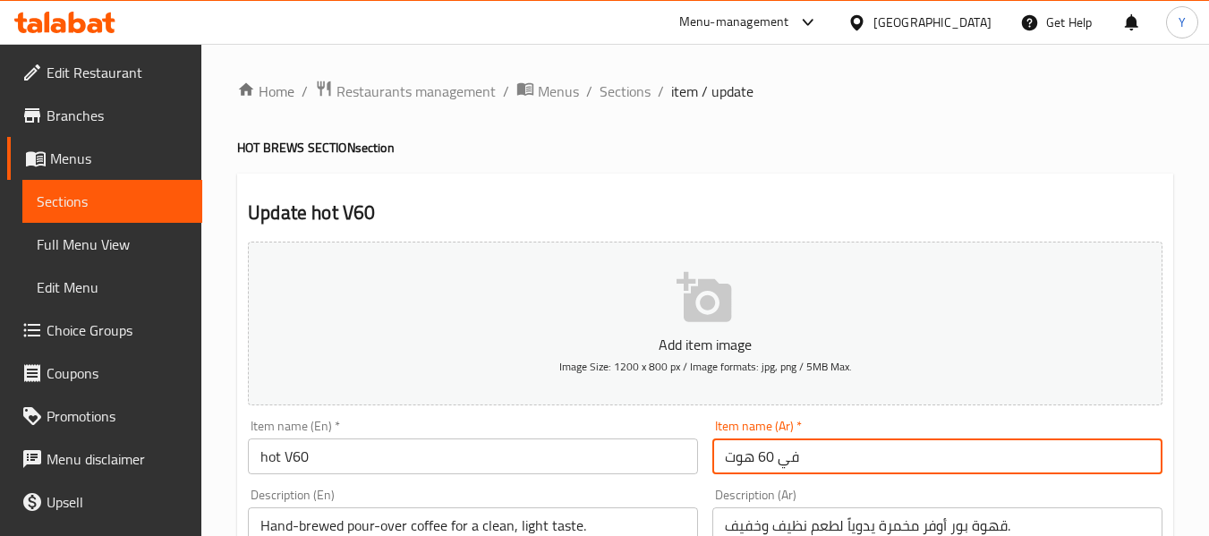
drag, startPoint x: 754, startPoint y: 463, endPoint x: 698, endPoint y: 464, distance: 55.5
type input "في 60 ساخن"
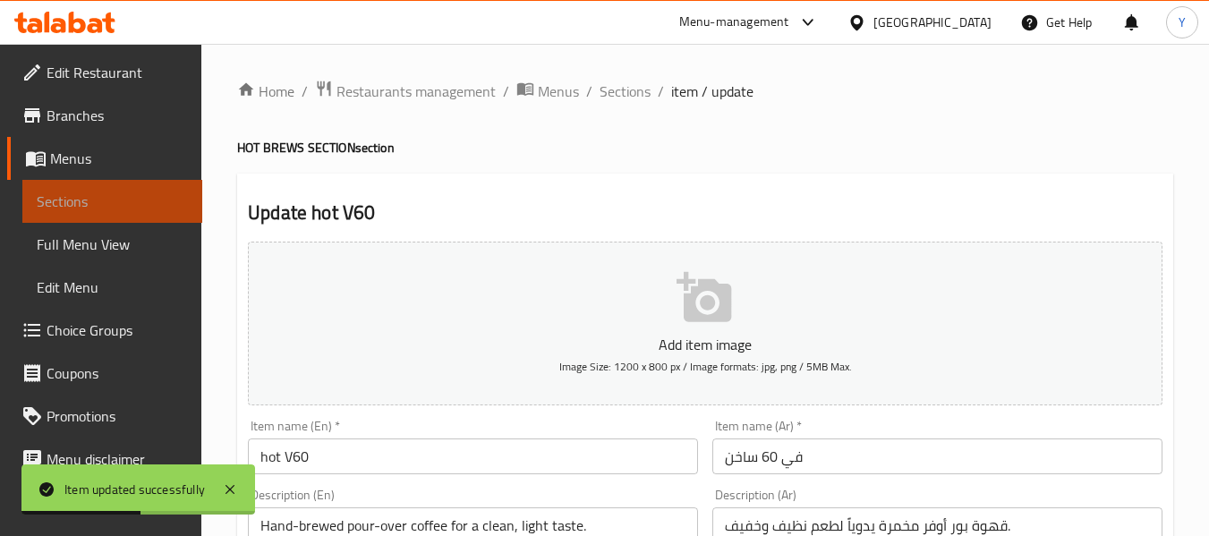
click at [157, 192] on span "Sections" at bounding box center [112, 201] width 151 height 21
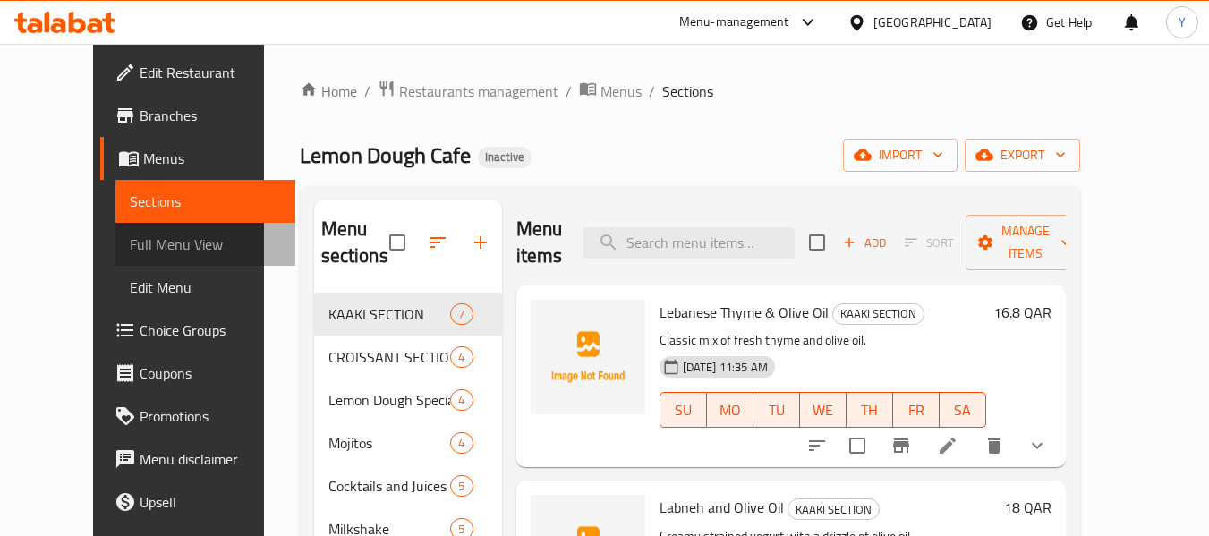
click at [130, 241] on span "Full Menu View" at bounding box center [205, 244] width 151 height 21
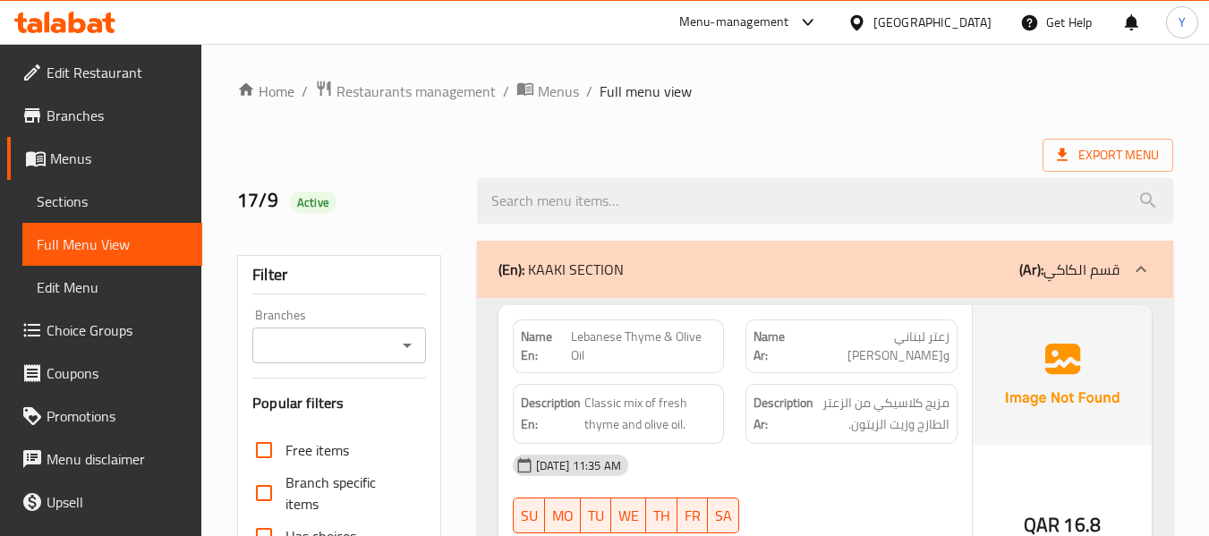
scroll to position [469, 0]
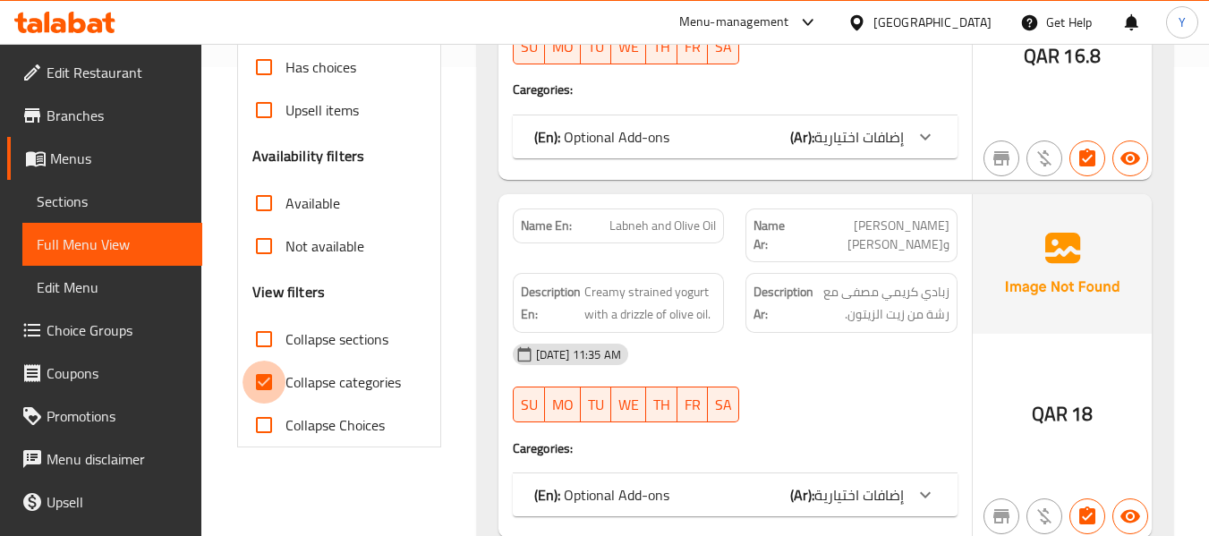
click at [269, 366] on input "Collapse categories" at bounding box center [264, 382] width 43 height 43
checkbox input "false"
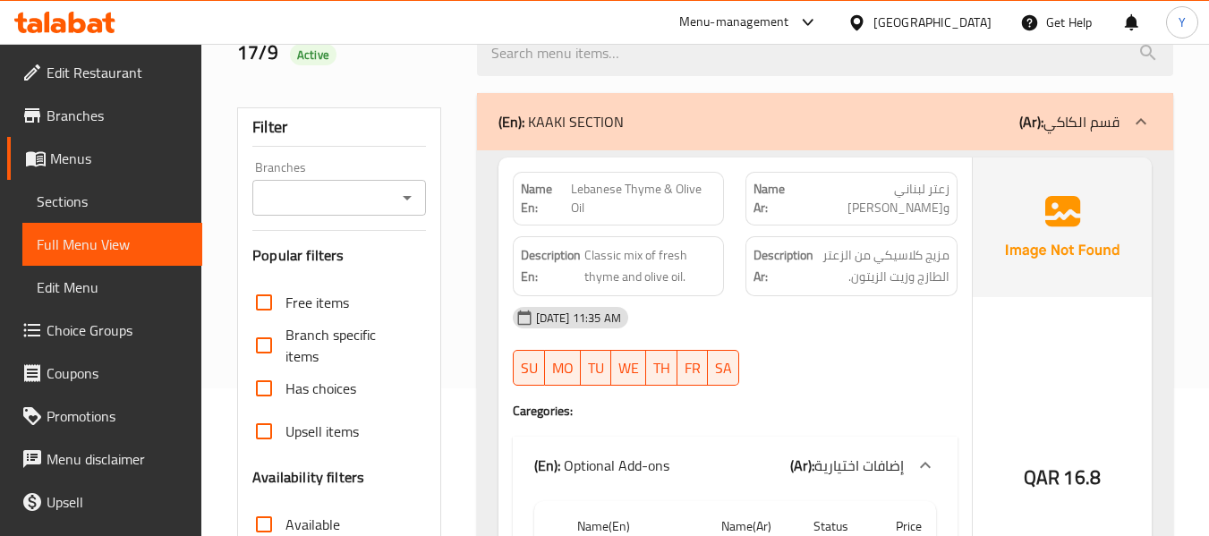
scroll to position [0, 0]
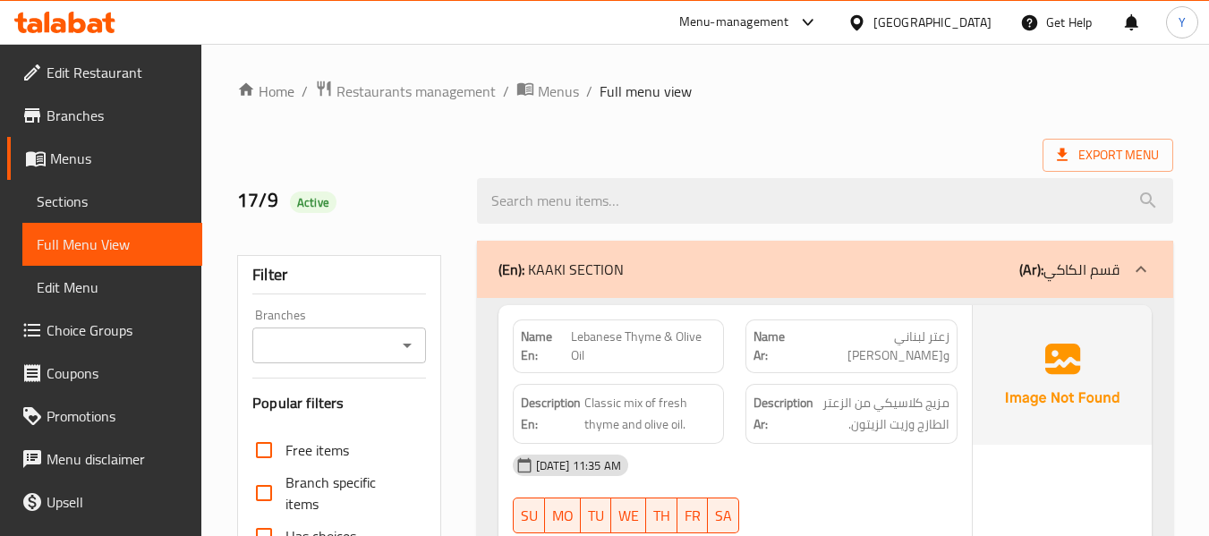
click at [607, 334] on span "Lebanese Thyme & Olive Oil" at bounding box center [643, 347] width 145 height 38
copy span "Lebanese"
click at [584, 373] on div "Description En: Classic mix of fresh thyme and olive oil." at bounding box center [619, 413] width 234 height 81
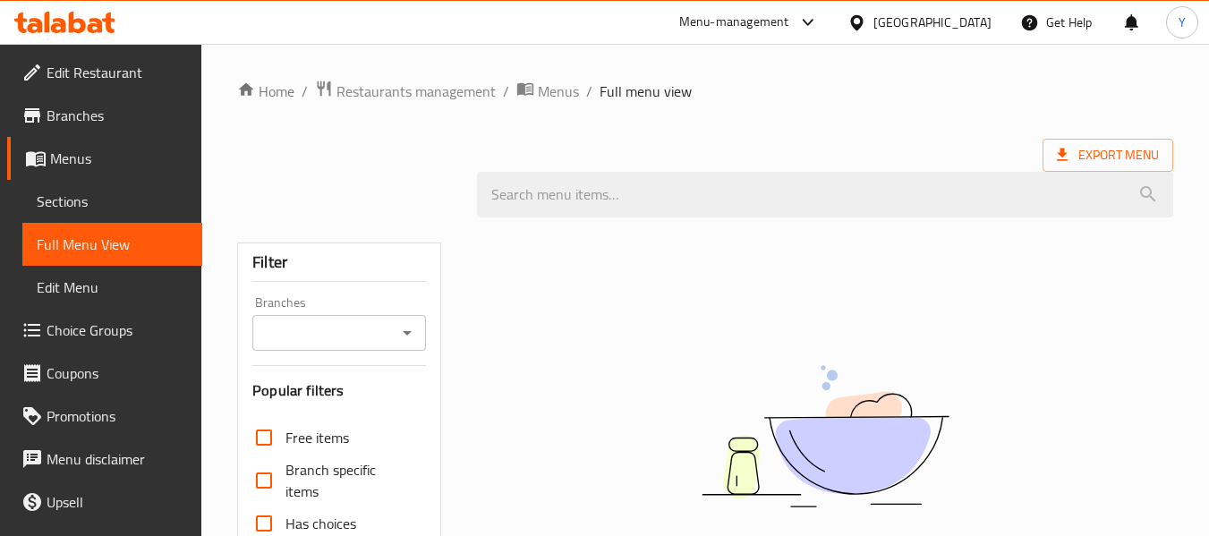
click at [1054, 343] on div "No Items found" at bounding box center [825, 453] width 696 height 271
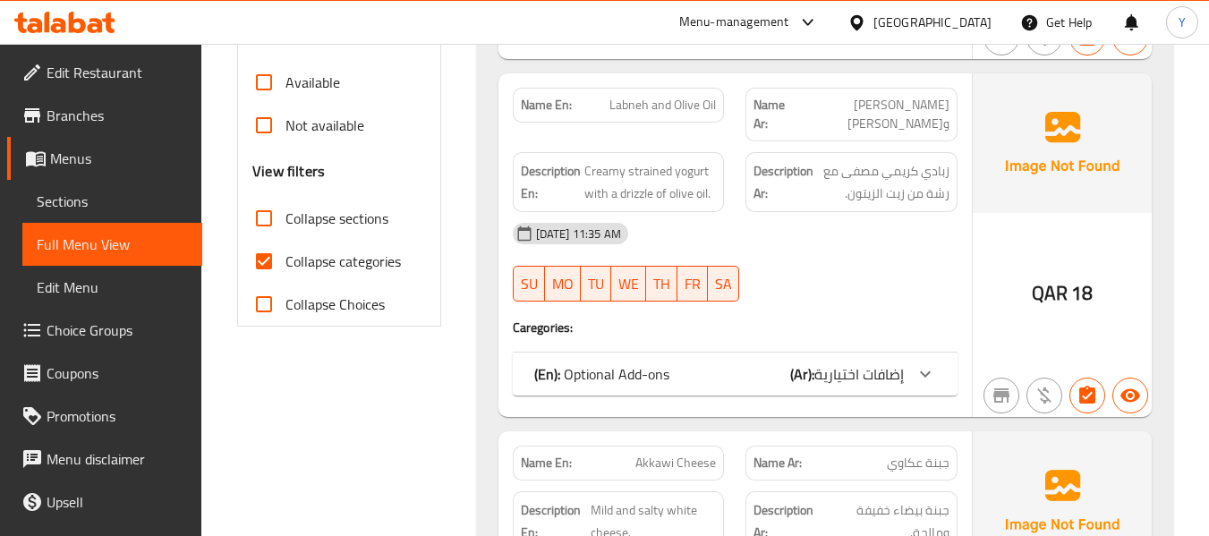
scroll to position [553, 0]
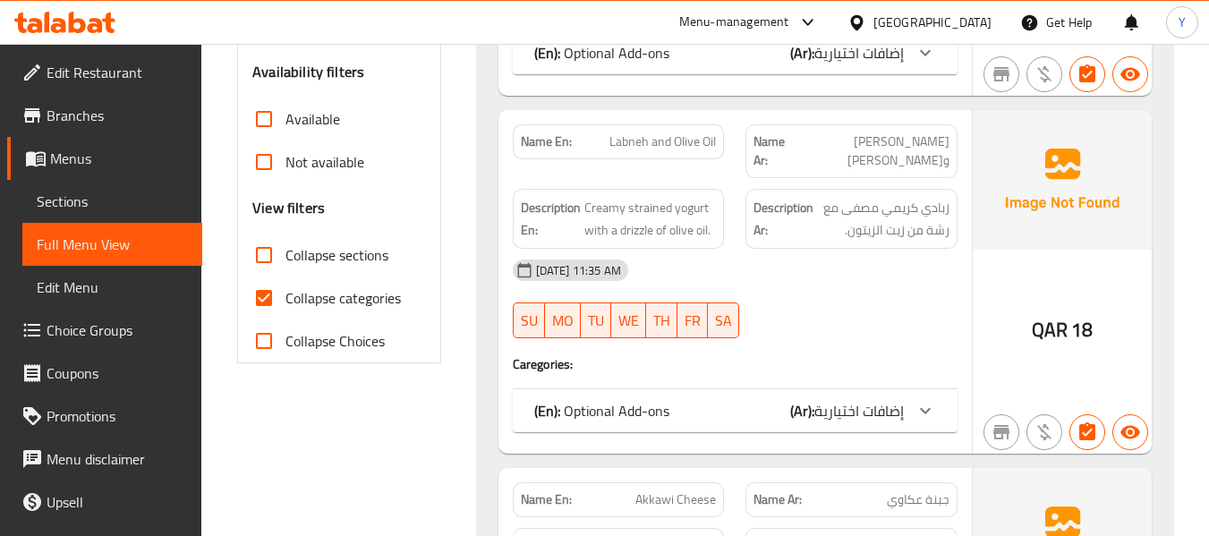
click at [262, 297] on input "Collapse categories" at bounding box center [264, 298] width 43 height 43
checkbox input "false"
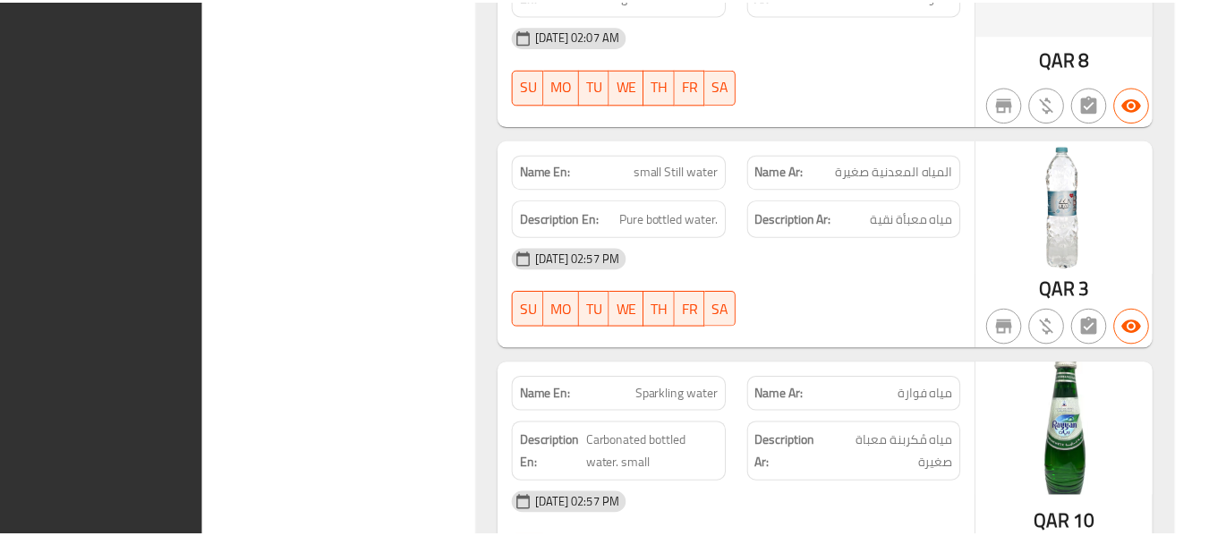
scroll to position [26678, 0]
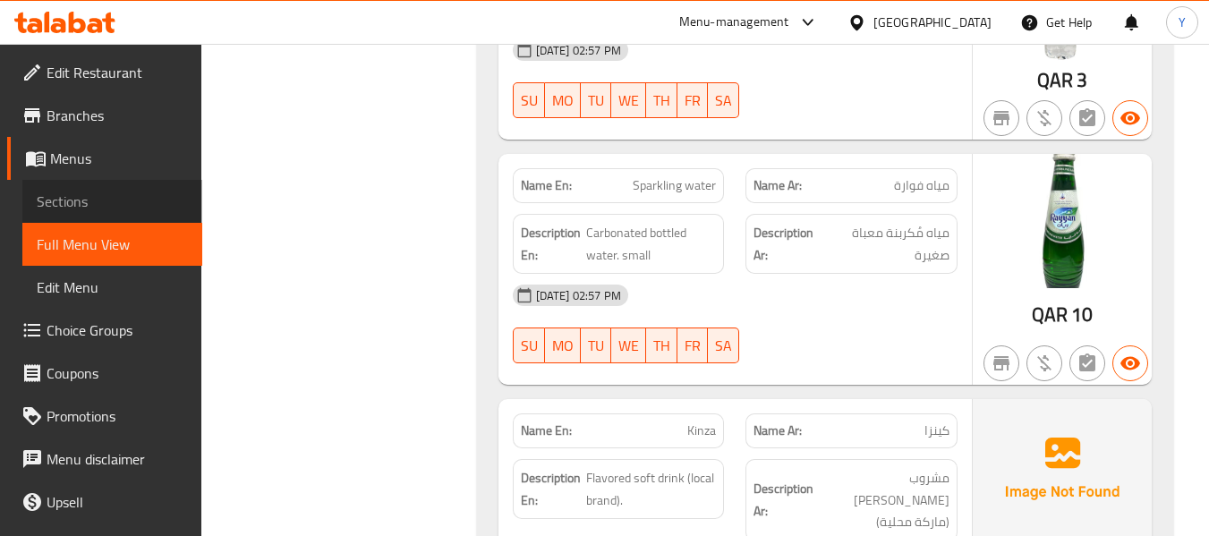
click at [149, 197] on span "Sections" at bounding box center [112, 201] width 151 height 21
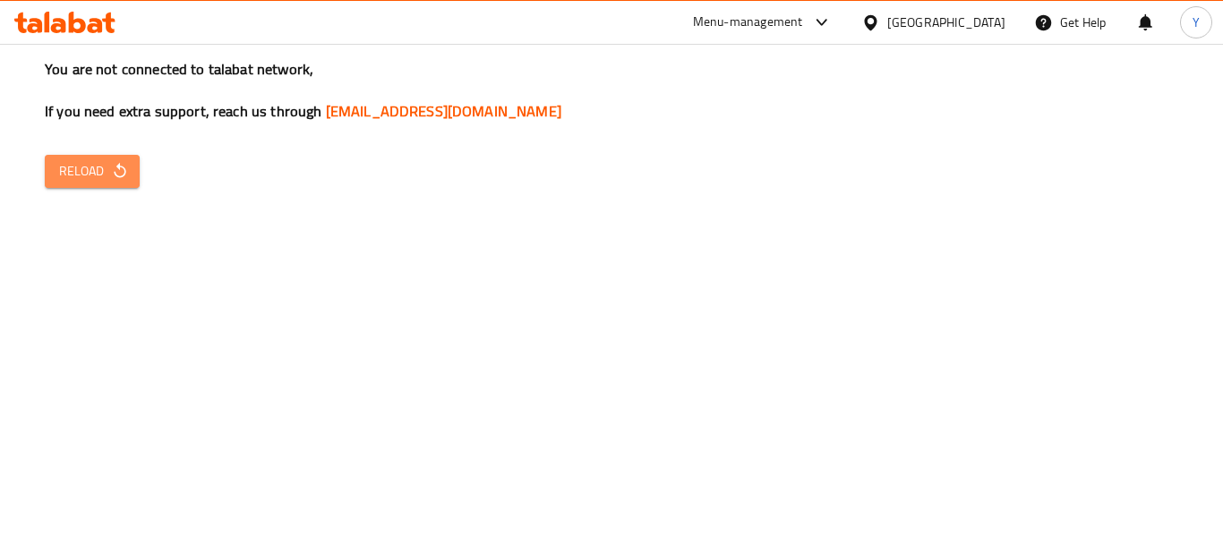
click at [99, 160] on span "Reload" at bounding box center [92, 171] width 66 height 22
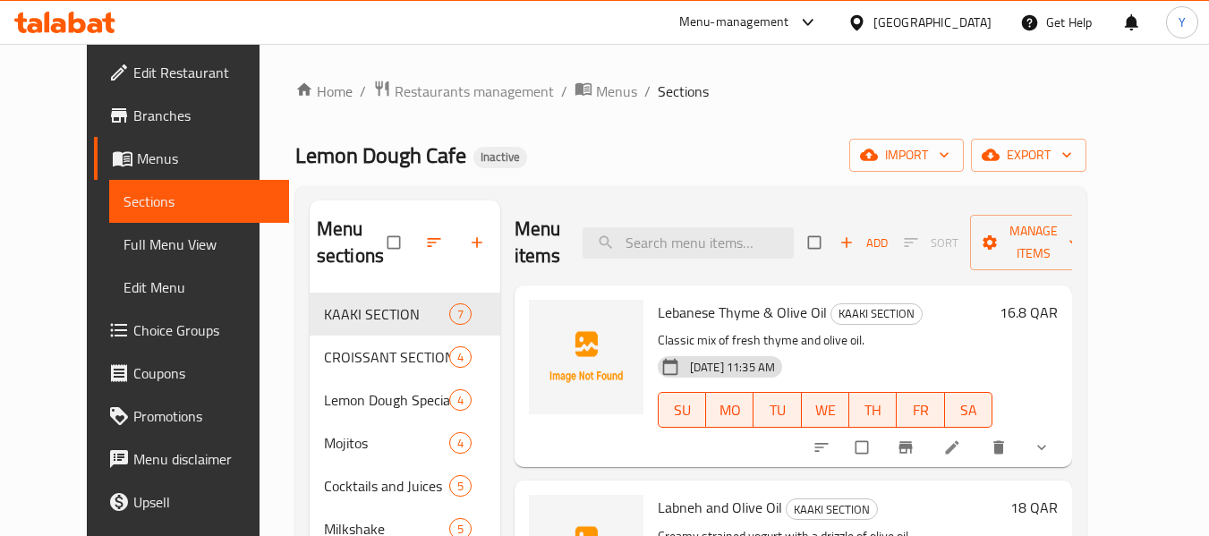
scroll to position [329, 0]
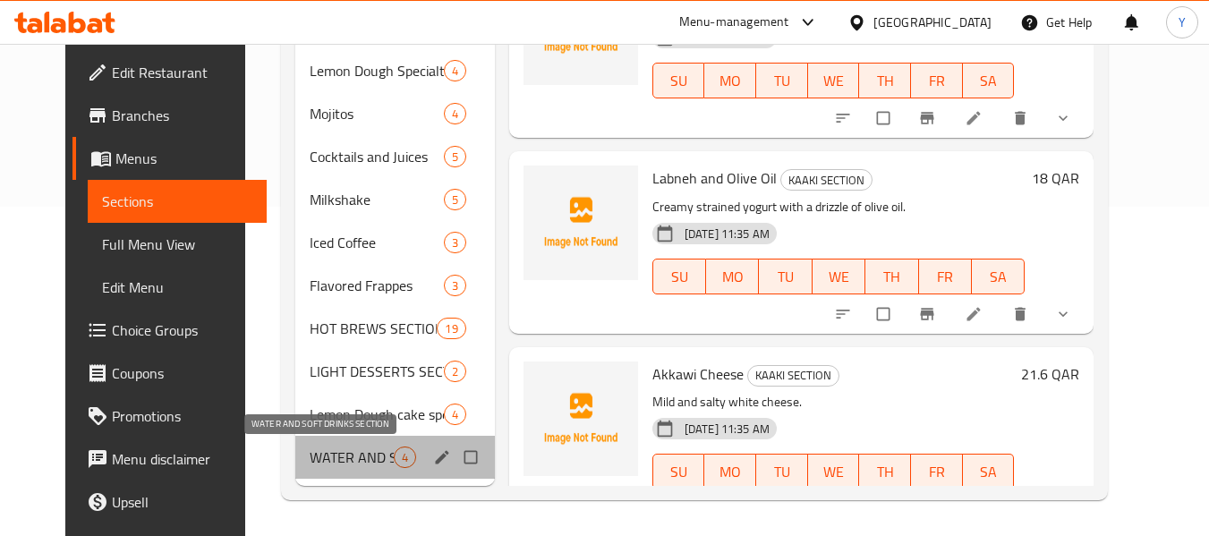
click at [345, 456] on span "WATER AND SOFT DRINKS SECTION" at bounding box center [352, 457] width 84 height 21
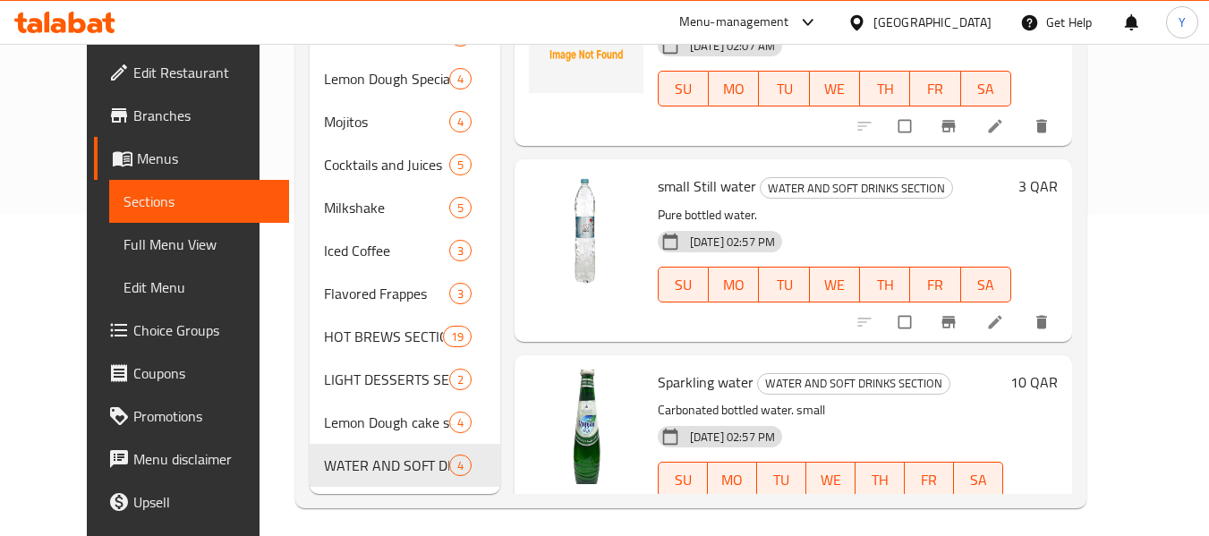
scroll to position [329, 0]
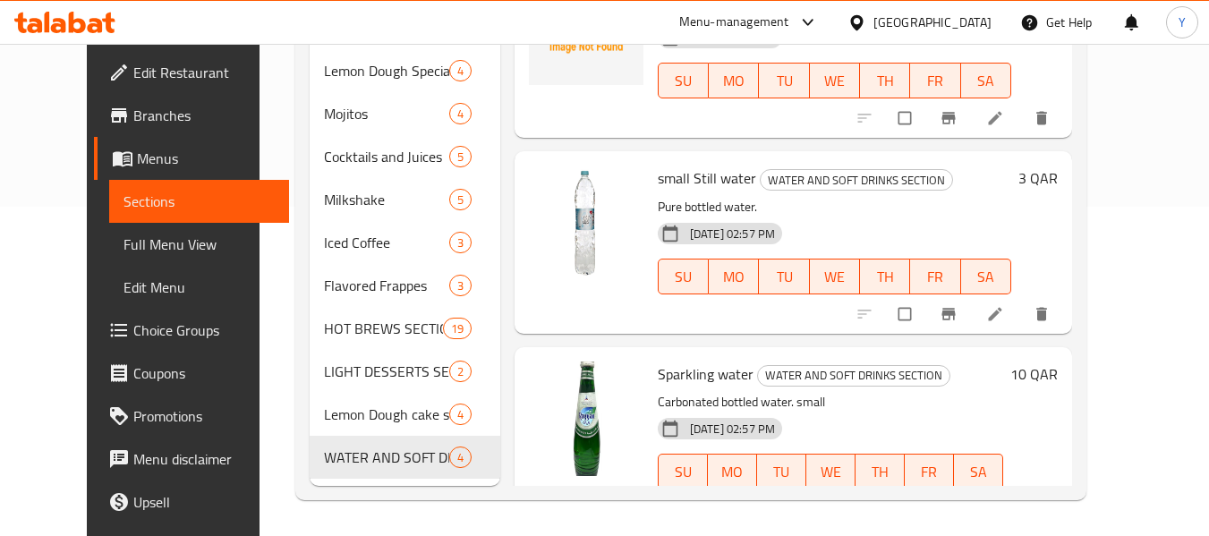
click at [1087, 343] on div "Menu sections KAAKI SECTION 7 CROISSANT SECTION 4 Lemon Dough Specialty 4 Mojit…" at bounding box center [690, 179] width 791 height 644
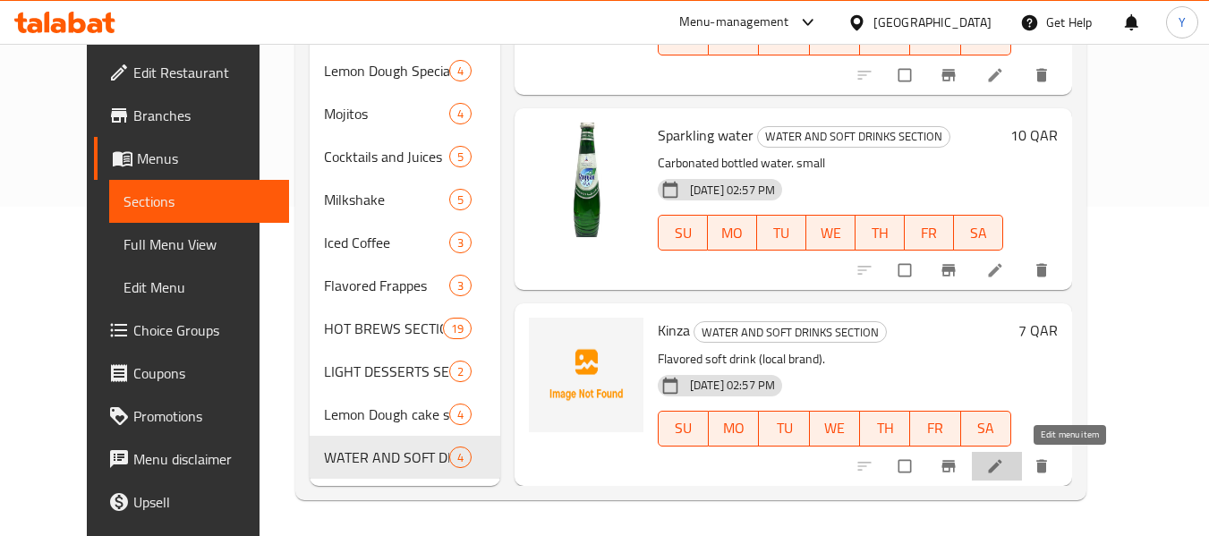
click at [1004, 465] on icon at bounding box center [995, 466] width 18 height 18
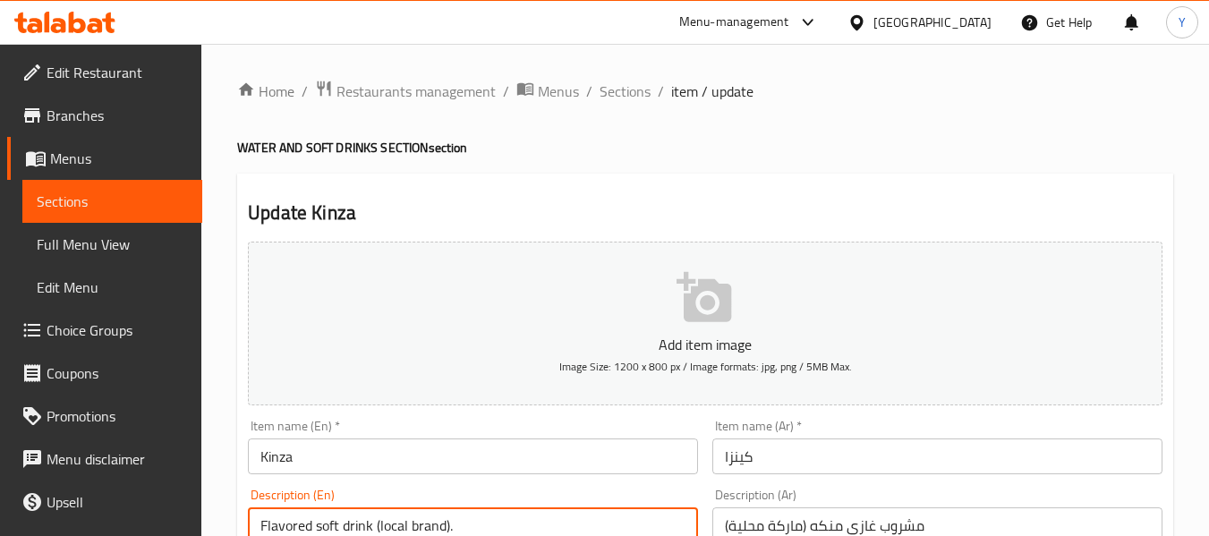
scroll to position [3, 0]
type textarea "Flavored soft drink (local brand). ٍ"
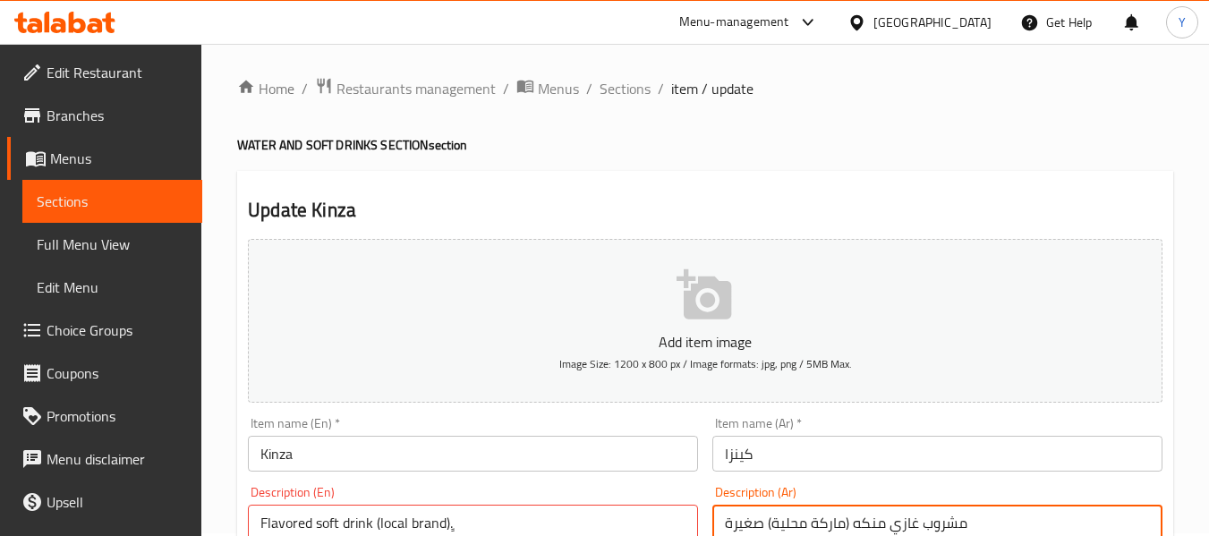
type textarea "مشروب غازي منكه (ماركة محلية) صغيرة"
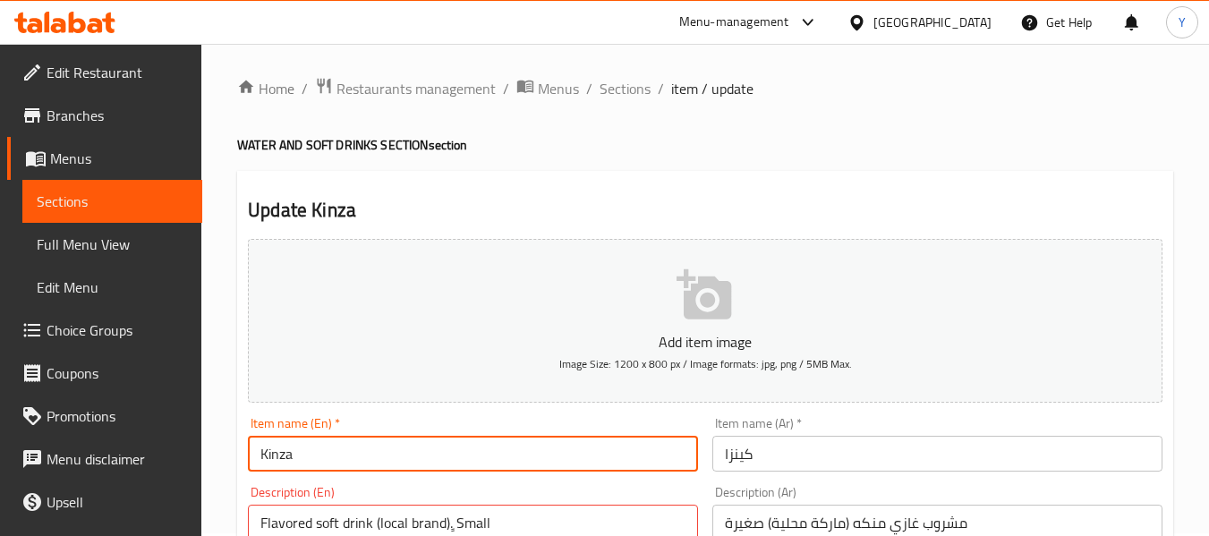
click at [458, 457] on input "Kinza" at bounding box center [473, 454] width 450 height 36
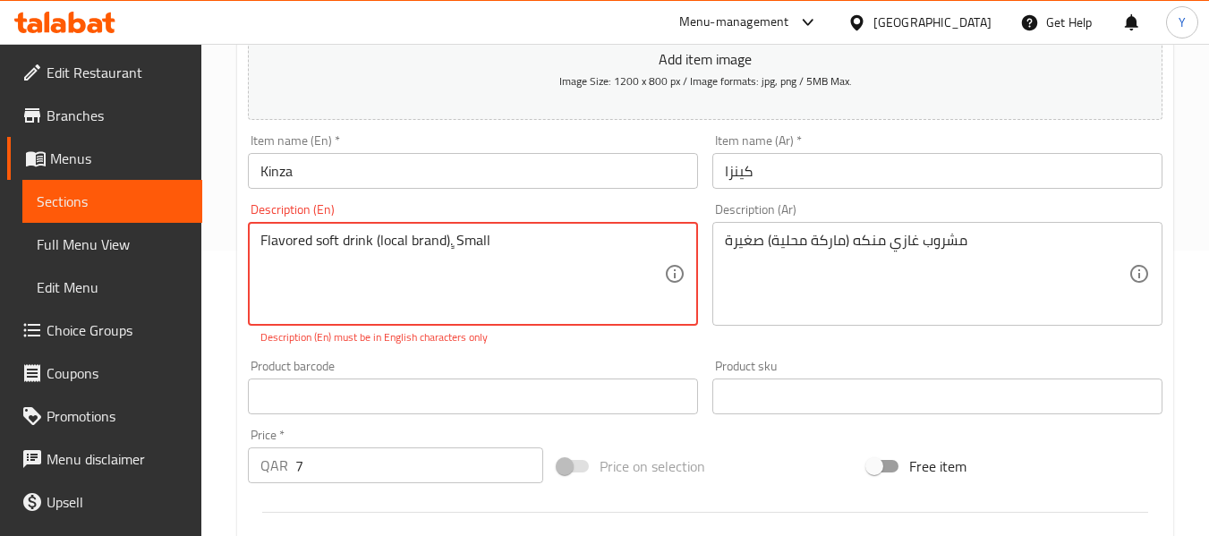
scroll to position [356, 0]
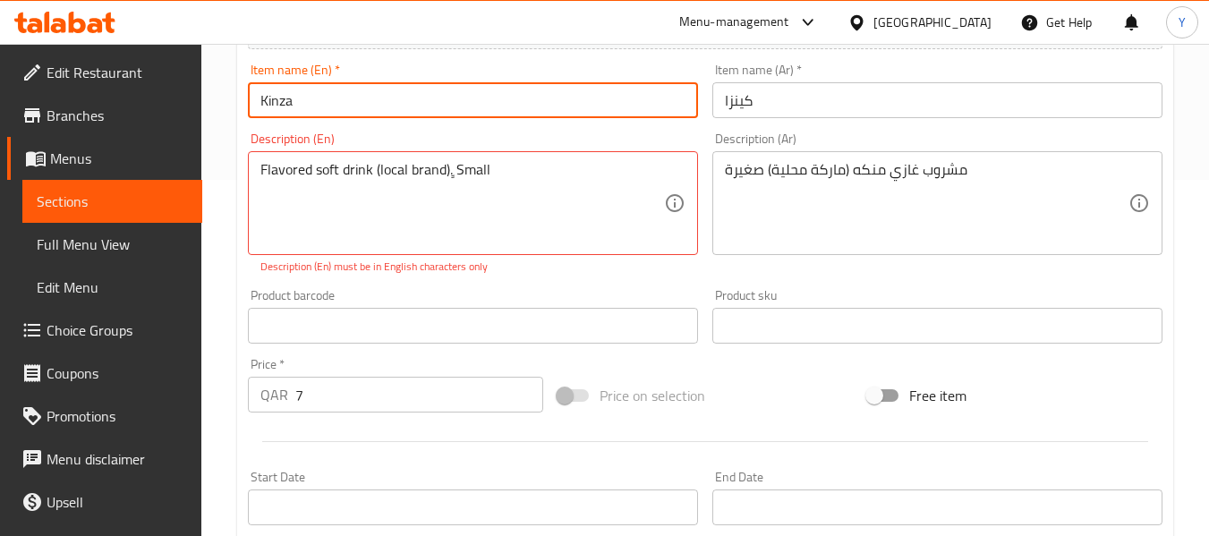
click at [590, 99] on input "Kinza" at bounding box center [473, 100] width 450 height 36
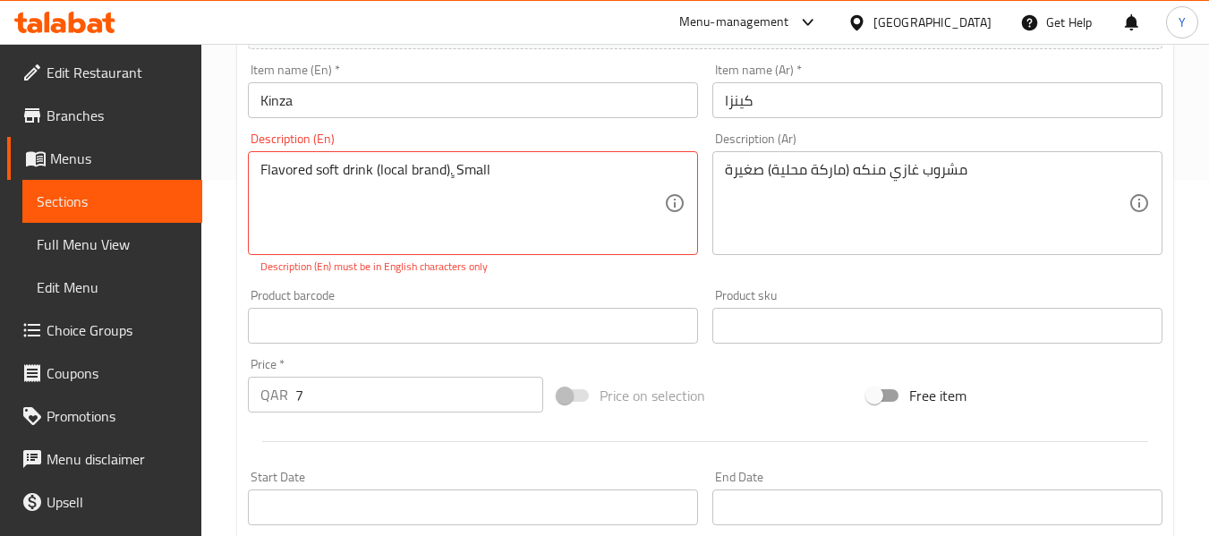
click at [620, 153] on div "Flavored soft drink (local brand). ٍSmall Description (En)" at bounding box center [473, 203] width 450 height 104
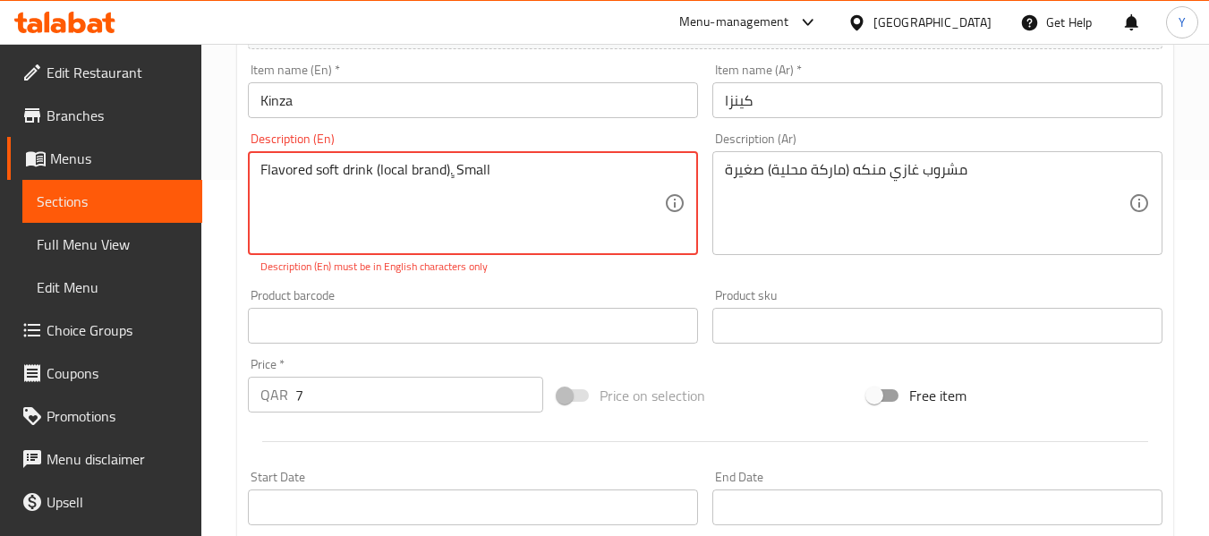
click at [456, 174] on textarea "Flavored soft drink (local brand). ٍSmall" at bounding box center [462, 203] width 404 height 85
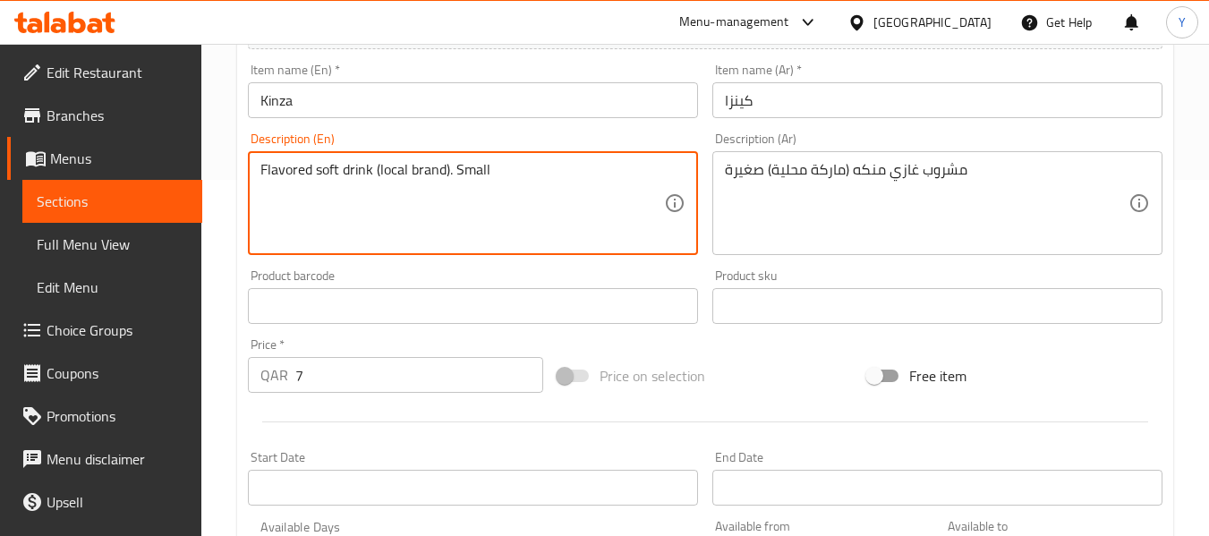
type textarea "Flavored soft drink (local brand). Small"
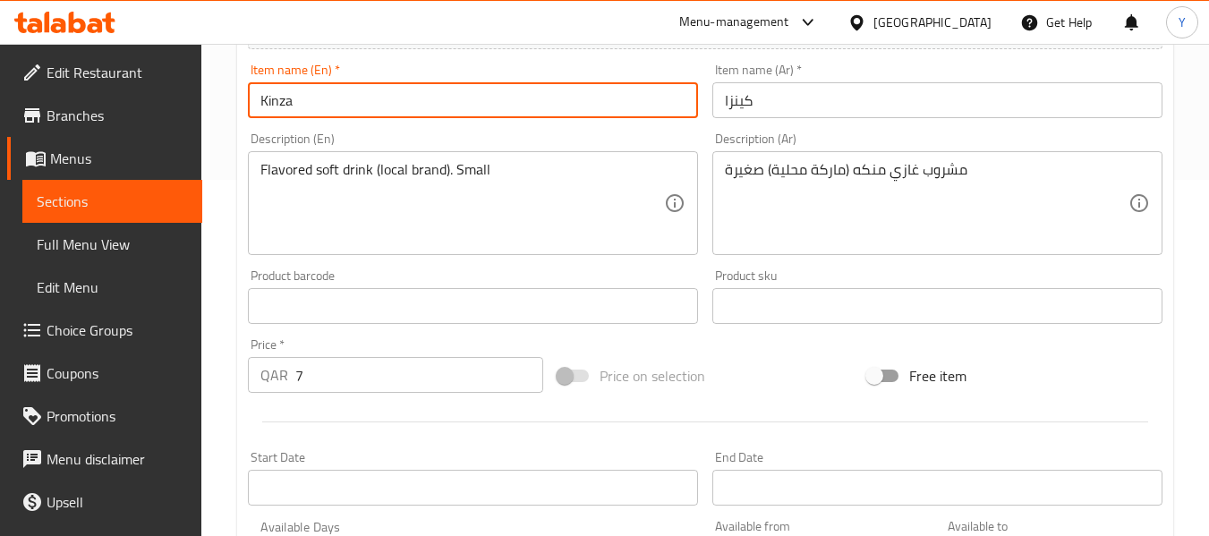
click at [466, 92] on input "Kinza" at bounding box center [473, 100] width 450 height 36
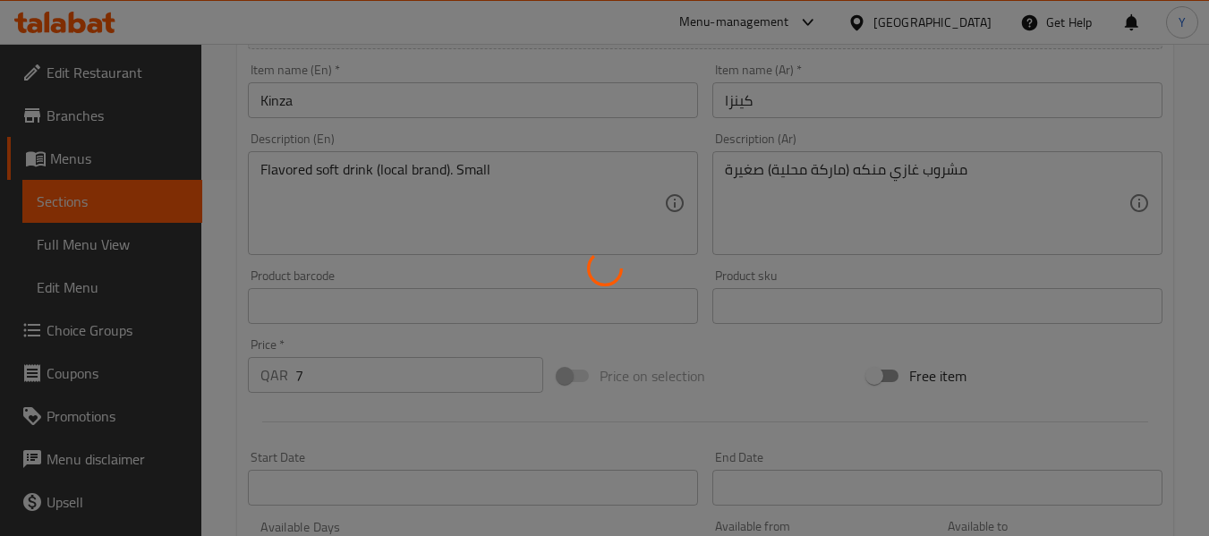
click at [869, 278] on div at bounding box center [604, 268] width 1209 height 536
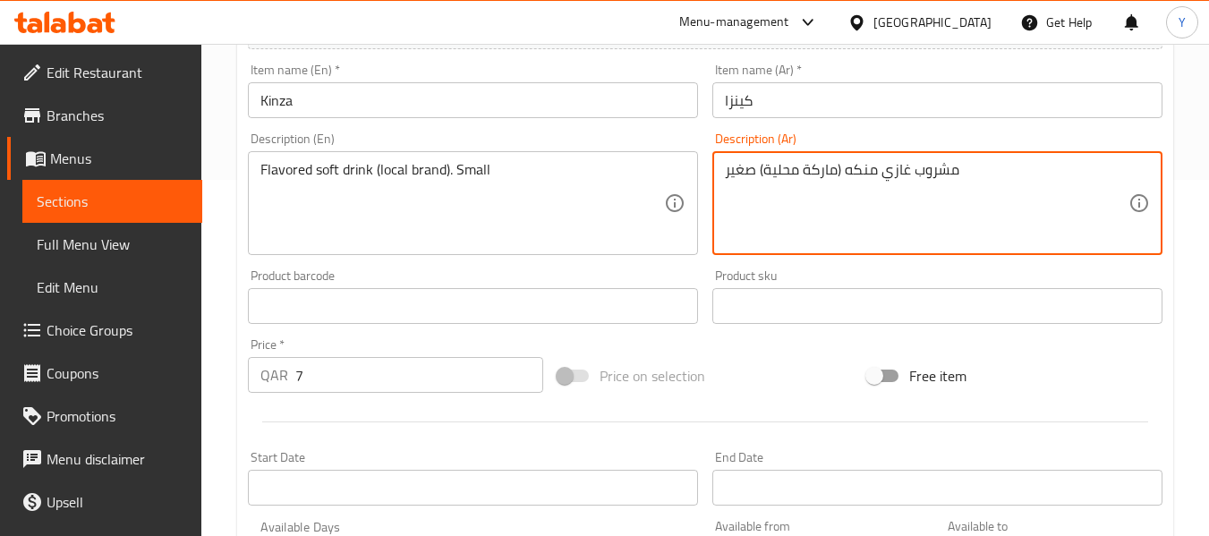
type textarea "مشروب غازي منكه (ماركة محلية) صغير"
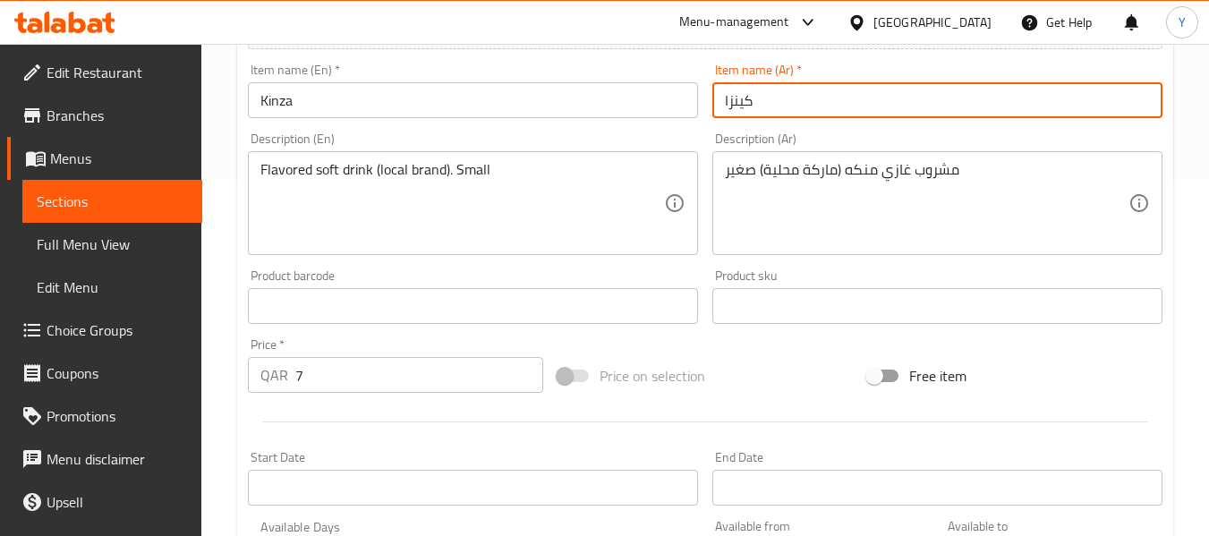
click at [774, 113] on input "كينزا" at bounding box center [937, 100] width 450 height 36
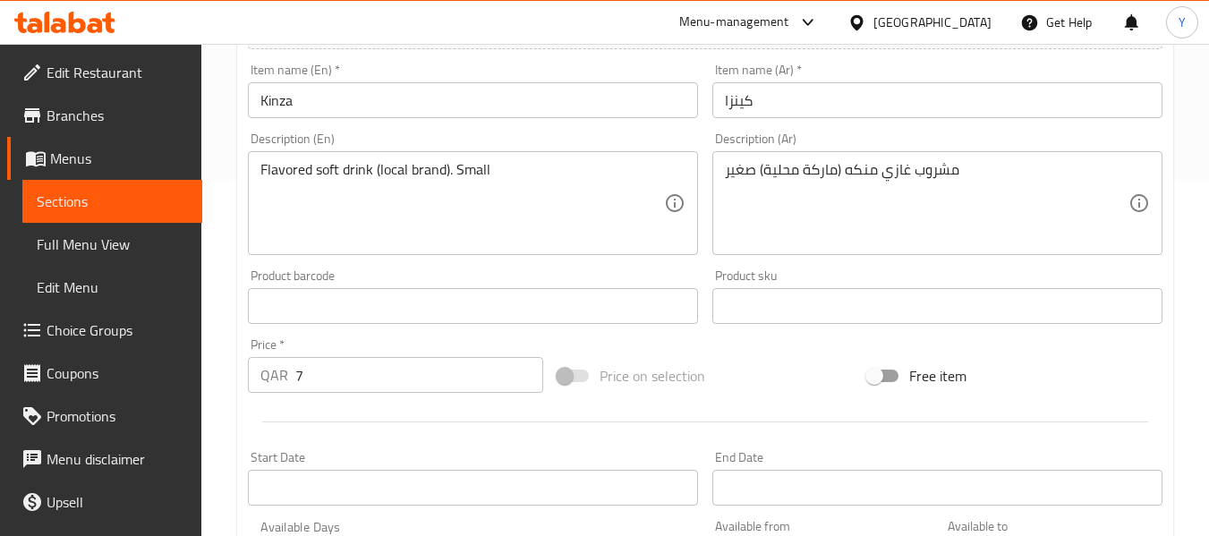
click at [701, 238] on div "Description (En) Flavored soft drink (local brand). Small Description (En)" at bounding box center [473, 193] width 465 height 137
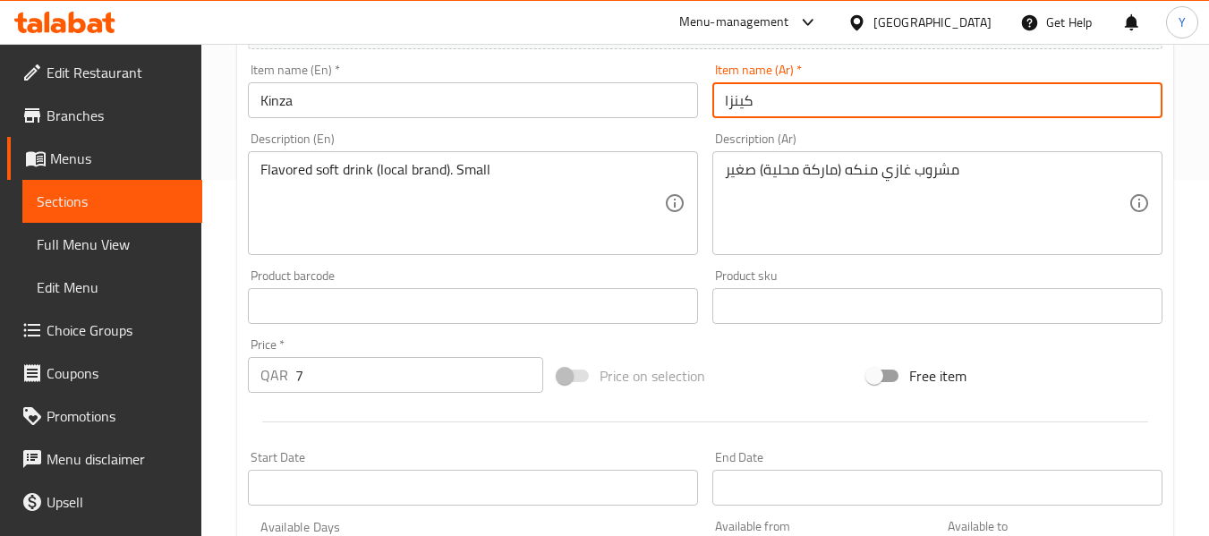
click at [797, 104] on input "كينزا" at bounding box center [937, 100] width 450 height 36
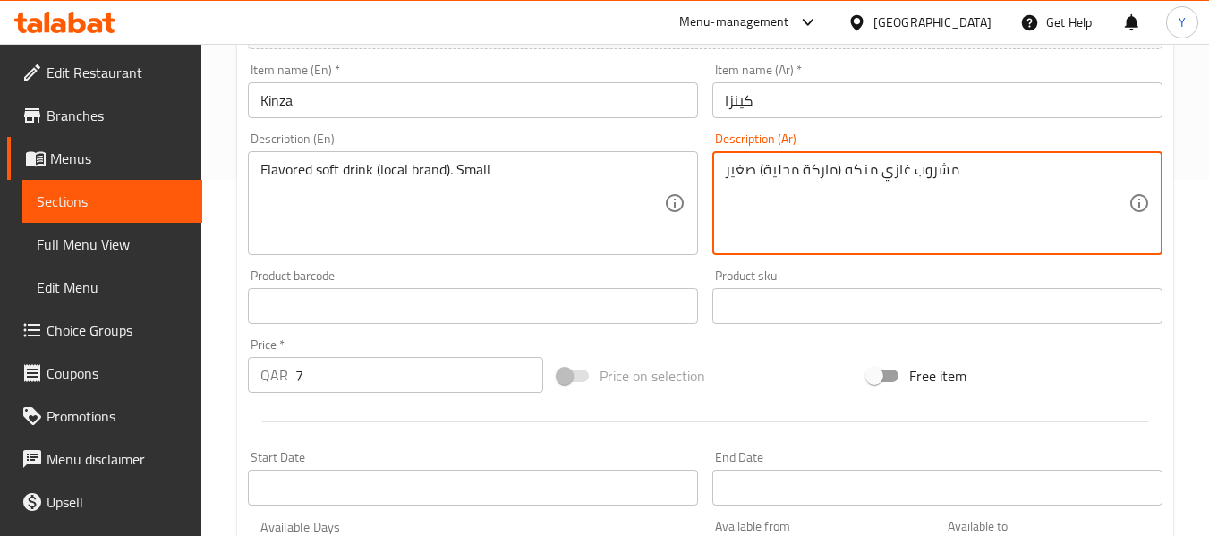
click at [749, 169] on textarea "مشروب غازي منكه (ماركة محلية) صغير" at bounding box center [927, 203] width 404 height 85
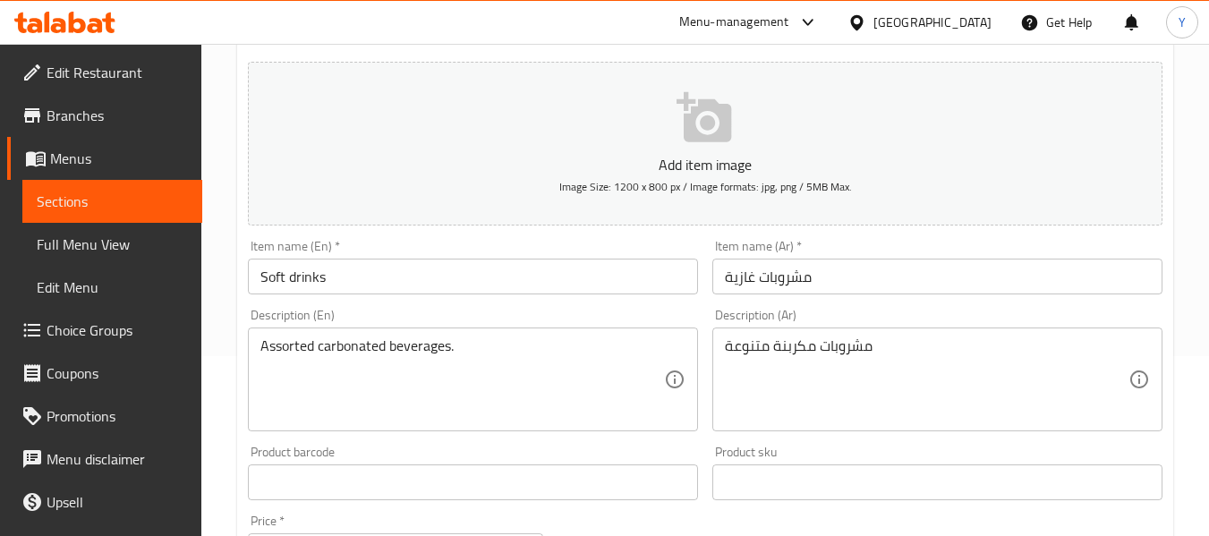
scroll to position [209, 0]
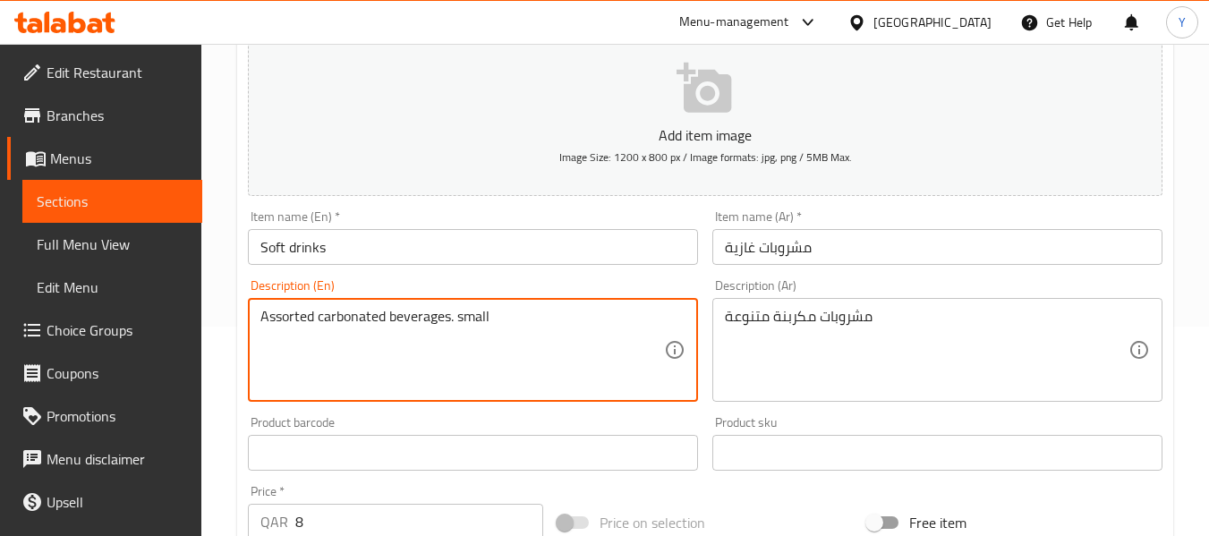
type textarea "Assorted carbonated beverages. small"
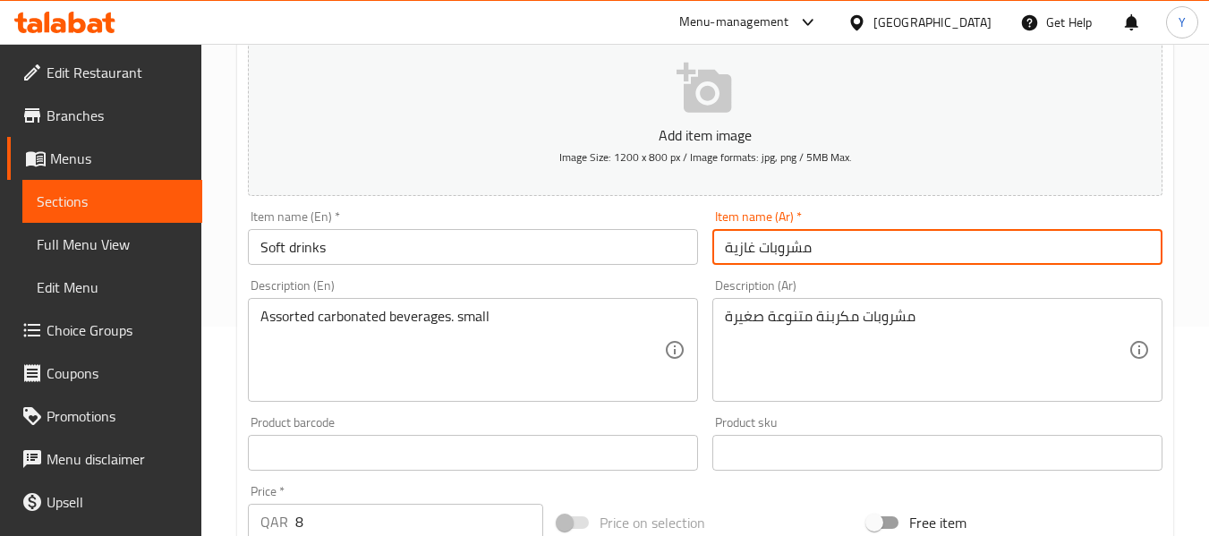
click at [897, 252] on input "مشروبات غازية" at bounding box center [937, 247] width 450 height 36
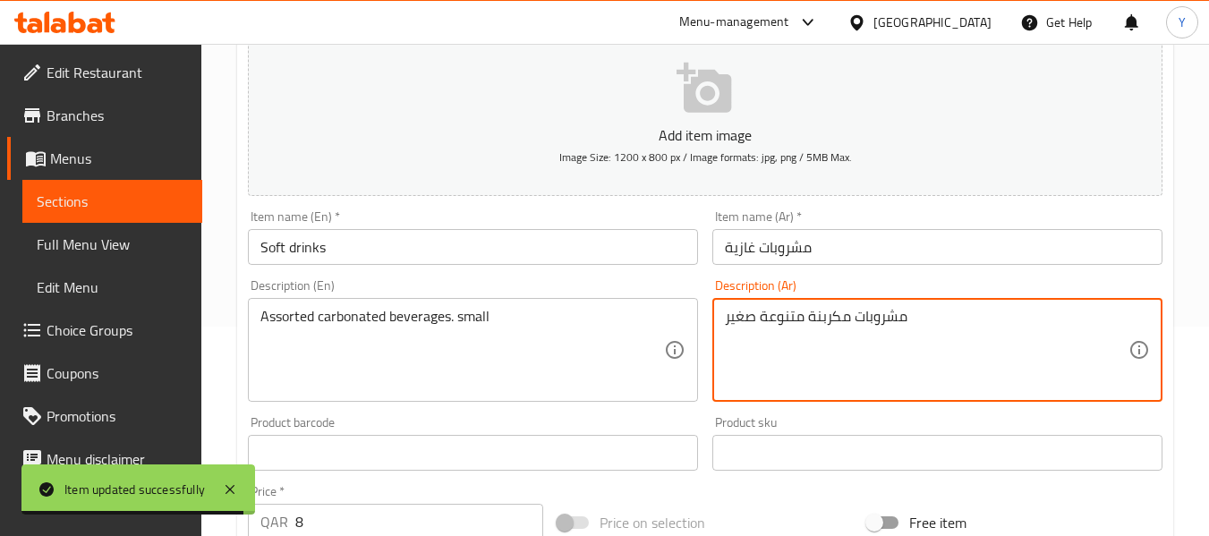
type textarea "مشروبات مكربنة متنوعة صغيرة"
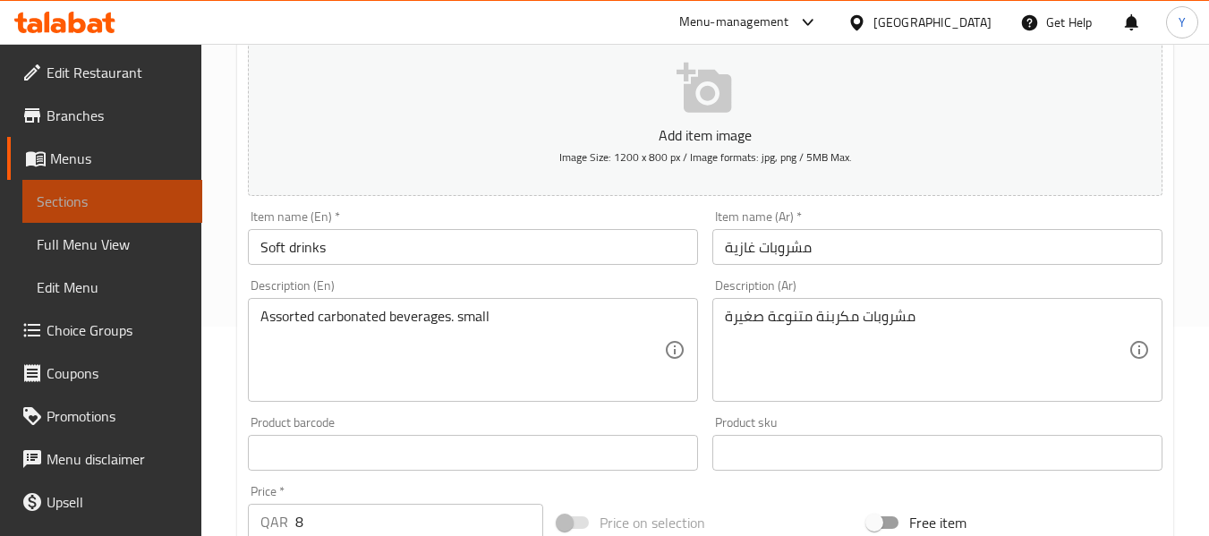
click at [135, 202] on span "Sections" at bounding box center [112, 201] width 151 height 21
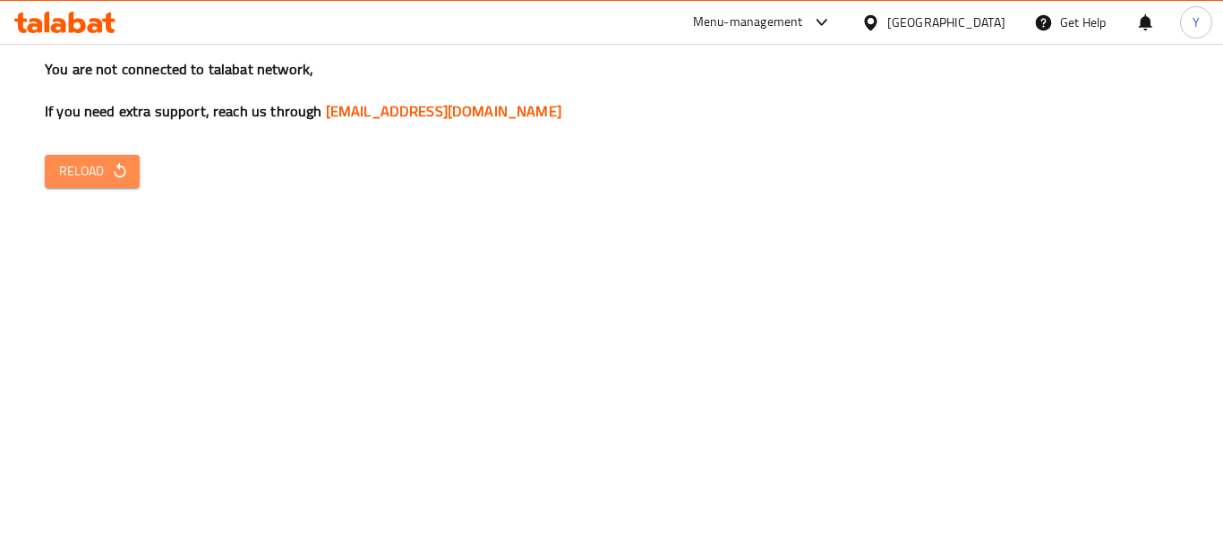
click at [107, 175] on span "Reload" at bounding box center [92, 171] width 66 height 22
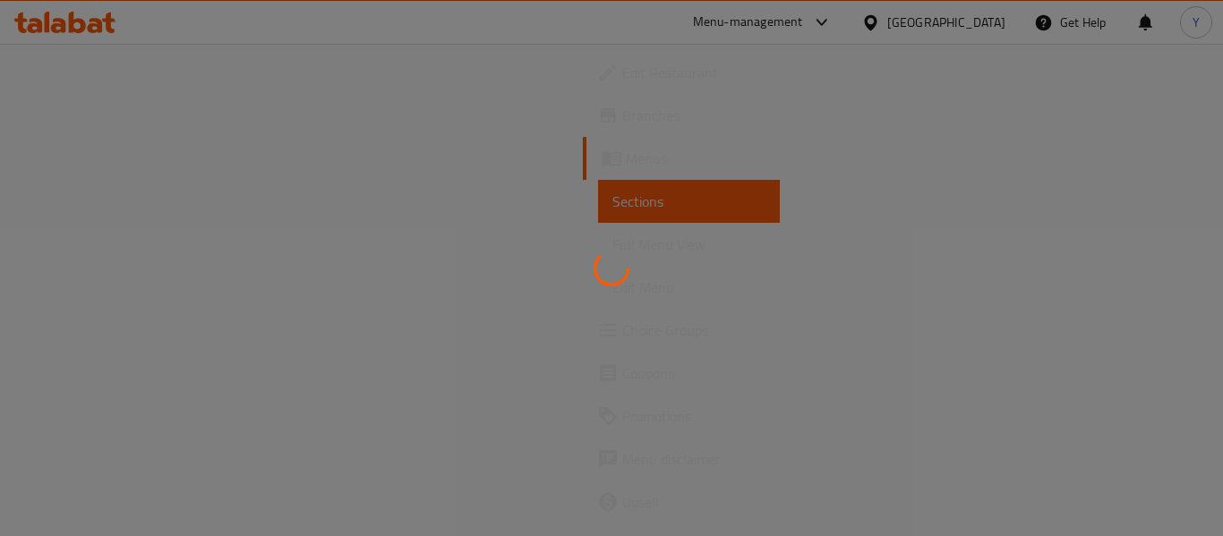
click at [934, 338] on div at bounding box center [611, 268] width 1223 height 536
click at [483, 272] on div at bounding box center [611, 268] width 1223 height 536
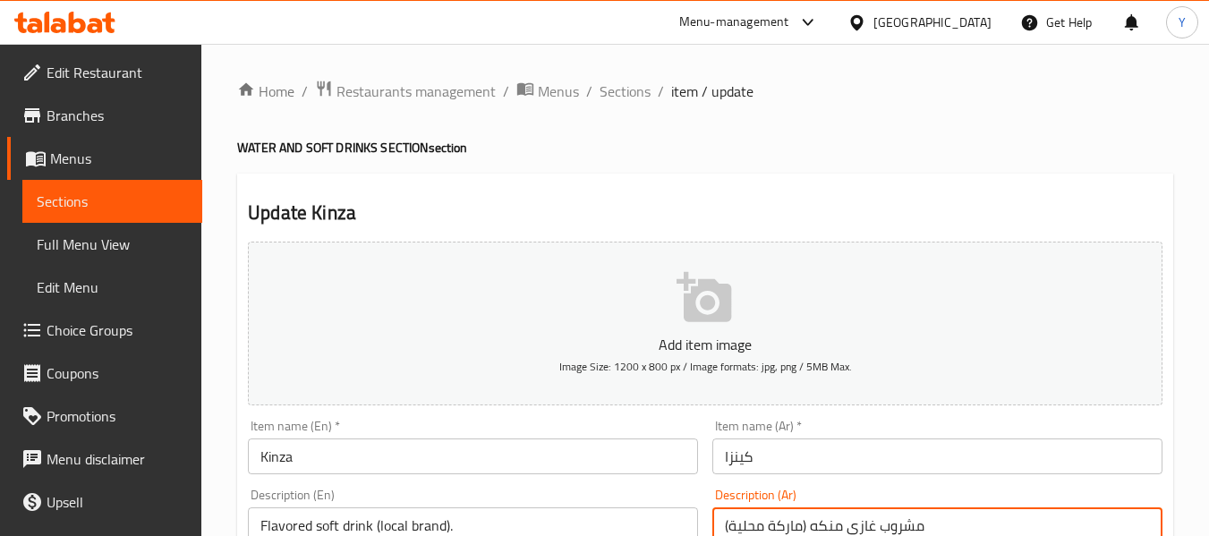
paste textarea "صغير"
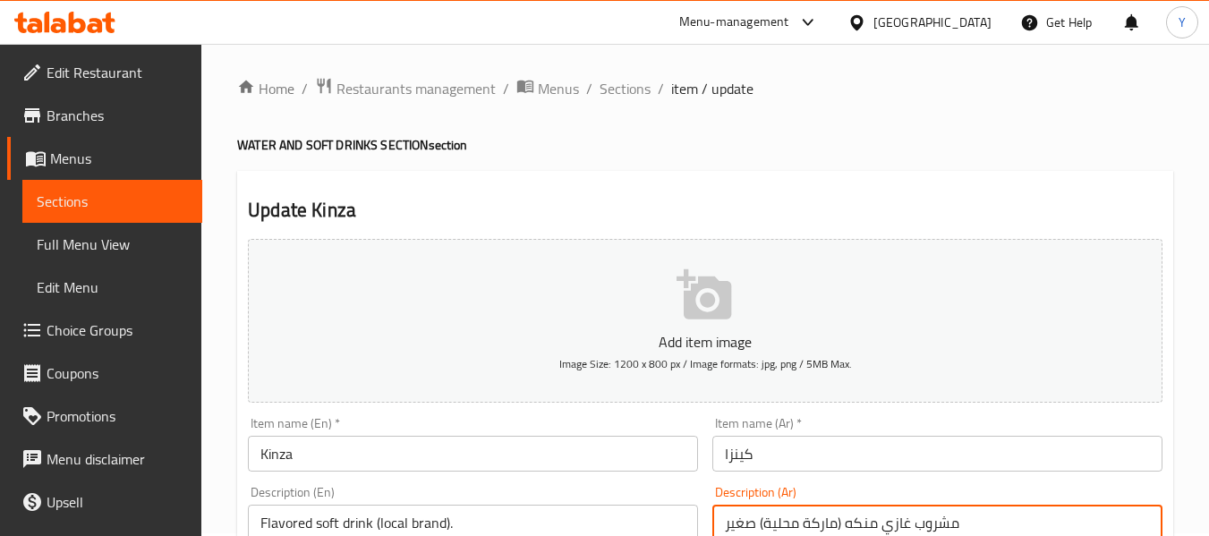
type textarea "مشروب غازي منكه (ماركة محلية) صغير"
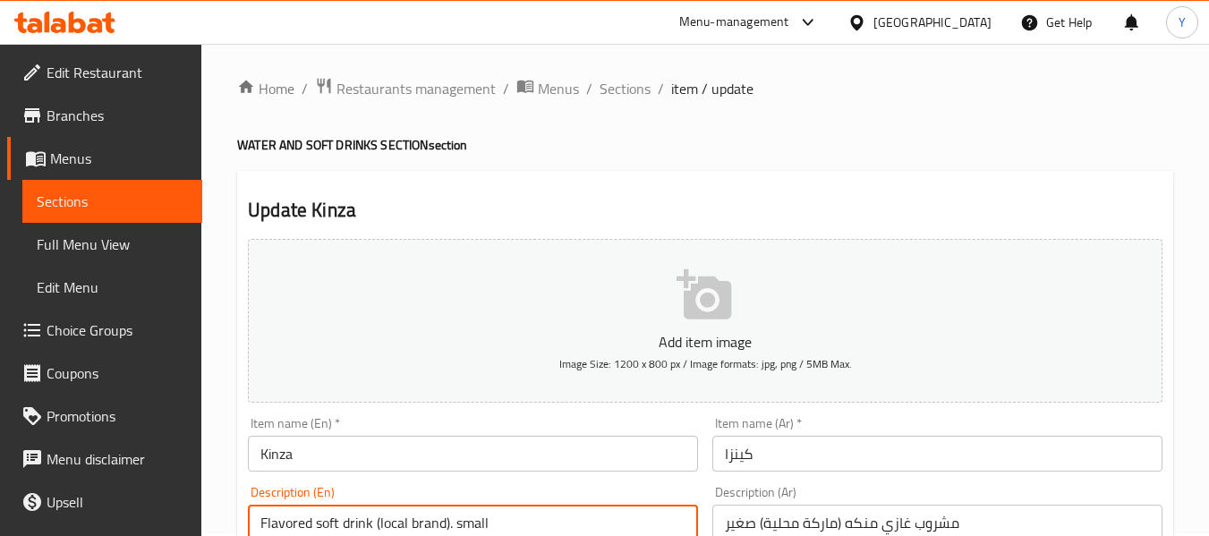
type textarea "Flavored soft drink (local brand). small"
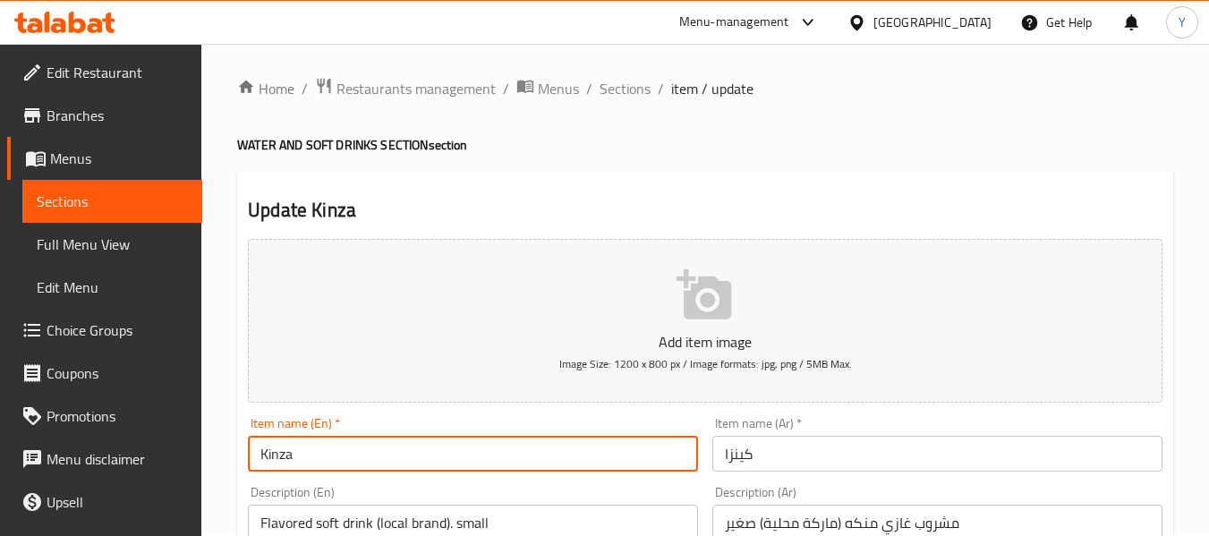
click at [677, 456] on input "Kinza" at bounding box center [473, 454] width 450 height 36
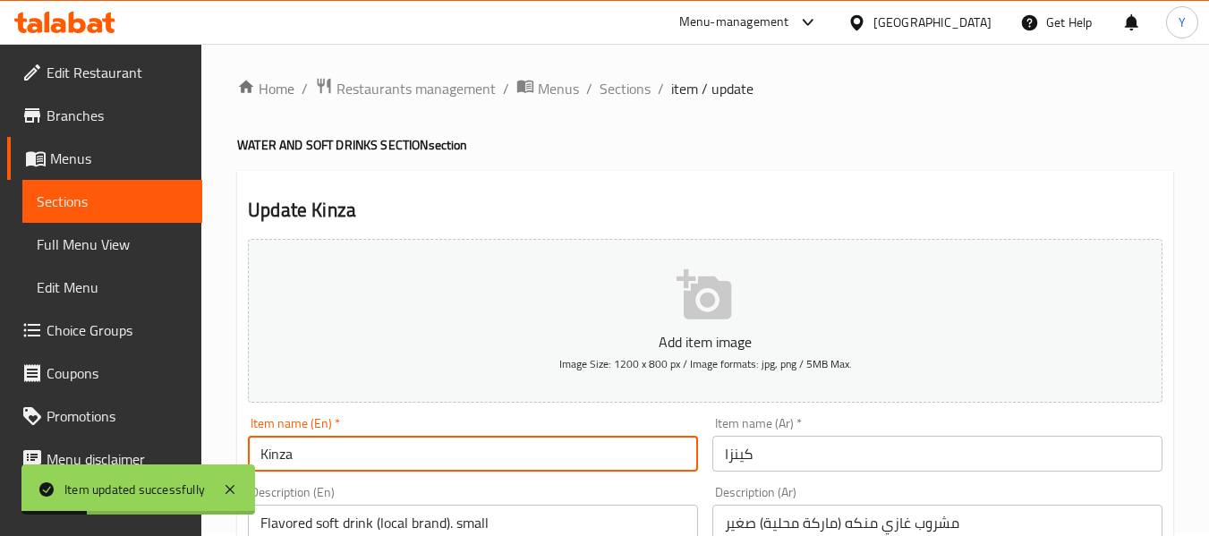
click at [58, 242] on span "Full Menu View" at bounding box center [112, 244] width 151 height 21
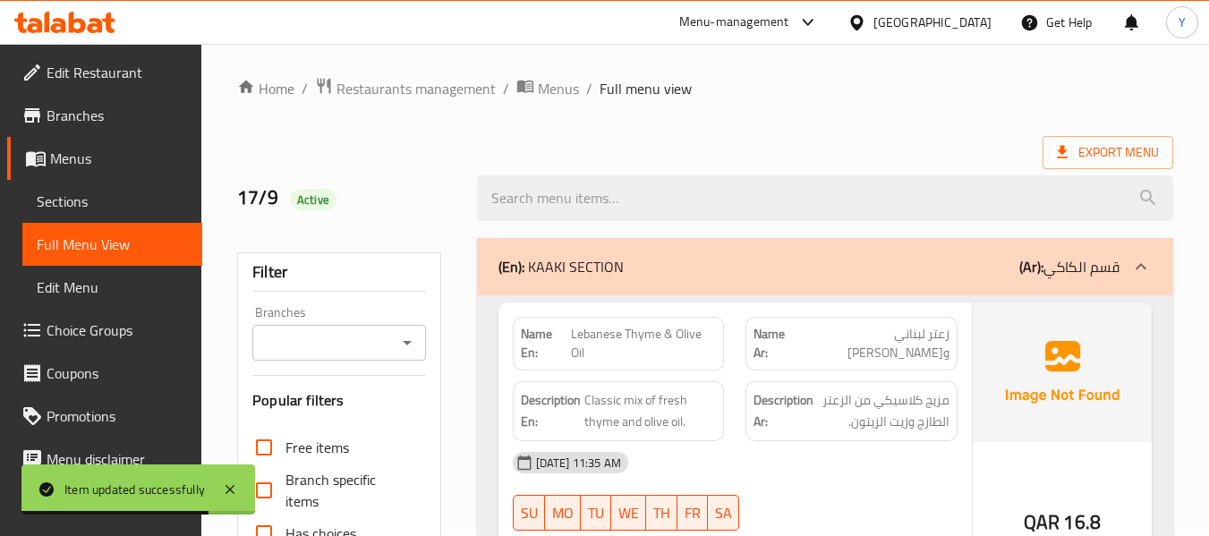
scroll to position [472, 0]
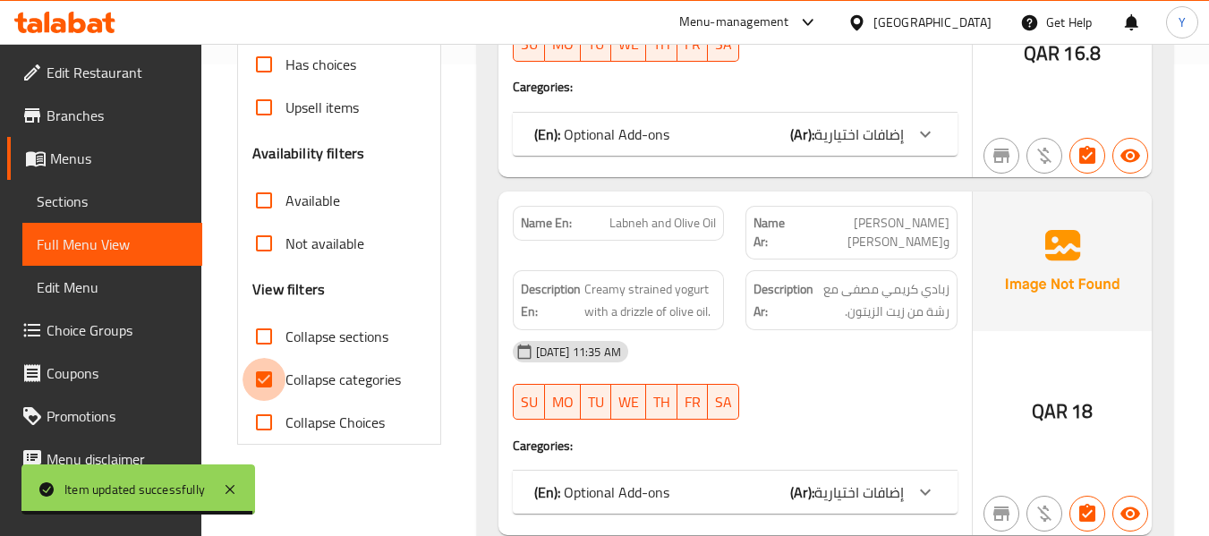
click at [280, 381] on input "Collapse categories" at bounding box center [264, 379] width 43 height 43
checkbox input "false"
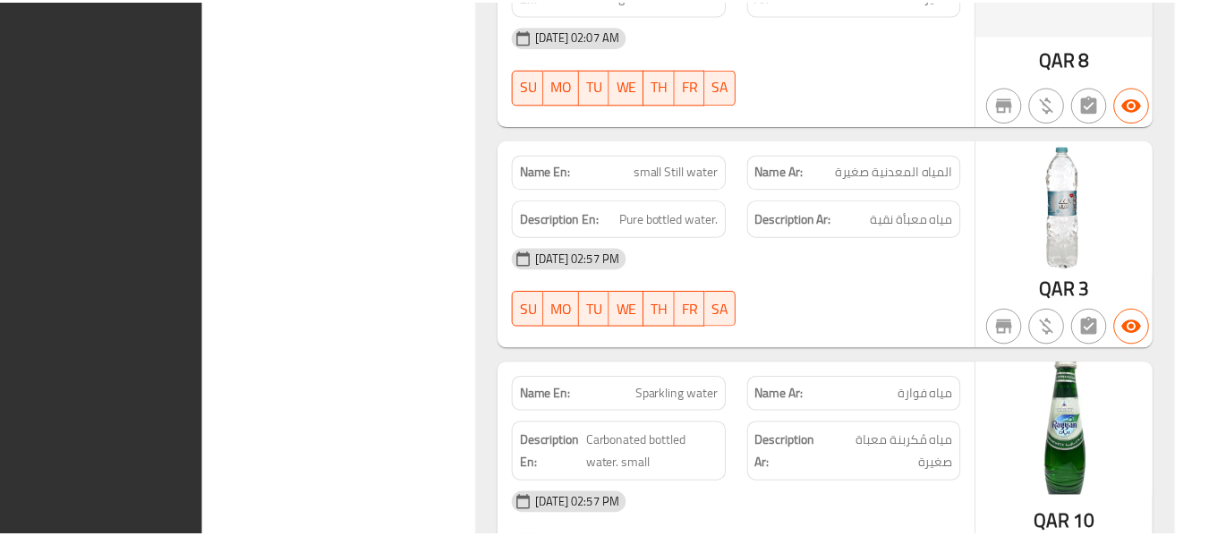
scroll to position [26678, 0]
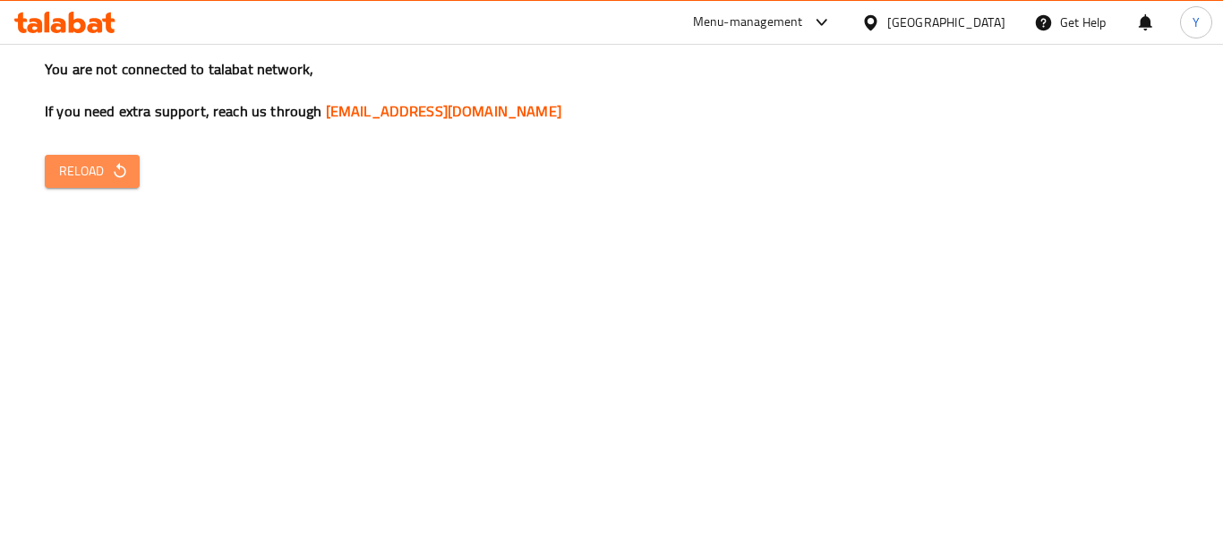
click at [99, 173] on span "Reload" at bounding box center [92, 171] width 66 height 22
